Goal: Task Accomplishment & Management: Complete application form

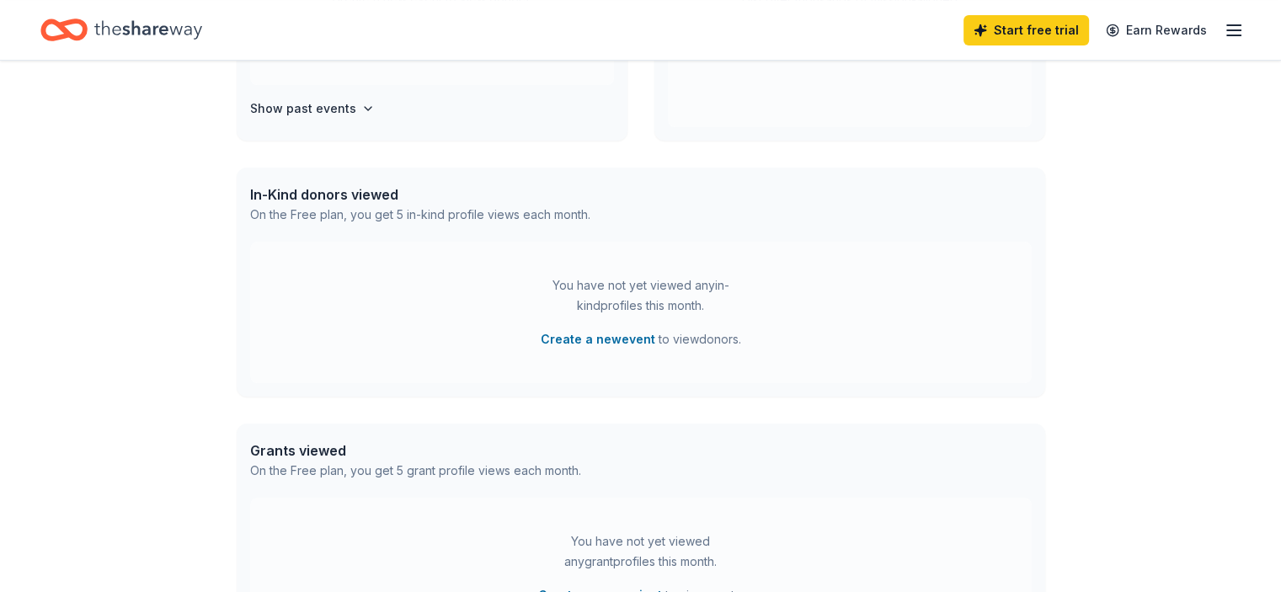
scroll to position [168, 0]
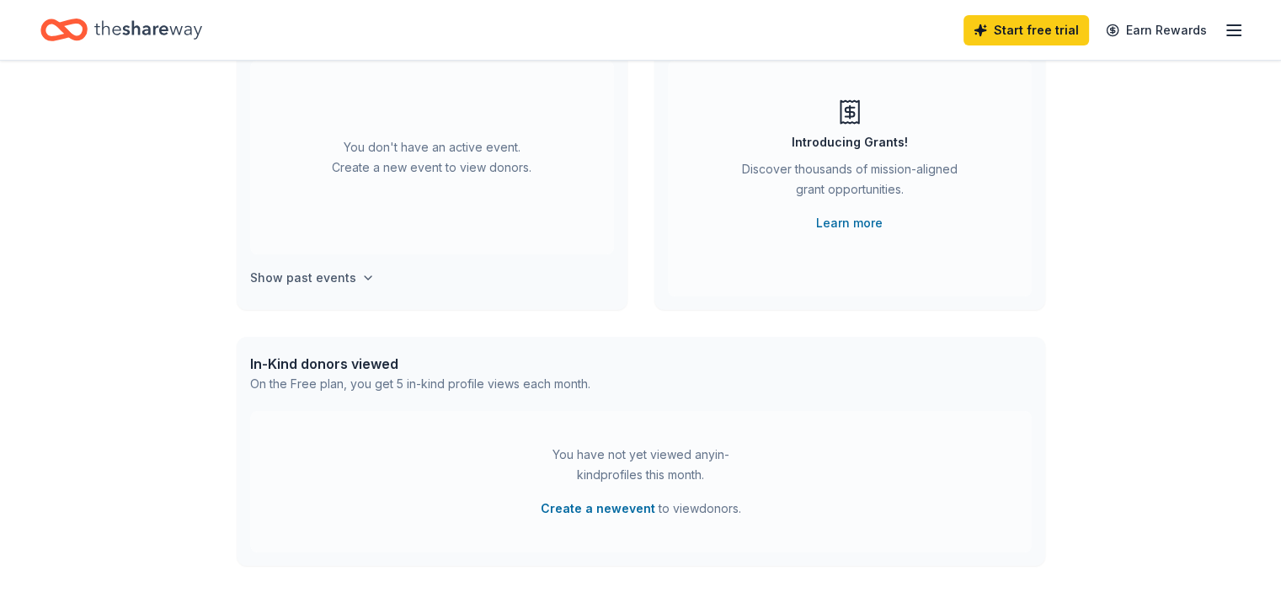
click at [303, 281] on h4 "Show past events" at bounding box center [303, 278] width 106 height 20
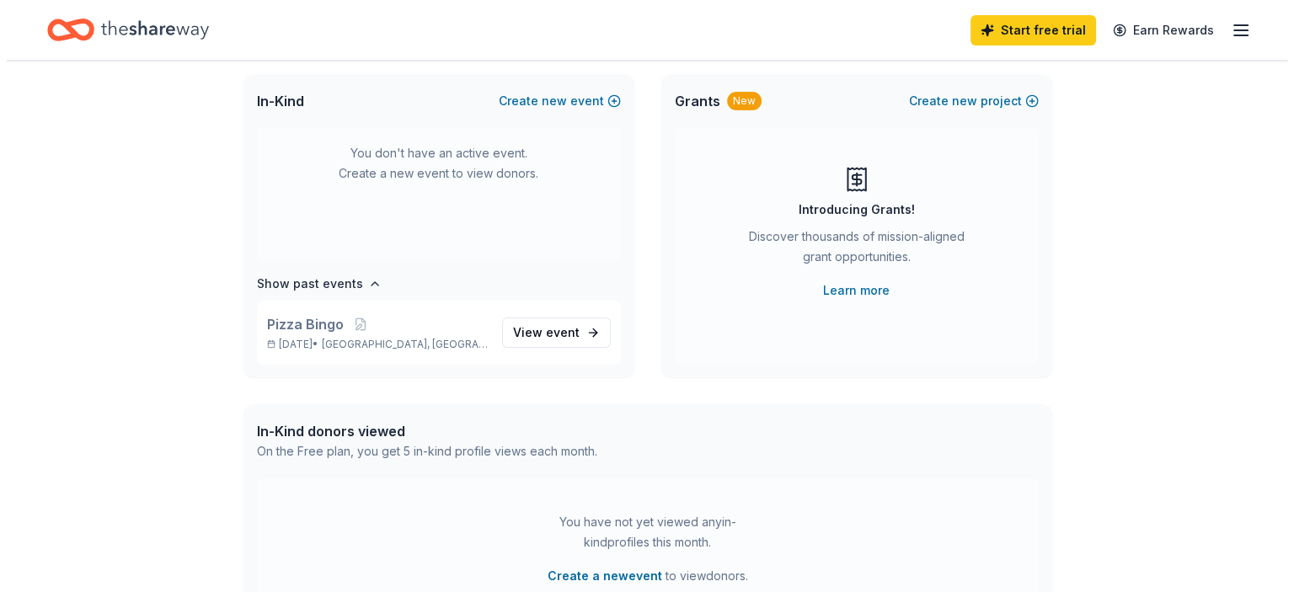
scroll to position [0, 0]
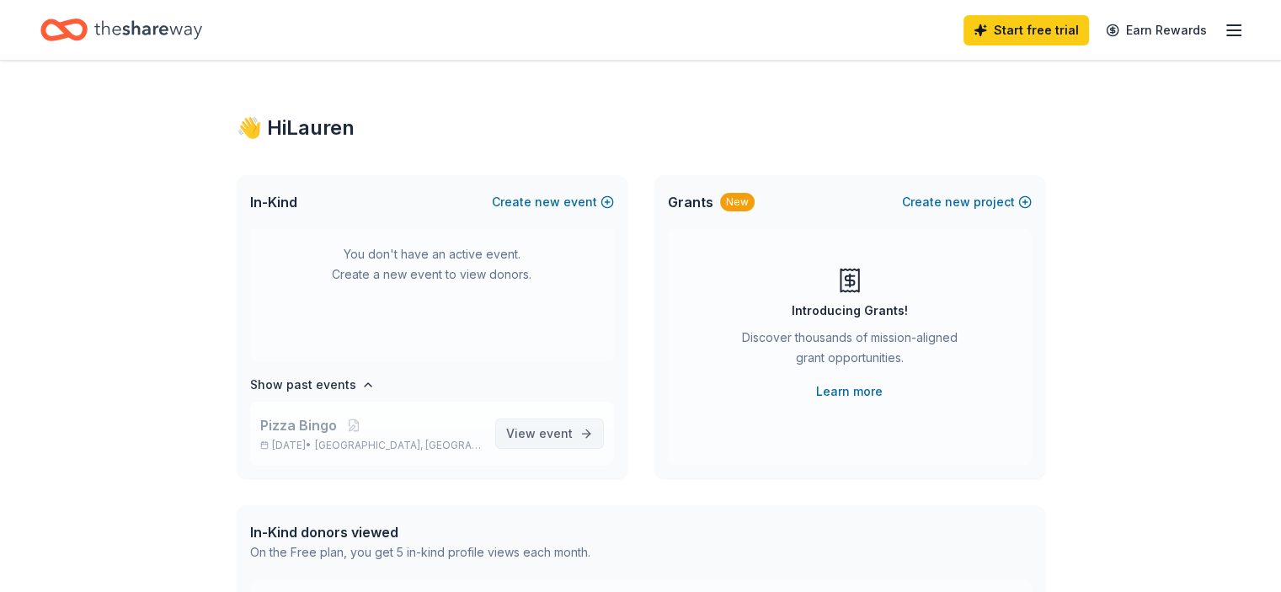
click at [507, 432] on span "View event" at bounding box center [539, 434] width 67 height 20
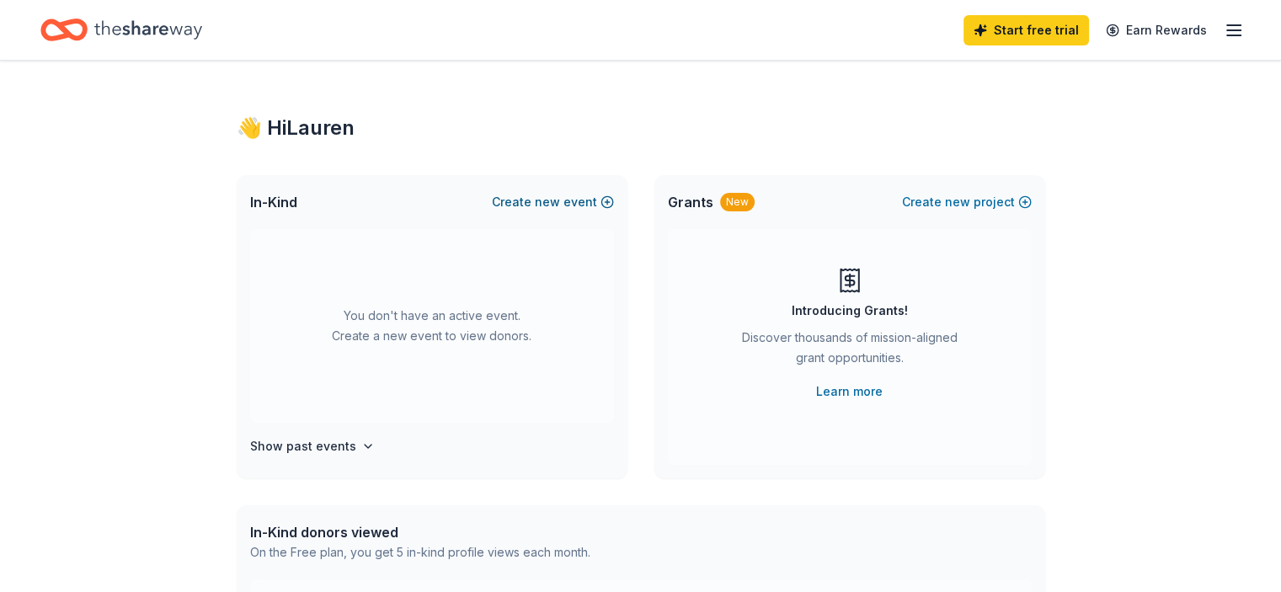
click at [549, 200] on span "new" at bounding box center [547, 202] width 25 height 20
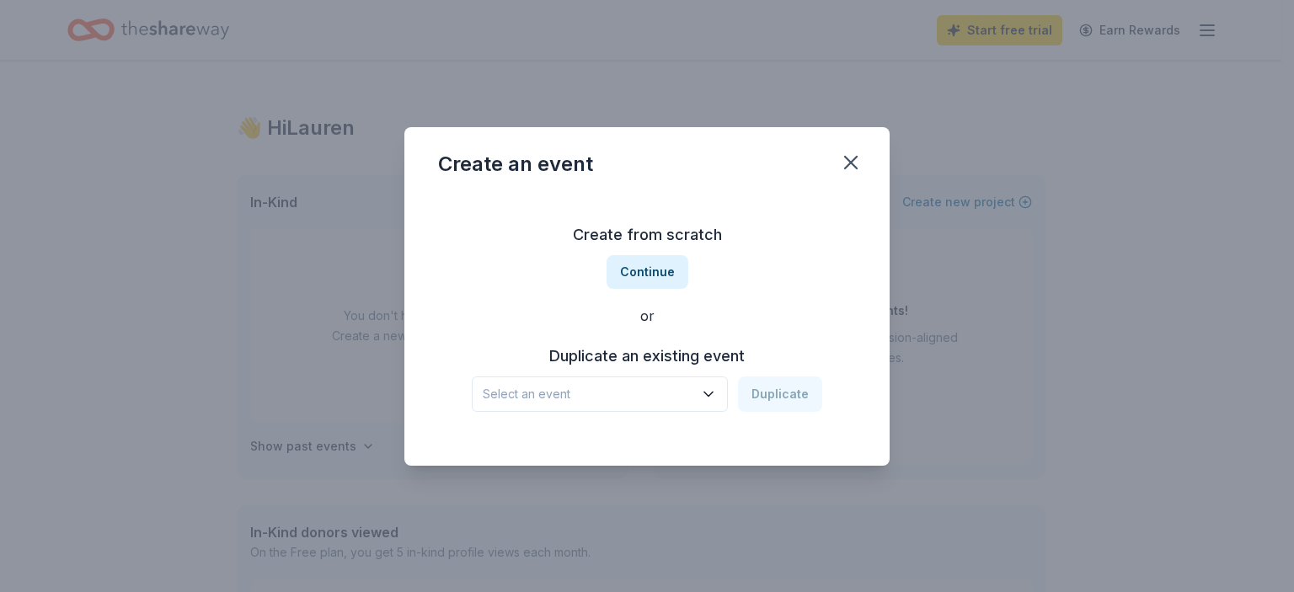
click at [590, 400] on span "Select an event" at bounding box center [588, 394] width 211 height 20
click at [553, 451] on div "[DATE] · [GEOGRAPHIC_DATA]" at bounding box center [523, 460] width 69 height 20
click at [793, 395] on button "Duplicate" at bounding box center [780, 394] width 84 height 35
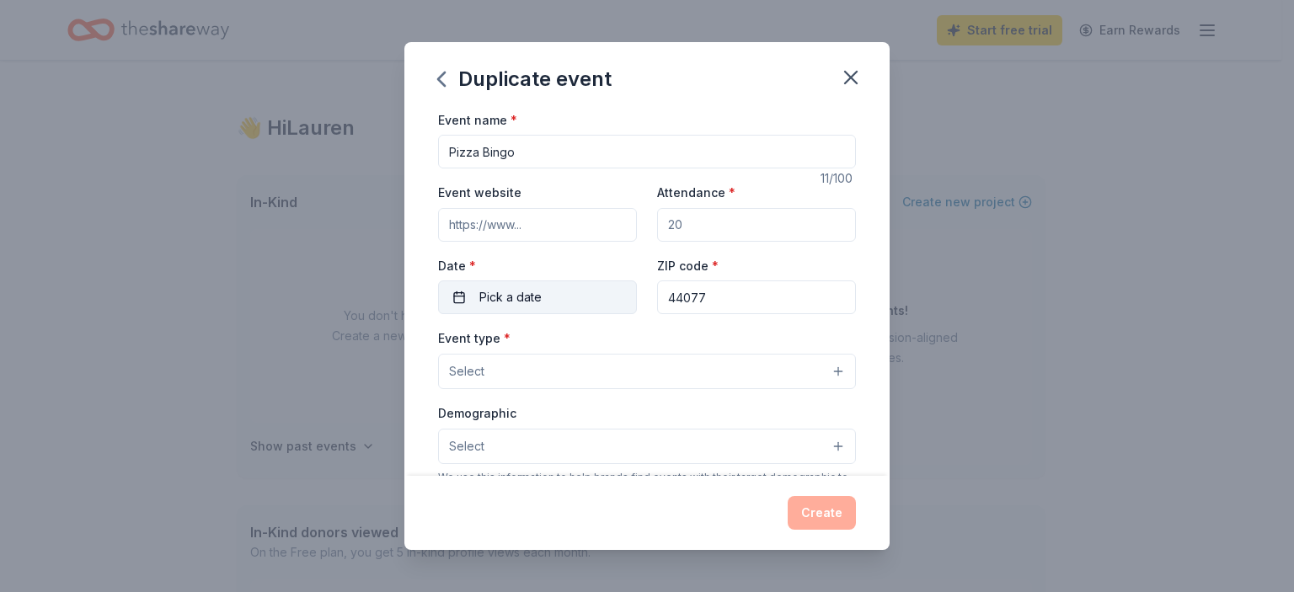
click at [584, 299] on button "Pick a date" at bounding box center [537, 298] width 199 height 34
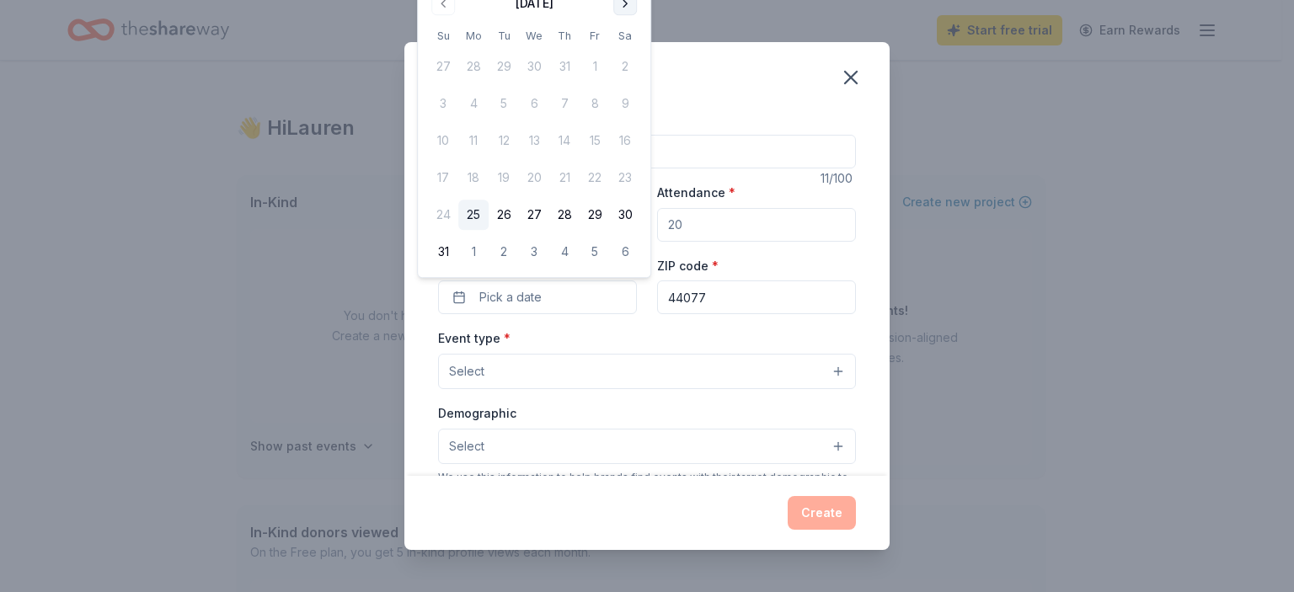
click at [624, 8] on button "Go to next month" at bounding box center [625, 4] width 24 height 24
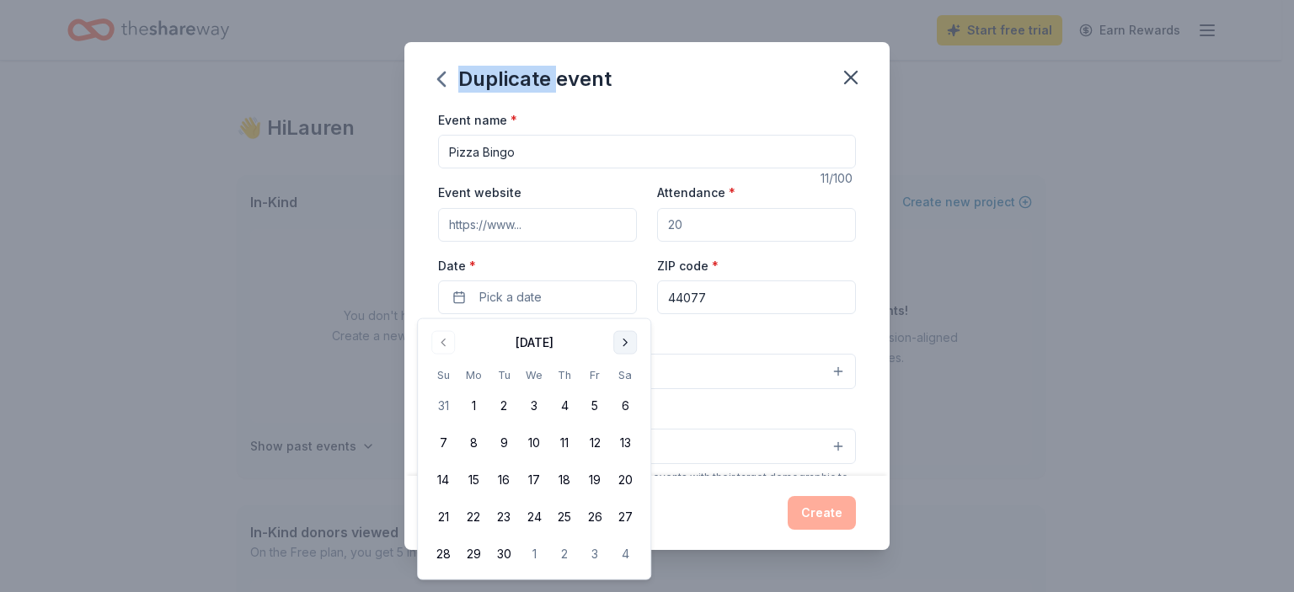
click at [624, 8] on div "Duplicate event Event name * Pizza Bingo 11 /100 Event website Attendance * Dat…" at bounding box center [647, 296] width 1294 height 592
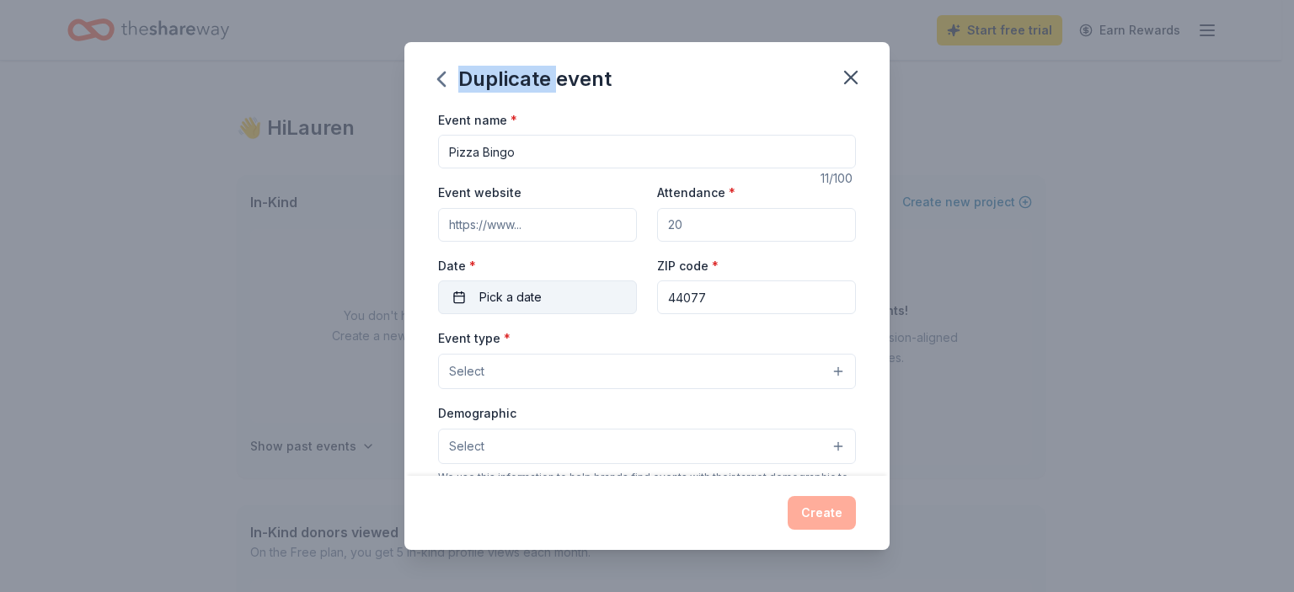
click at [519, 308] on button "Pick a date" at bounding box center [537, 298] width 199 height 34
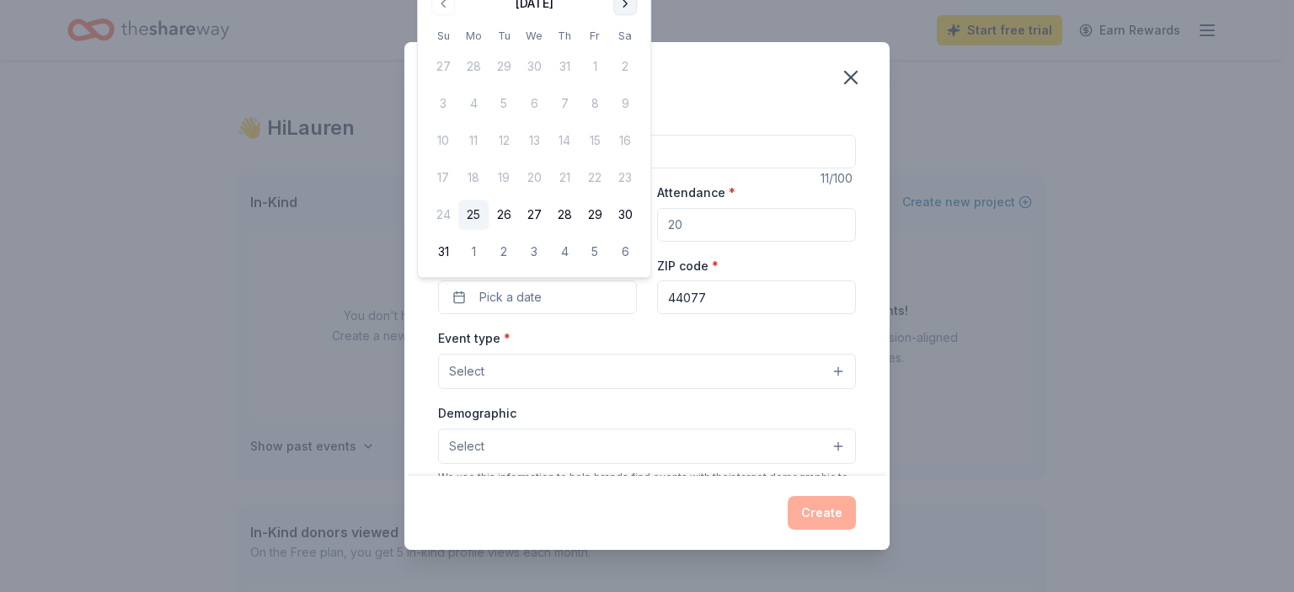
click at [623, 6] on button "Go to next month" at bounding box center [625, 4] width 24 height 24
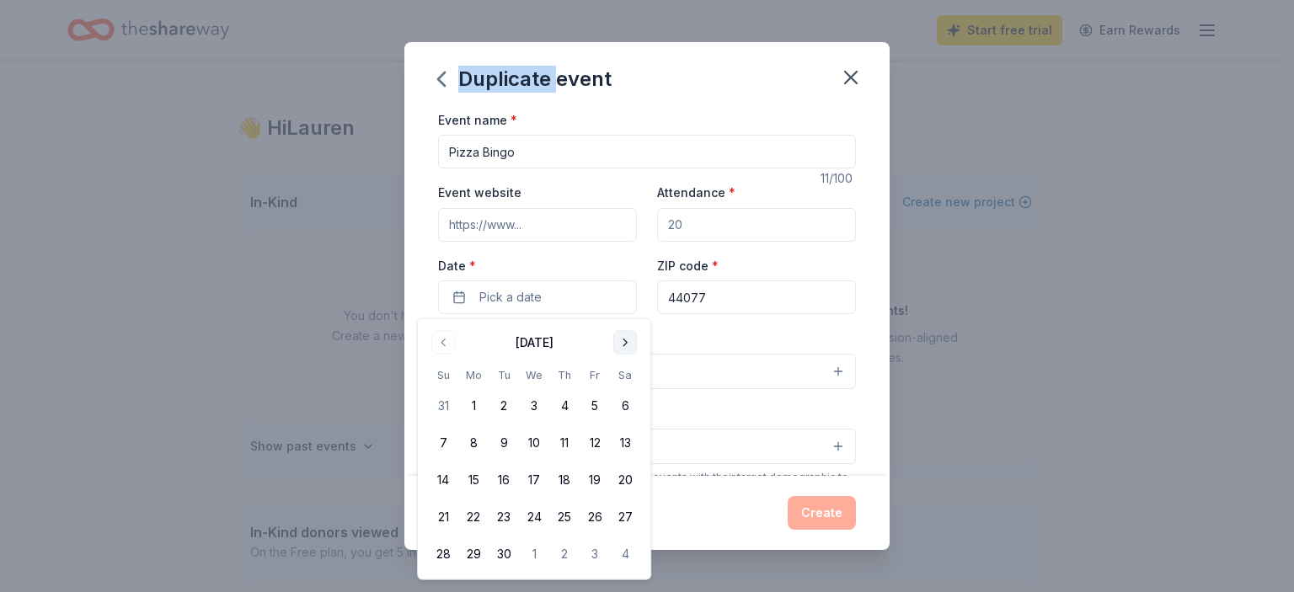
click at [624, 350] on button "Go to next month" at bounding box center [625, 343] width 24 height 24
click at [626, 350] on button "Go to next month" at bounding box center [625, 343] width 24 height 24
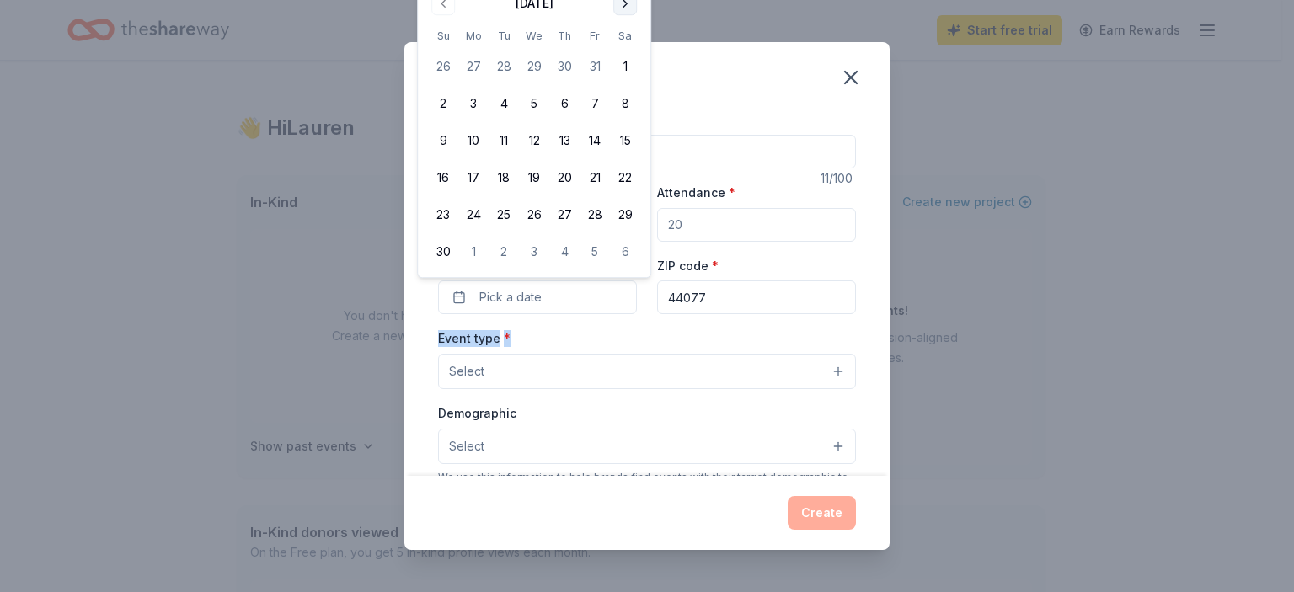
click at [626, 350] on div "Event type * Select" at bounding box center [647, 358] width 418 height 61
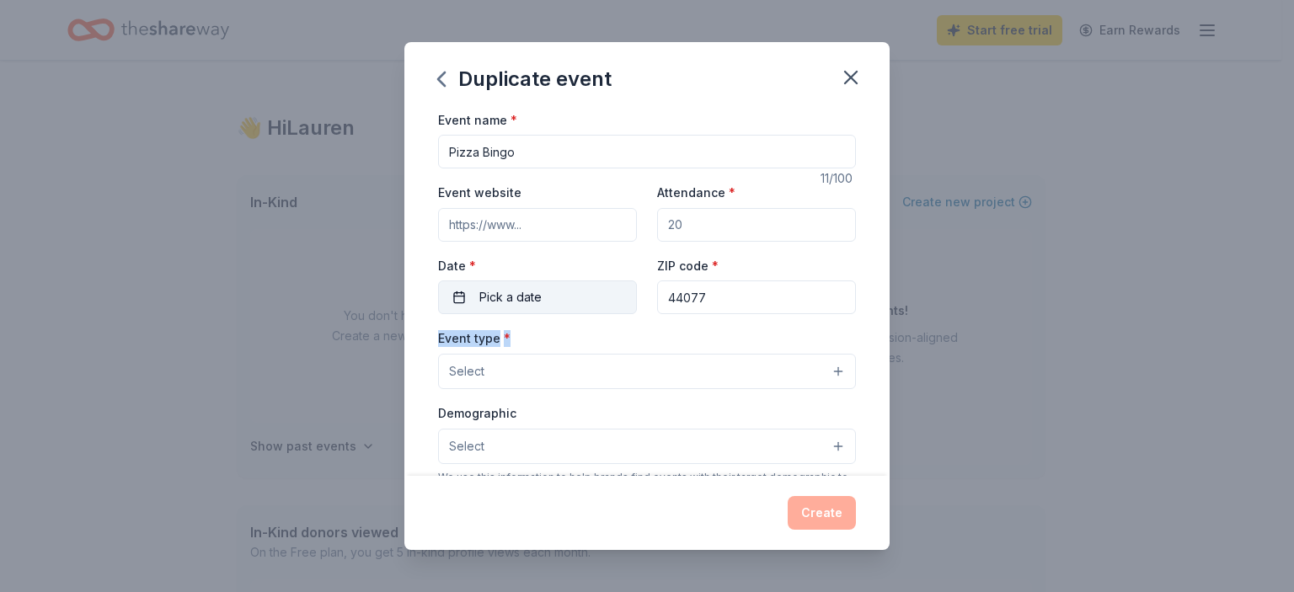
click at [576, 303] on button "Pick a date" at bounding box center [537, 298] width 199 height 34
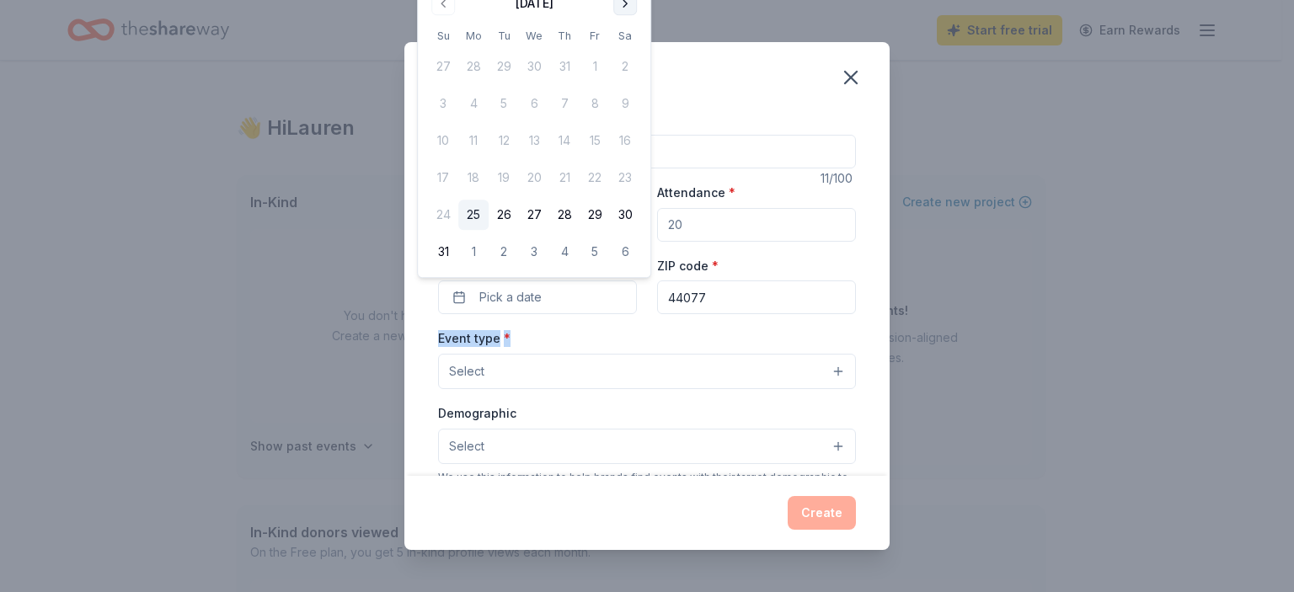
click at [626, 9] on button "Go to next month" at bounding box center [625, 4] width 24 height 24
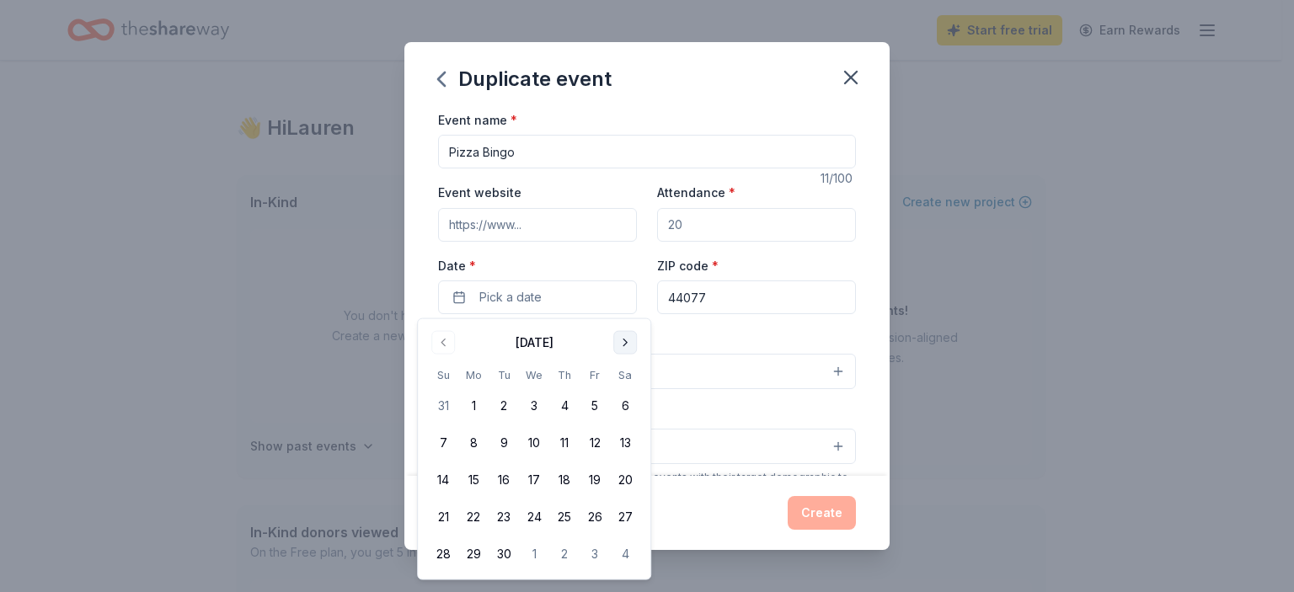
click at [624, 343] on button "Go to next month" at bounding box center [625, 343] width 24 height 24
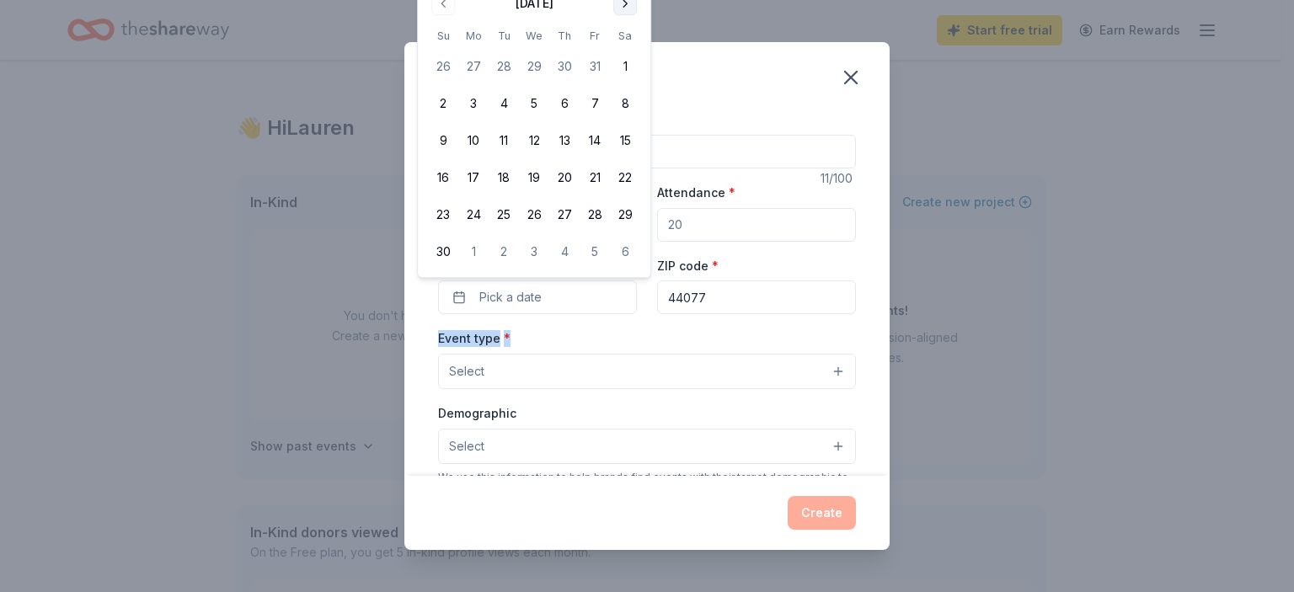
click at [624, 7] on button "Go to next month" at bounding box center [625, 4] width 24 height 24
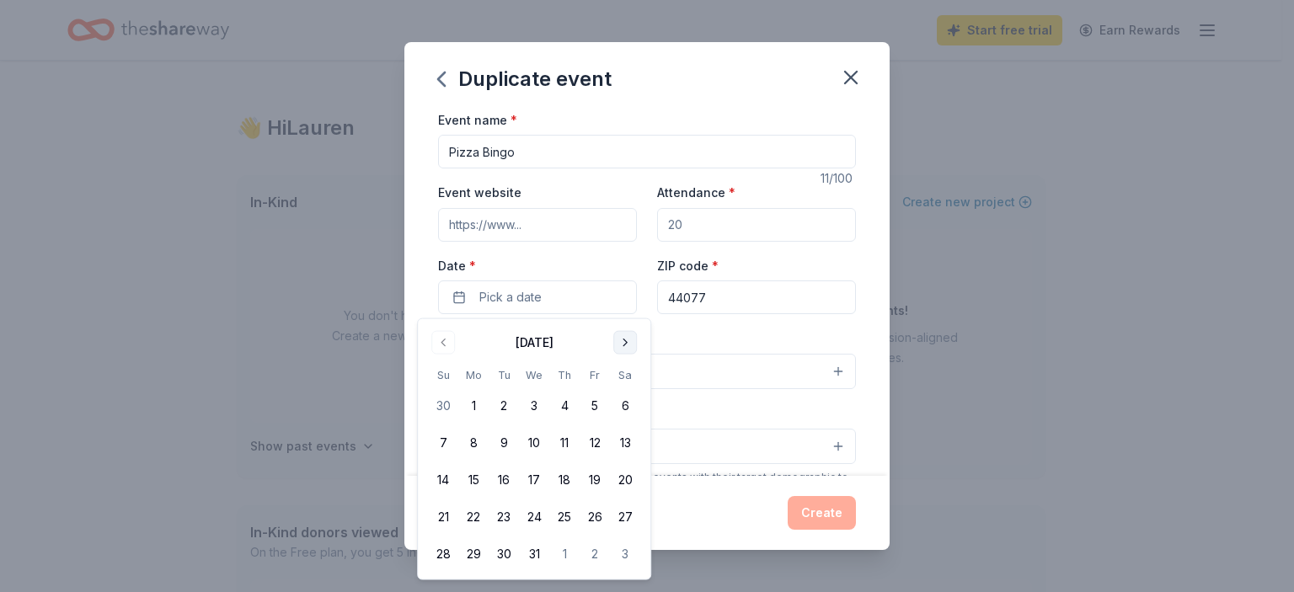
click at [632, 343] on button "Go to next month" at bounding box center [625, 343] width 24 height 24
click at [593, 511] on button "23" at bounding box center [595, 517] width 30 height 30
click at [821, 326] on div "Event name * Pizza Bingo 11 /100 Event website Attendance * Date * 01/23/2026 Z…" at bounding box center [647, 499] width 418 height 778
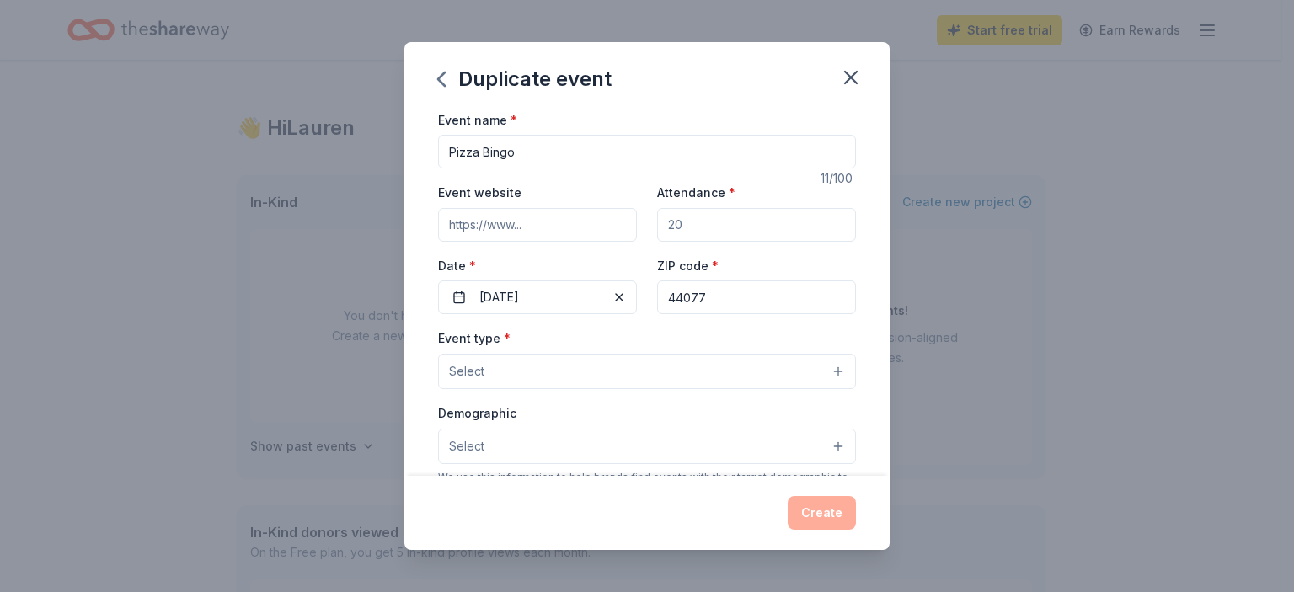
drag, startPoint x: 677, startPoint y: 222, endPoint x: 651, endPoint y: 227, distance: 26.8
click at [657, 227] on input "Attendance *" at bounding box center [756, 225] width 199 height 34
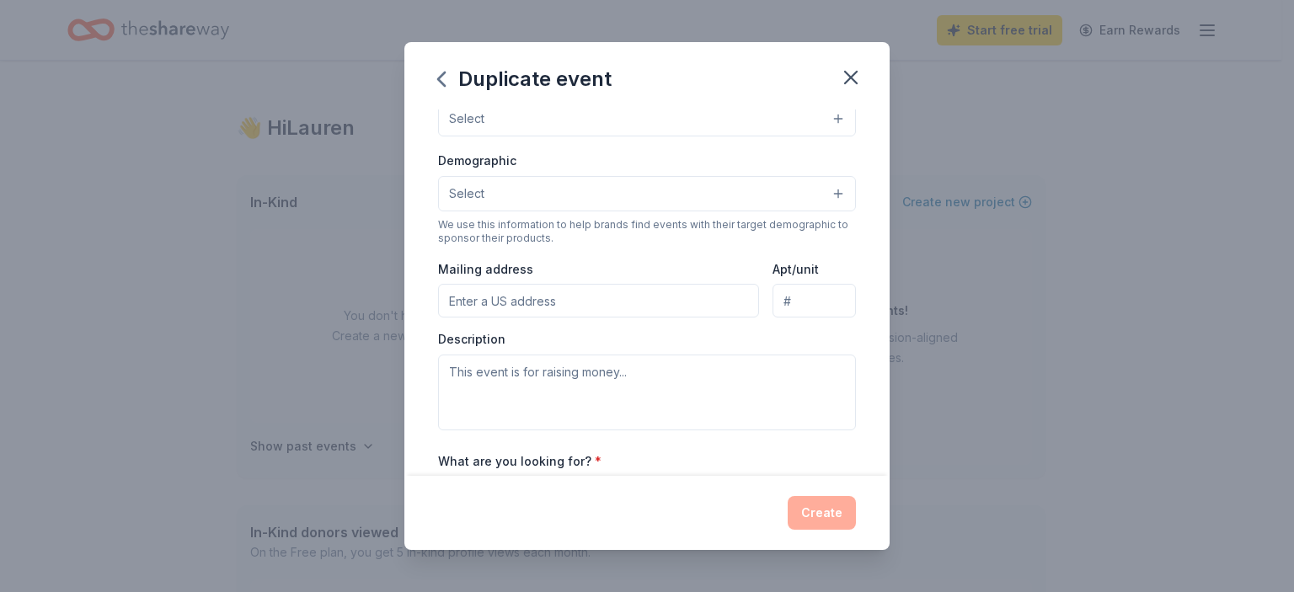
scroll to position [168, 0]
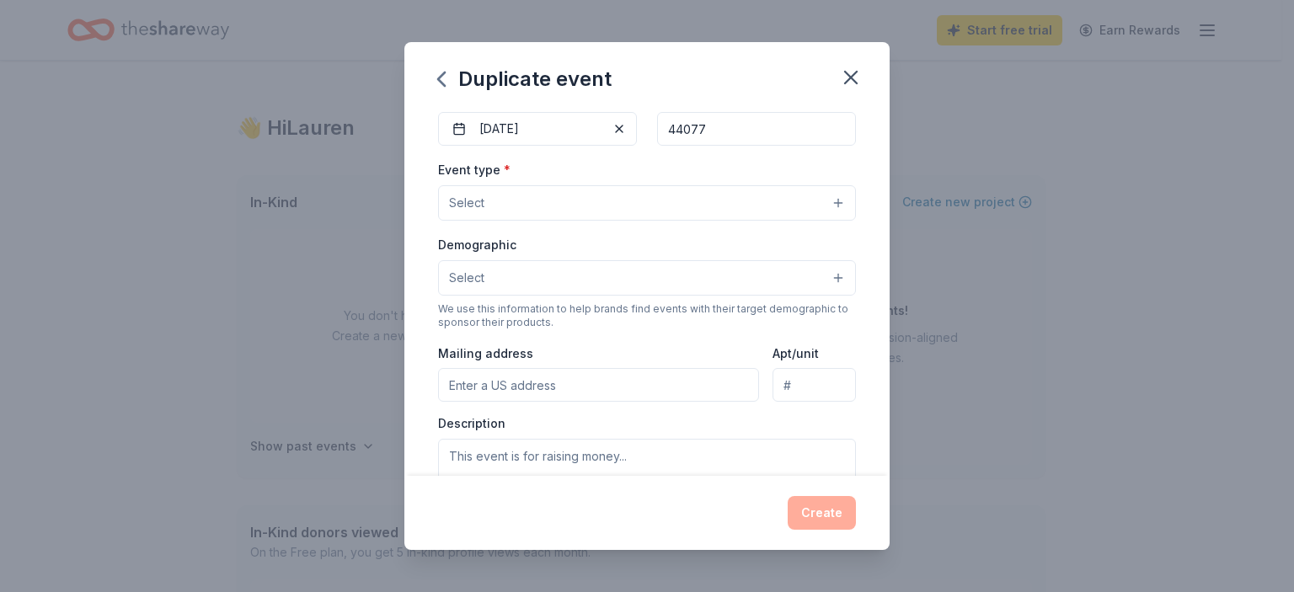
type input "350"
click at [671, 198] on button "Select" at bounding box center [647, 202] width 418 height 35
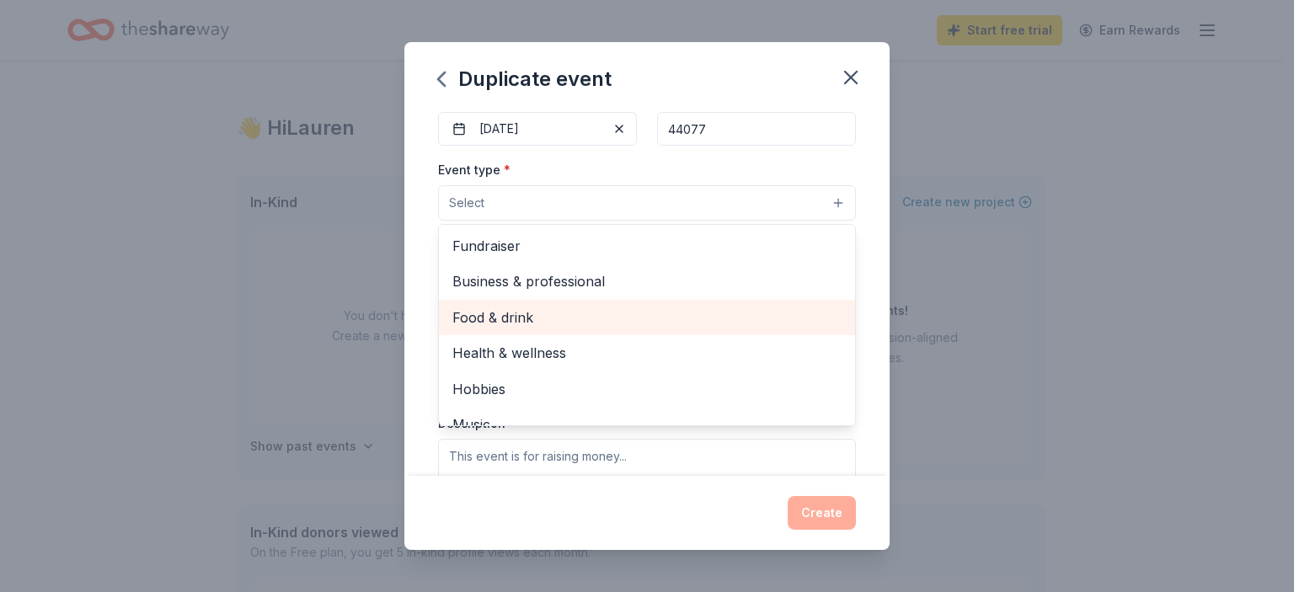
scroll to position [0, 0]
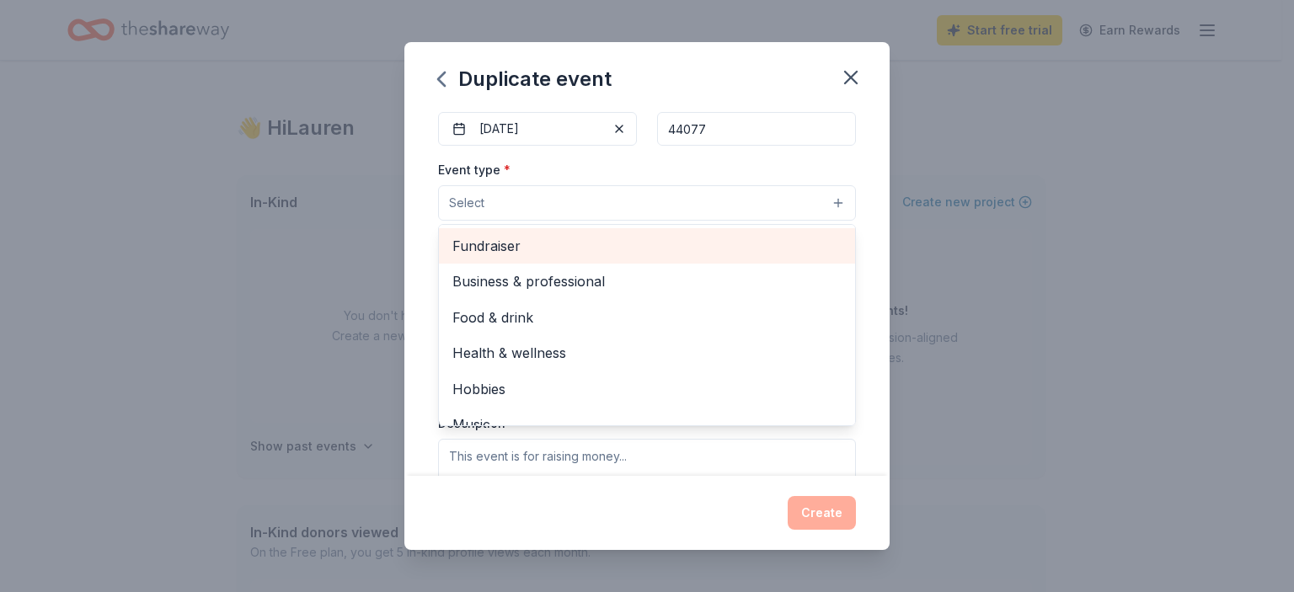
click at [520, 248] on span "Fundraiser" at bounding box center [646, 246] width 389 height 22
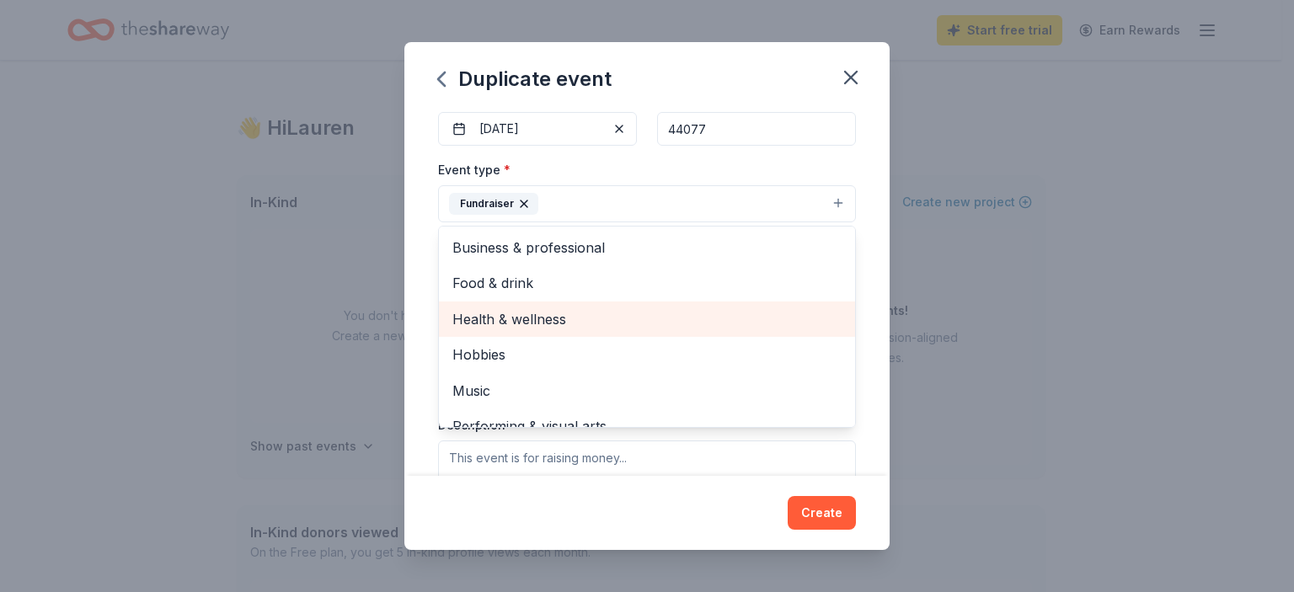
scroll to position [20, 0]
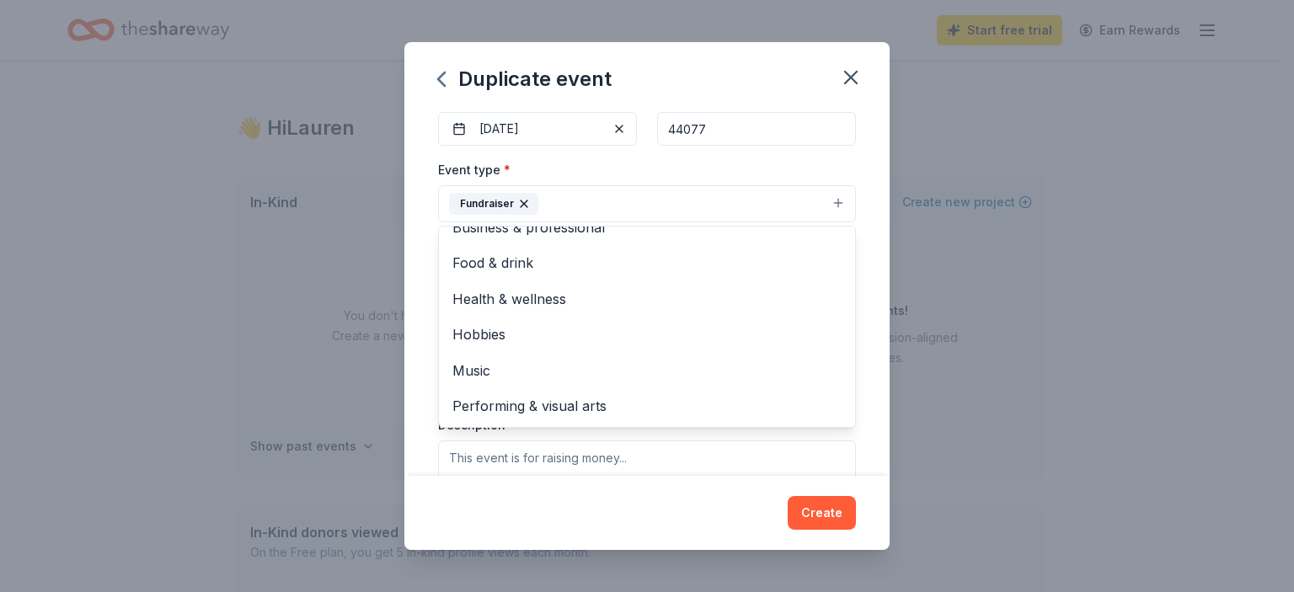
click at [403, 323] on div "Duplicate event Event name * Pizza Bingo 11 /100 Event website Attendance * 350…" at bounding box center [647, 296] width 1294 height 592
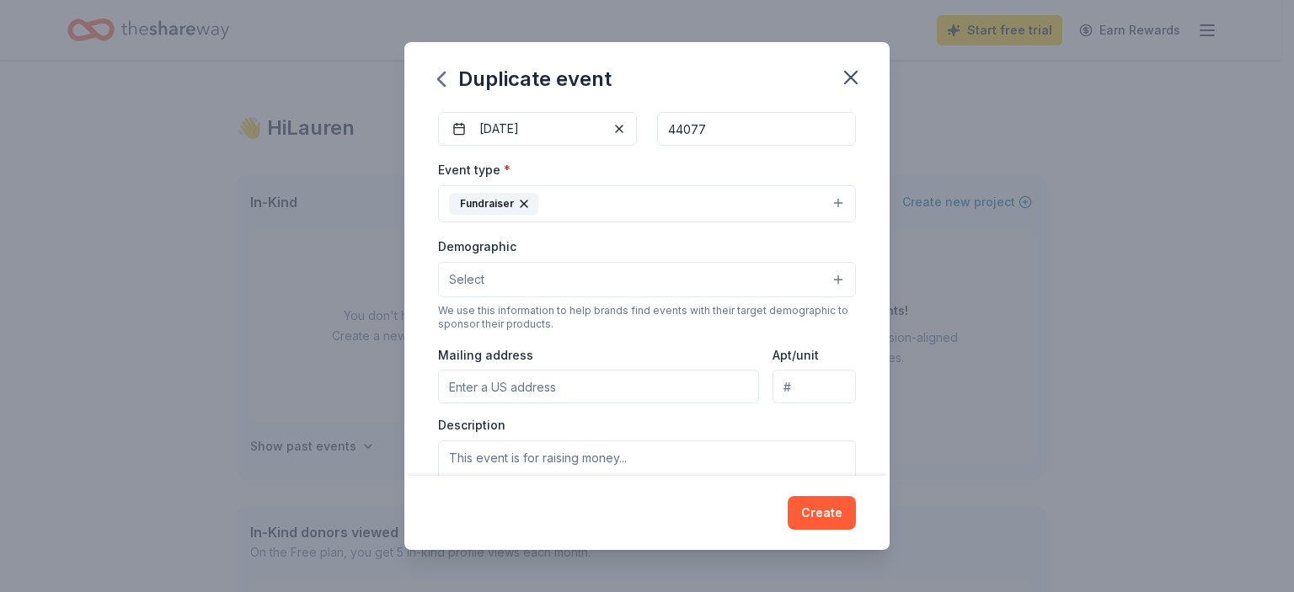
click at [503, 282] on button "Select" at bounding box center [647, 279] width 418 height 35
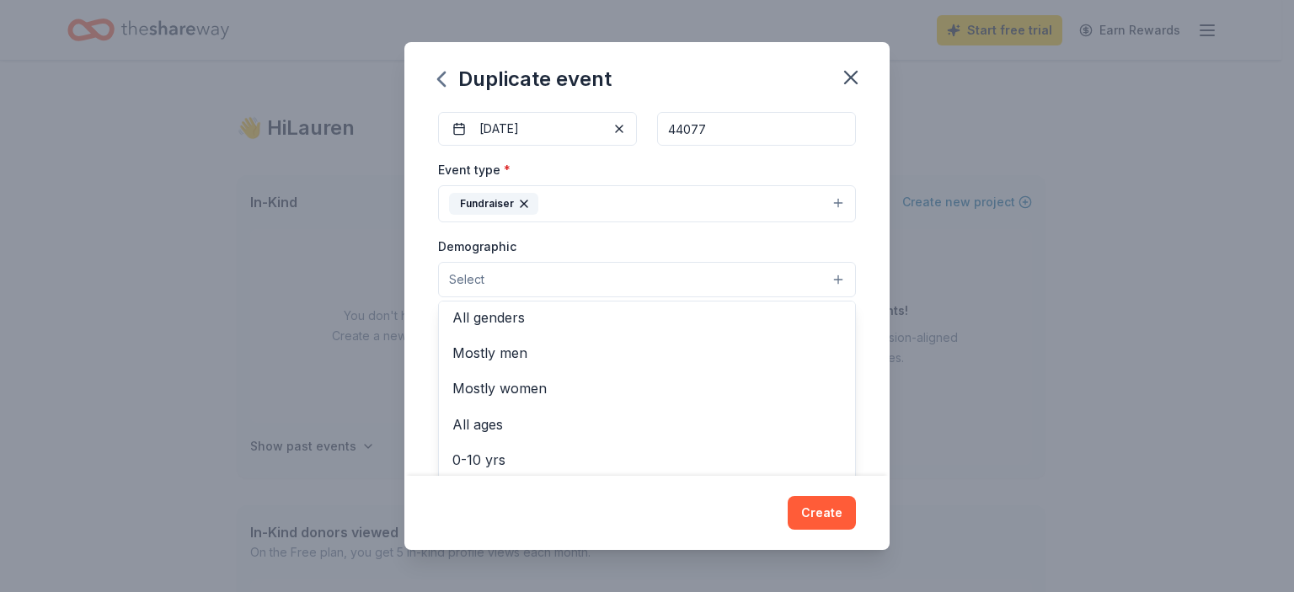
scroll to position [0, 0]
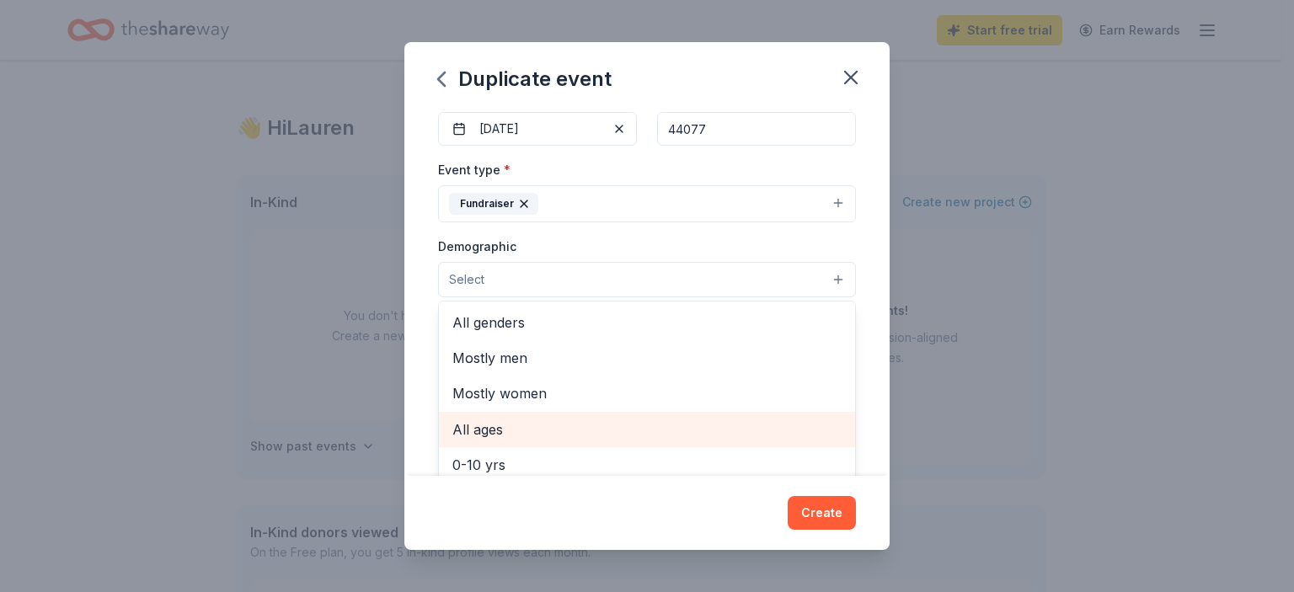
click at [509, 427] on span "All ages" at bounding box center [646, 430] width 389 height 22
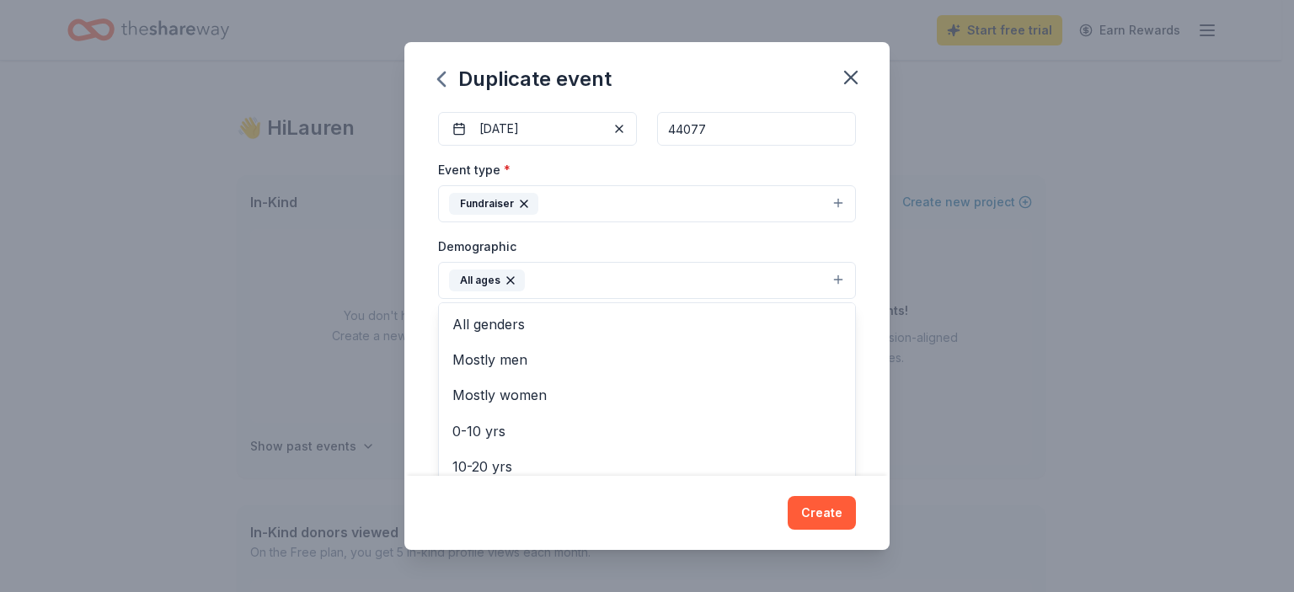
click at [863, 426] on div "Event name * Pizza Bingo 11 /100 Event website Attendance * 350 Date * 01/23/20…" at bounding box center [646, 293] width 485 height 367
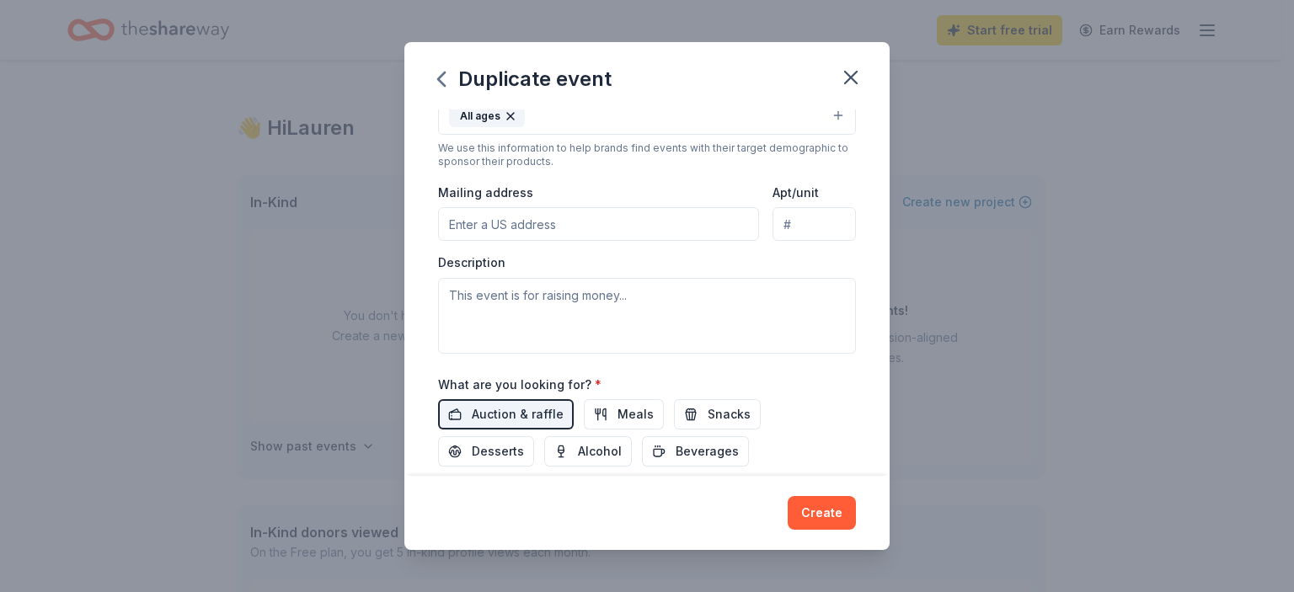
scroll to position [337, 0]
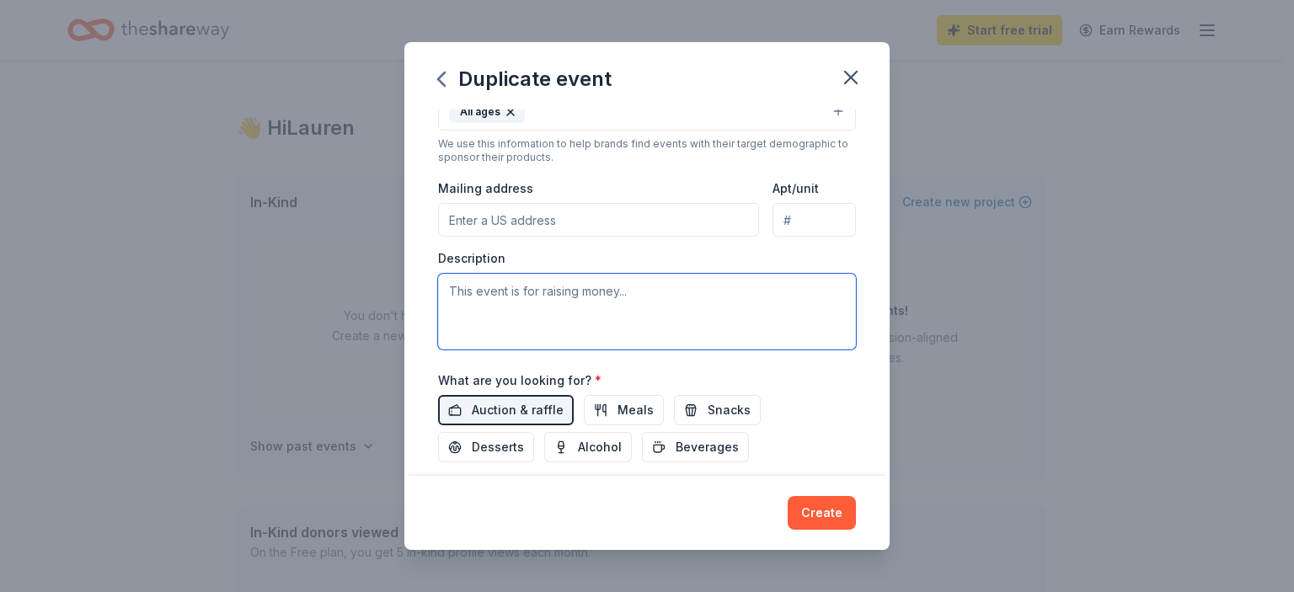
click at [546, 299] on textarea at bounding box center [647, 312] width 418 height 76
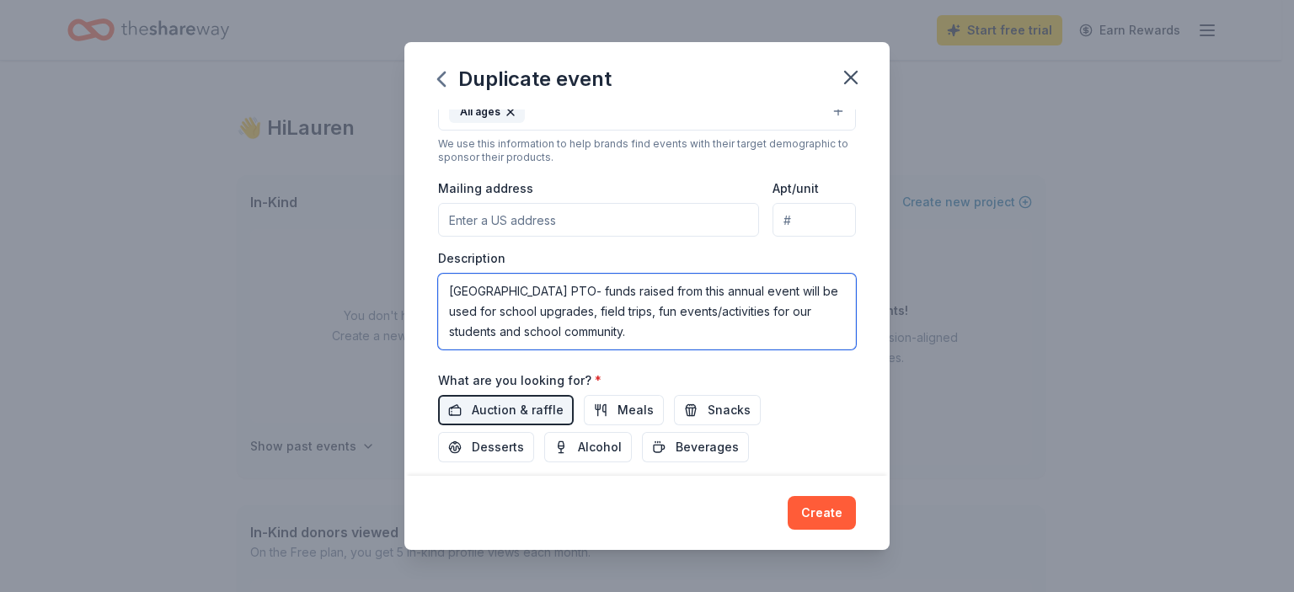
type textarea "[GEOGRAPHIC_DATA] PTO- funds raised from this annual event will be used for sch…"
click at [515, 224] on input "Mailing address" at bounding box center [598, 220] width 321 height 34
click at [606, 224] on input "Mailing address" at bounding box center [598, 220] width 321 height 34
paste input "12428 Concord-Hambden Road Concord, OH 44077"
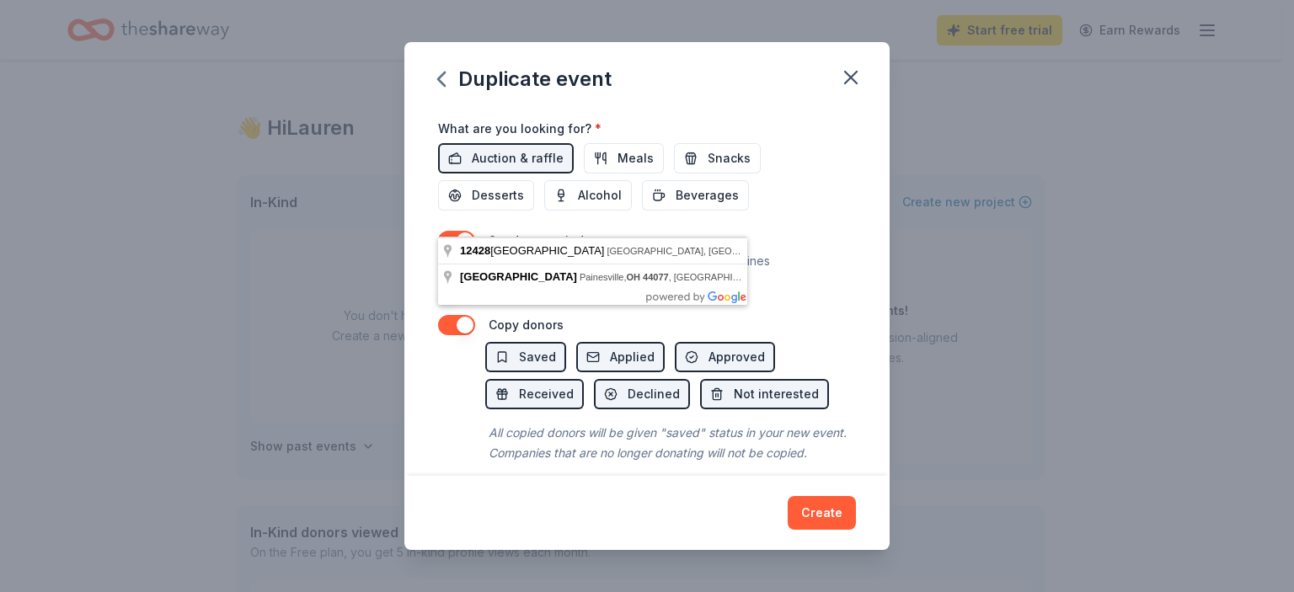
scroll to position [626, 0]
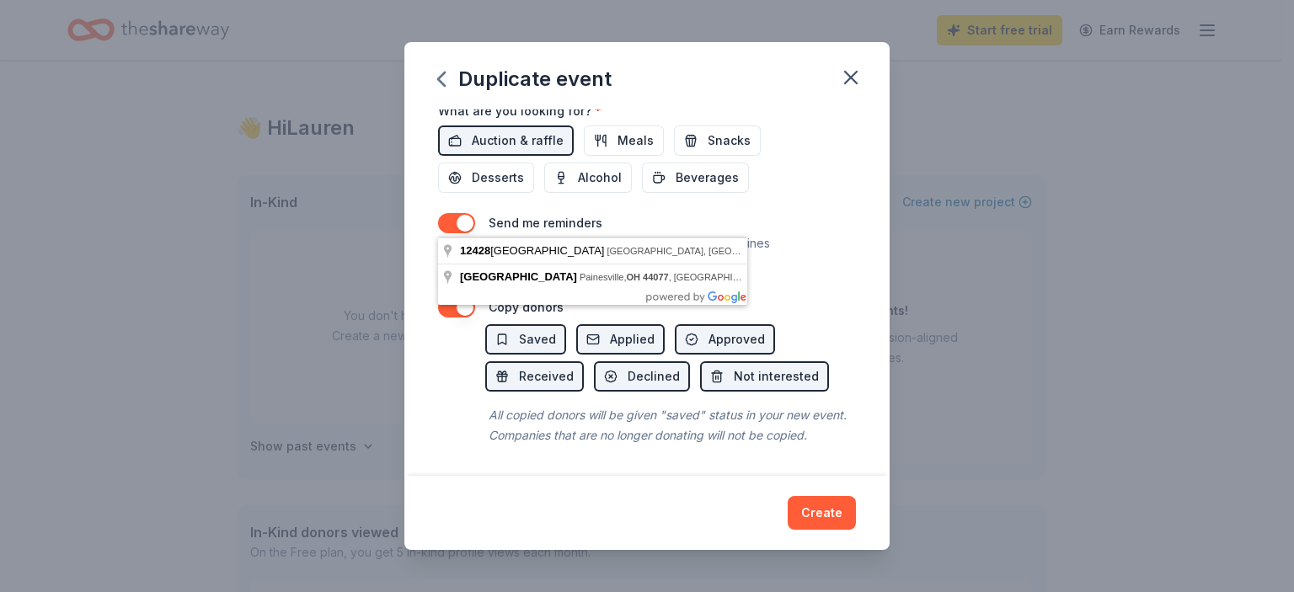
type input "12428 Concord-Hambden Road Concord, OH 44077"
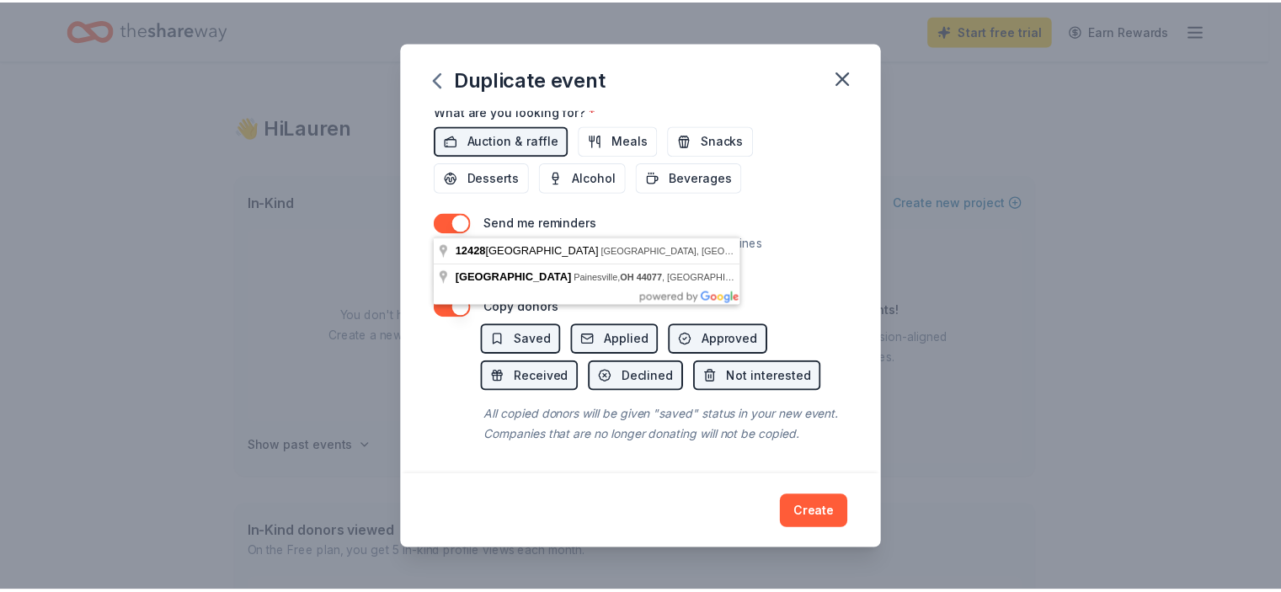
scroll to position [0, 0]
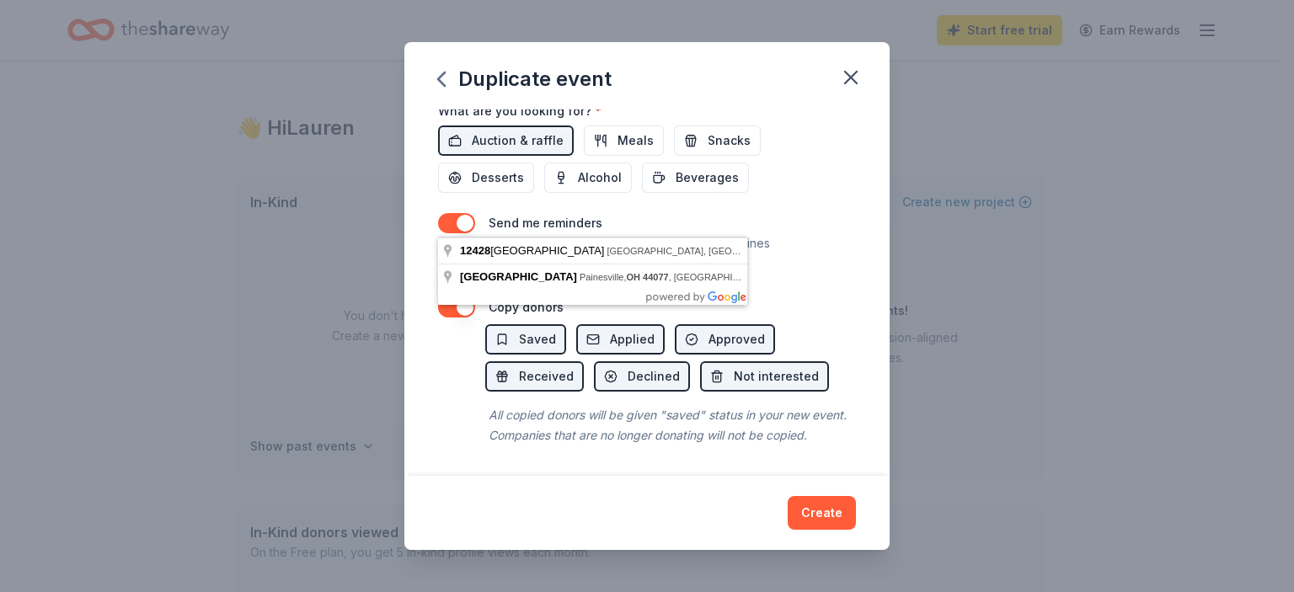
click at [849, 239] on div "Event name * Pizza Bingo 11 /100 Event website Attendance * 350 Date * 01/23/20…" at bounding box center [646, 293] width 485 height 367
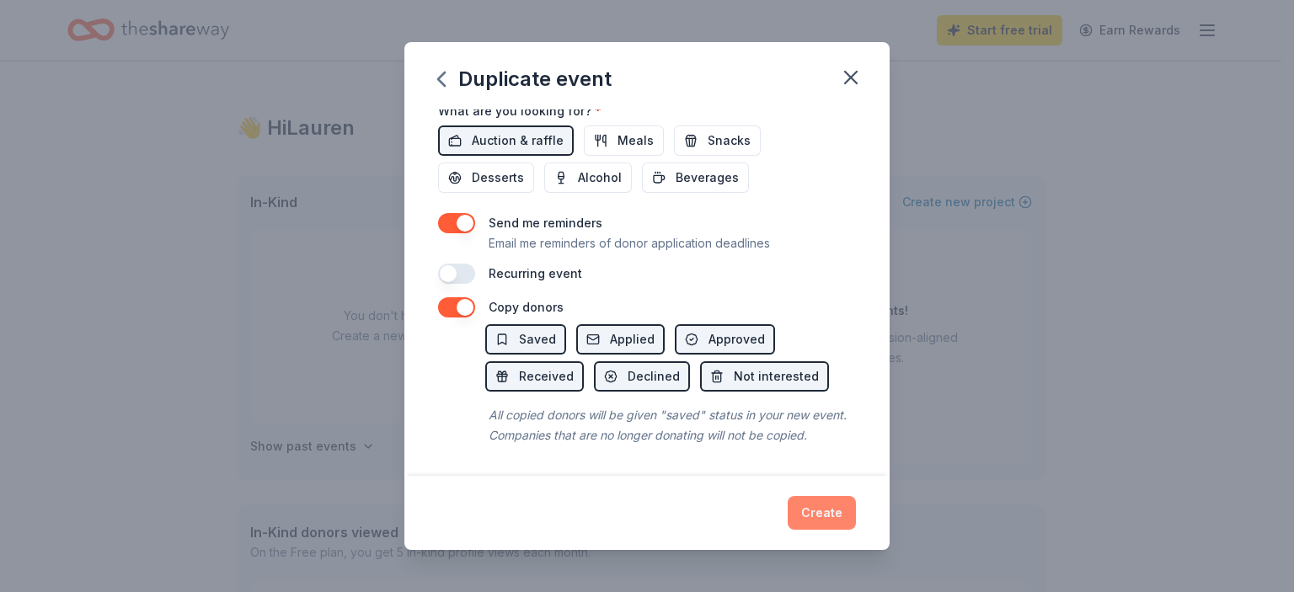
click at [804, 505] on button "Create" at bounding box center [822, 513] width 68 height 34
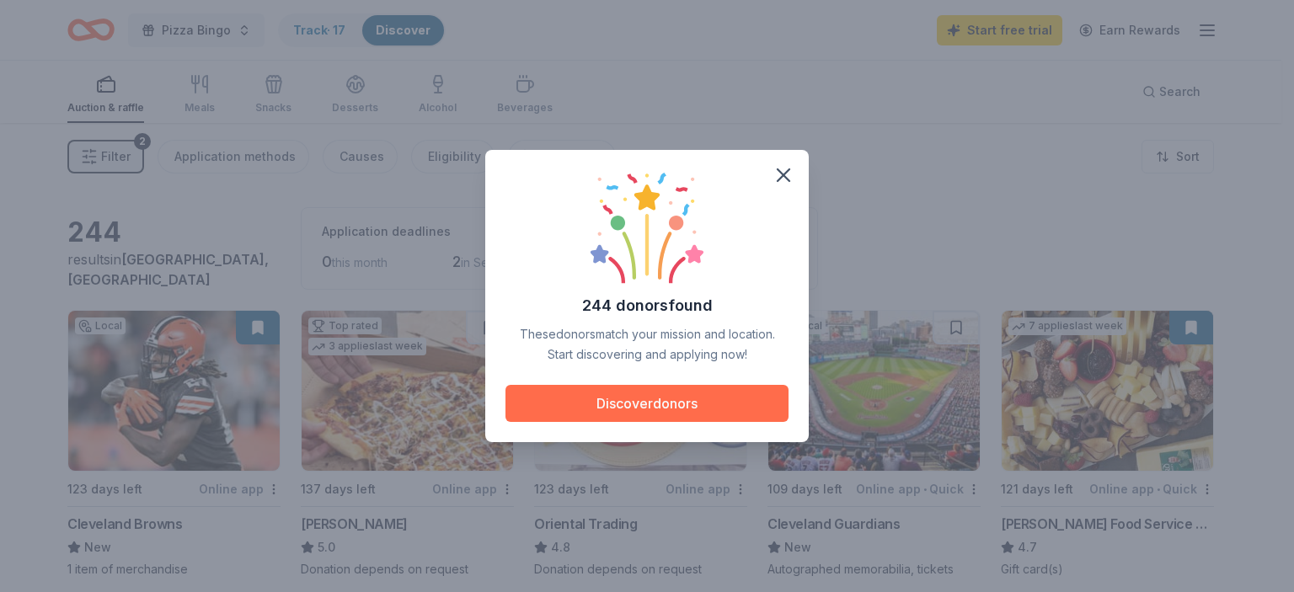
click at [730, 402] on button "Discover donors" at bounding box center [646, 403] width 283 height 37
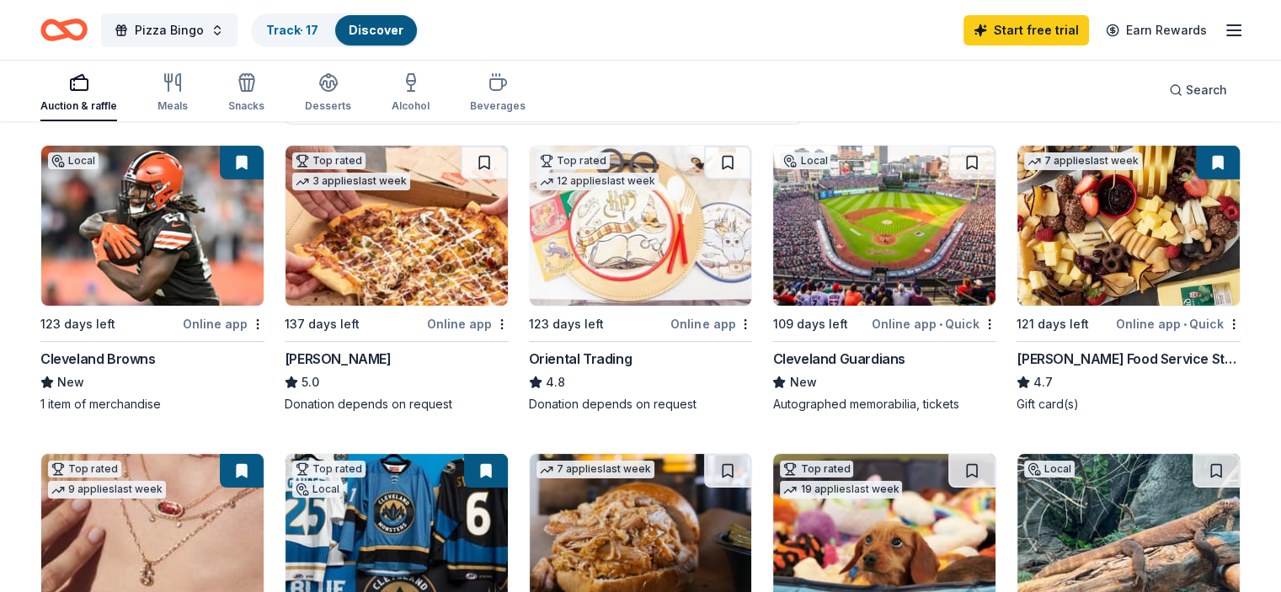
scroll to position [168, 0]
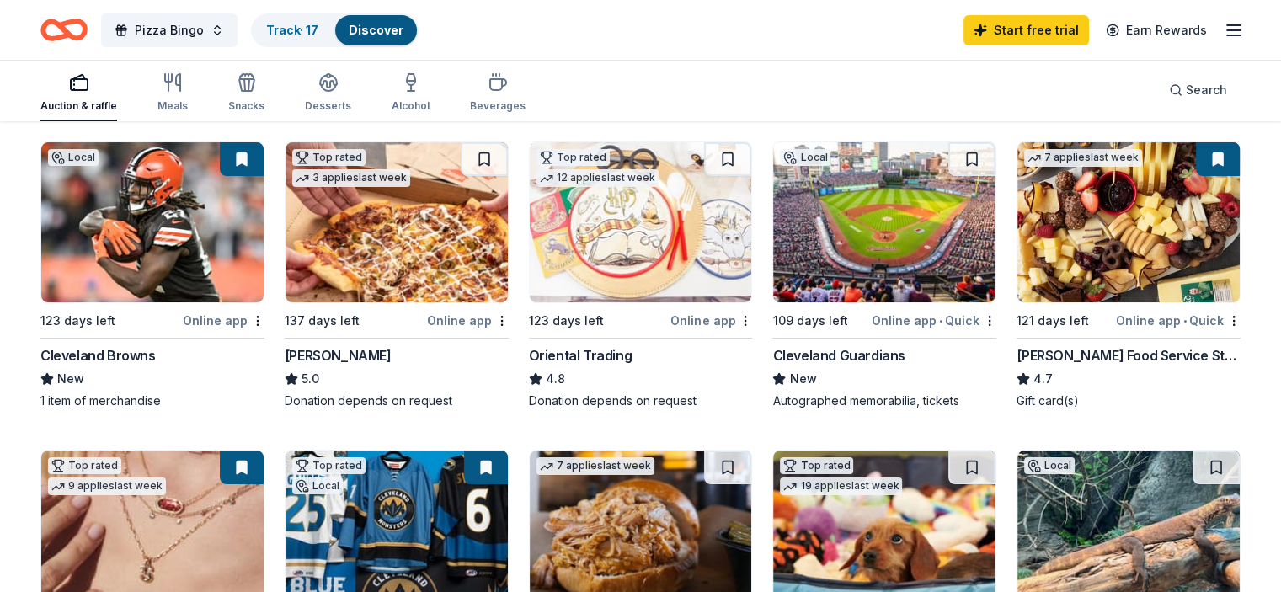
click at [145, 275] on img at bounding box center [152, 222] width 222 height 160
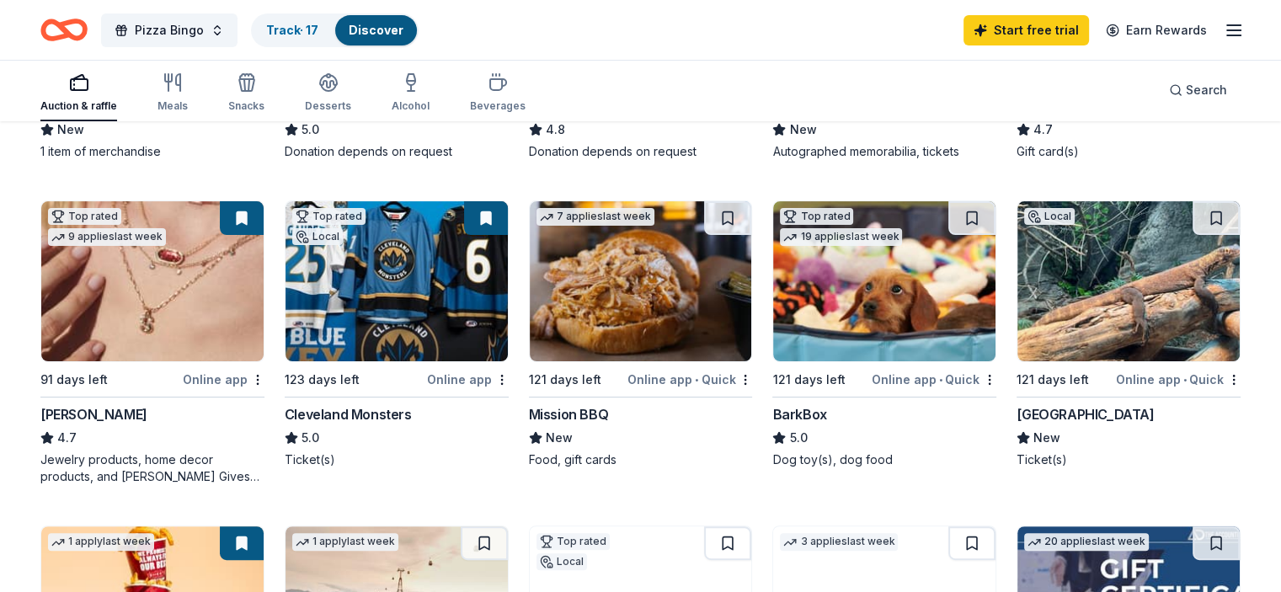
scroll to position [421, 0]
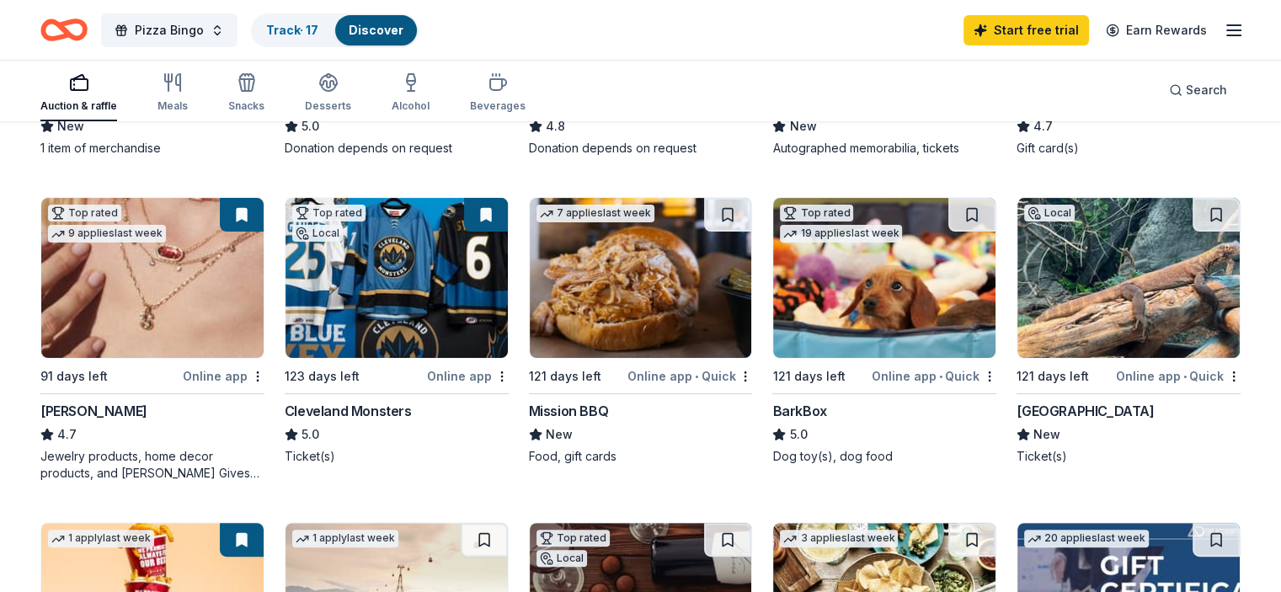
click at [385, 293] on img at bounding box center [397, 278] width 222 height 160
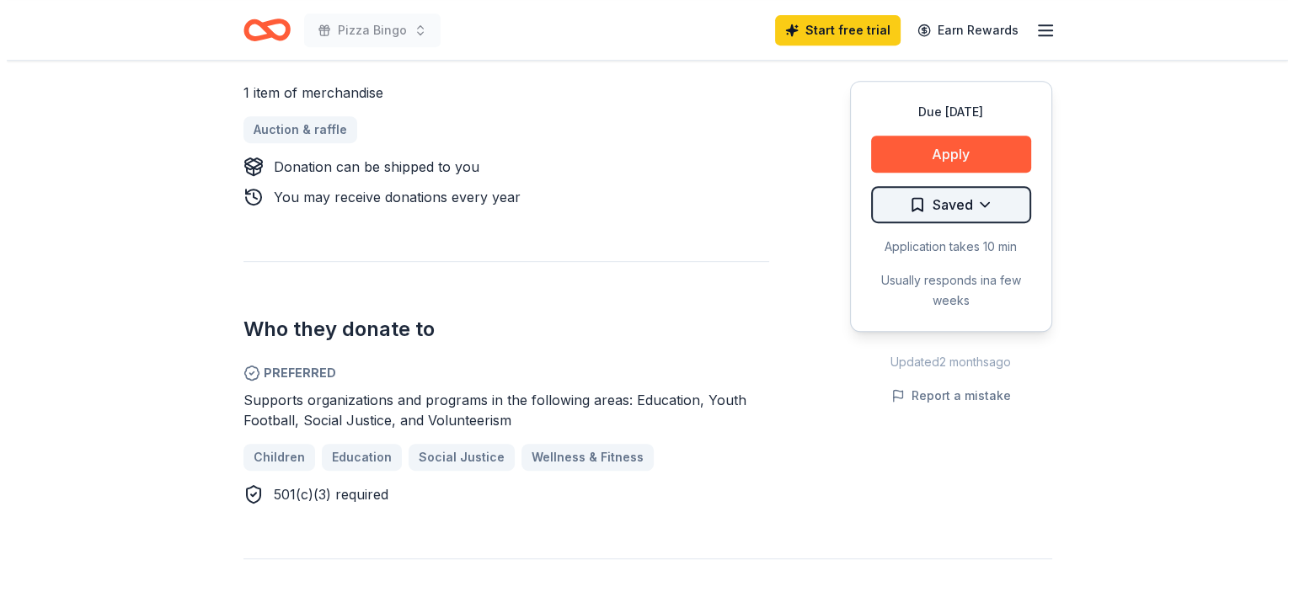
scroll to position [758, 0]
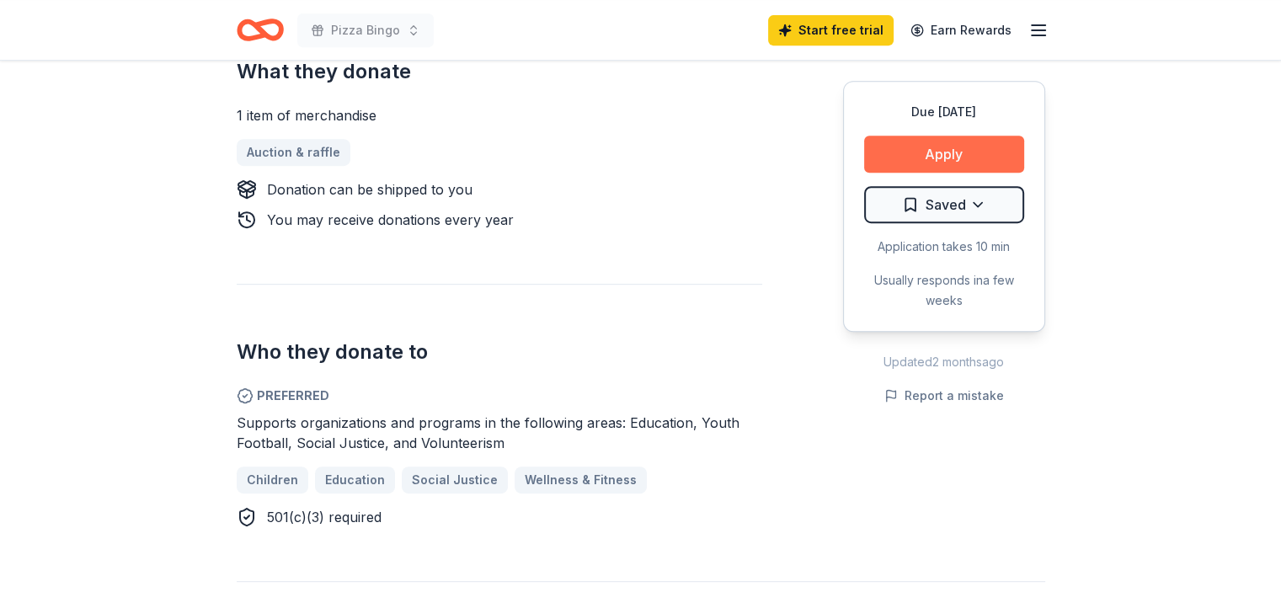
click at [922, 158] on button "Apply" at bounding box center [944, 154] width 160 height 37
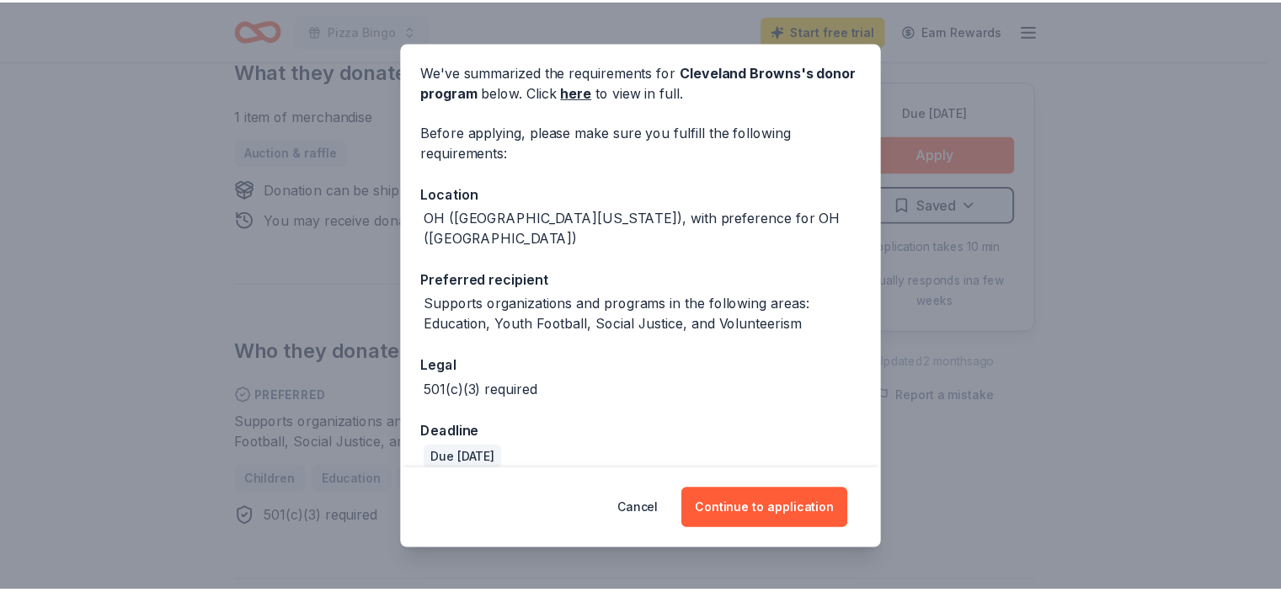
scroll to position [128, 0]
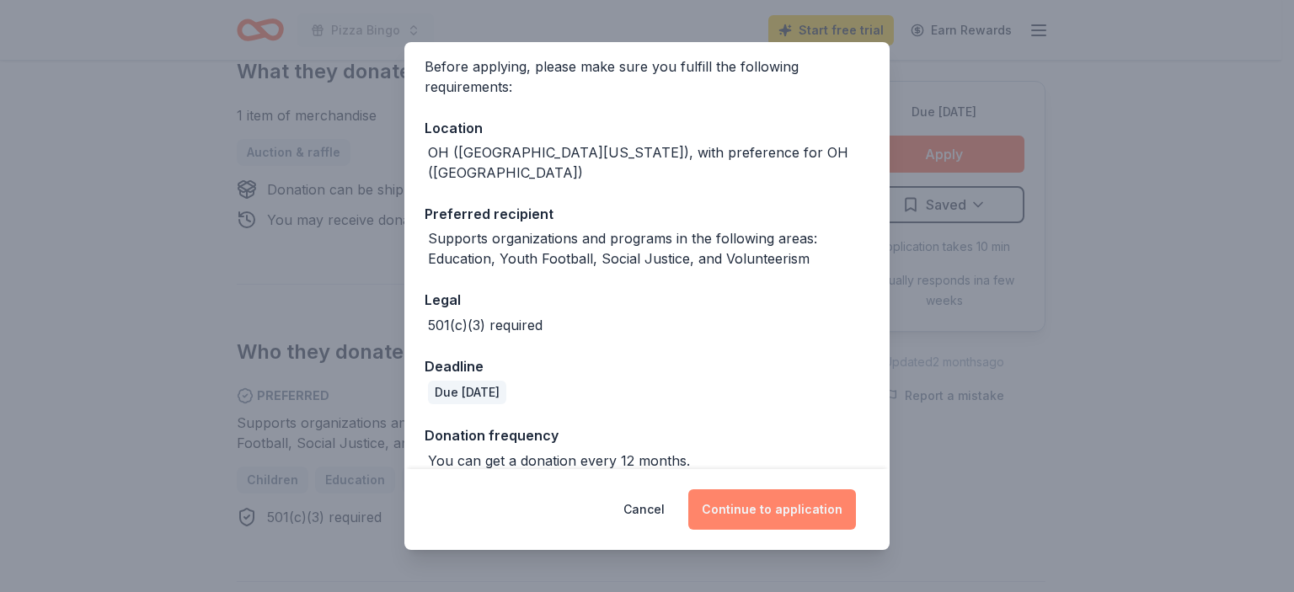
click at [765, 491] on button "Continue to application" at bounding box center [772, 509] width 168 height 40
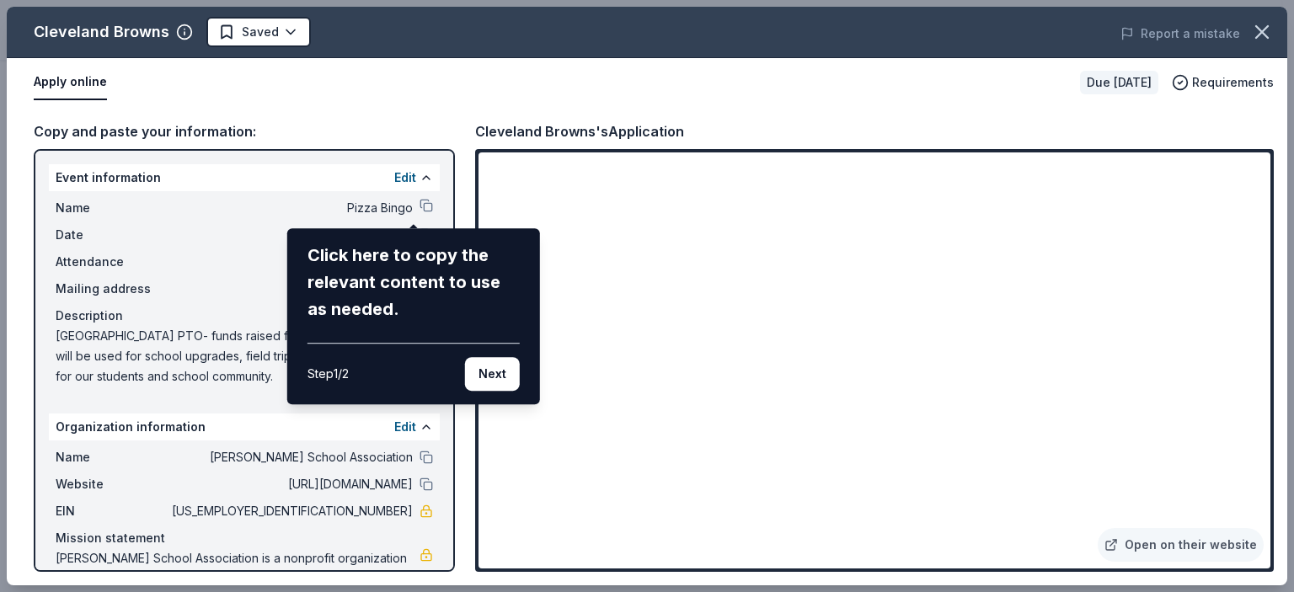
drag, startPoint x: 1265, startPoint y: 208, endPoint x: 1192, endPoint y: 344, distance: 154.2
click at [1264, 283] on div "Cleveland Browns Saved Report a mistake Apply online Due in 123 days Requiremen…" at bounding box center [647, 296] width 1280 height 579
click at [489, 372] on button "Next" at bounding box center [492, 374] width 55 height 34
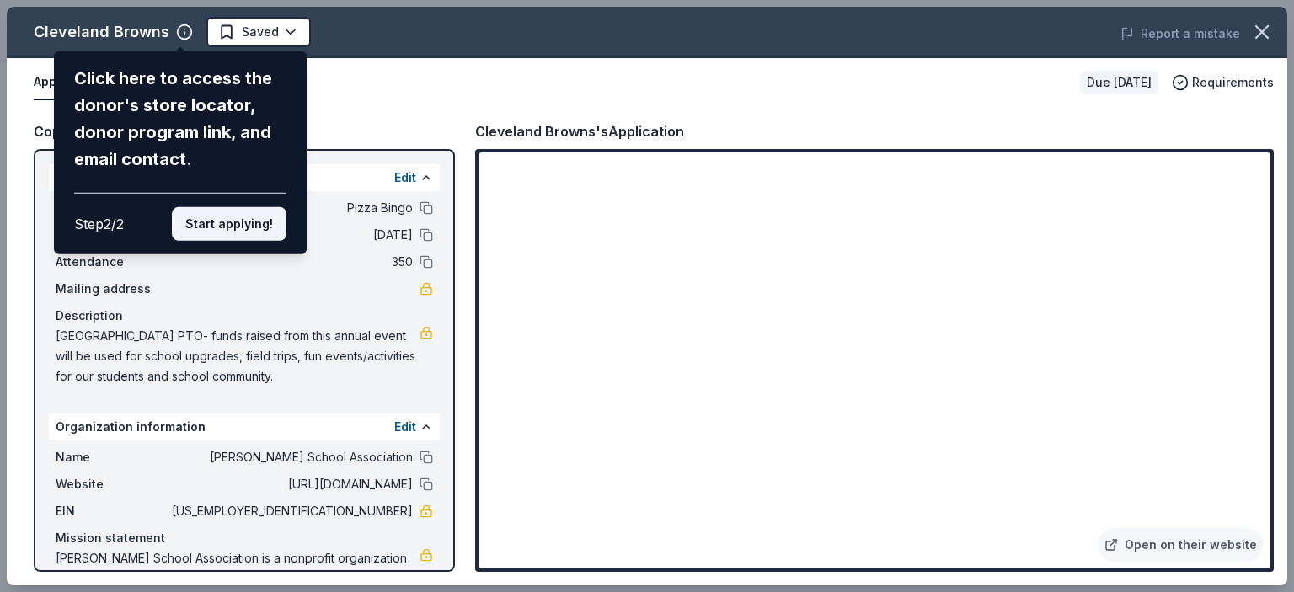
click at [244, 220] on button "Start applying!" at bounding box center [229, 224] width 115 height 34
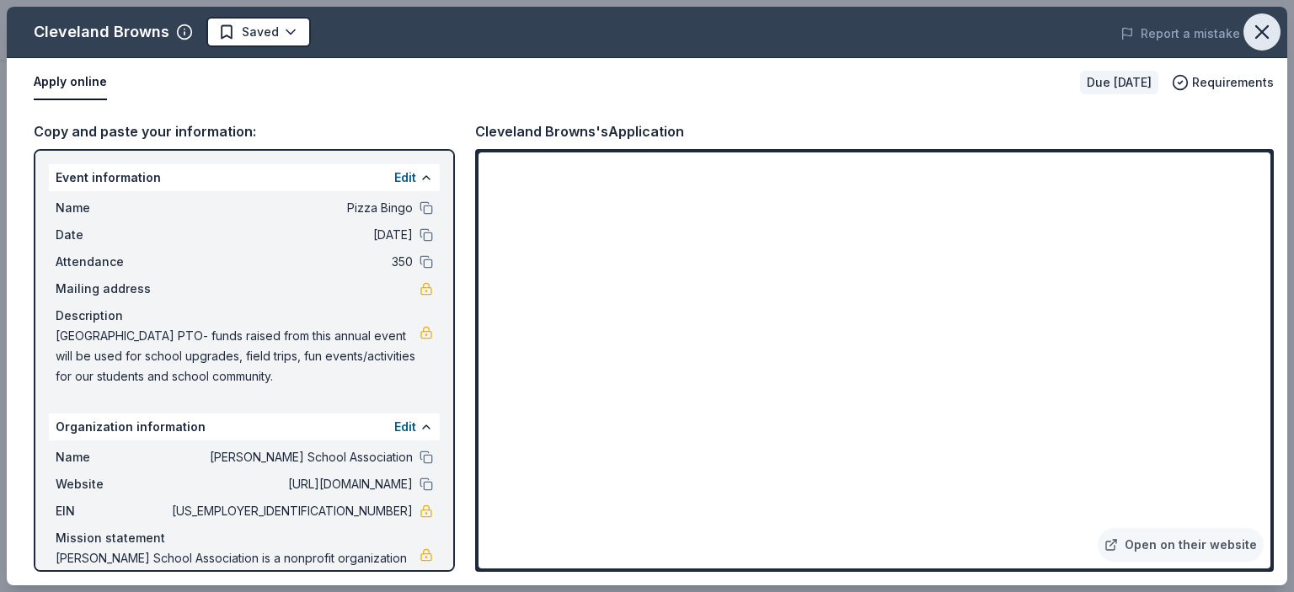
click at [1260, 29] on icon "button" at bounding box center [1262, 32] width 24 height 24
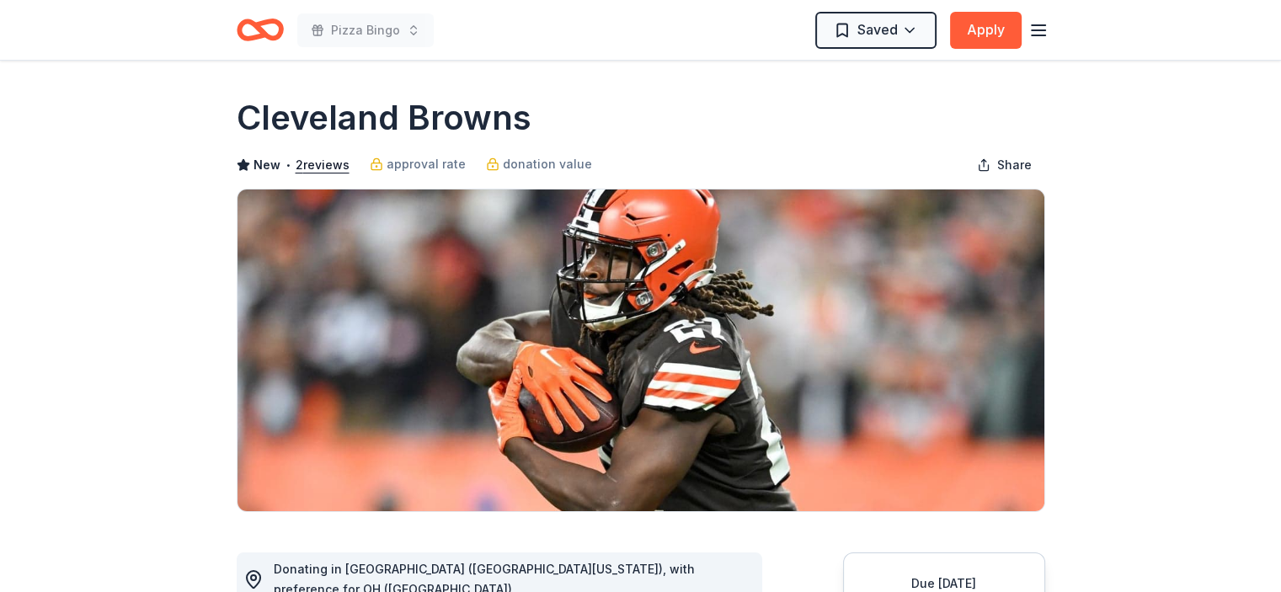
click at [1049, 26] on div "Pizza Bingo Saved Apply" at bounding box center [641, 30] width 863 height 60
click at [271, 24] on icon "Home" at bounding box center [260, 30] width 47 height 40
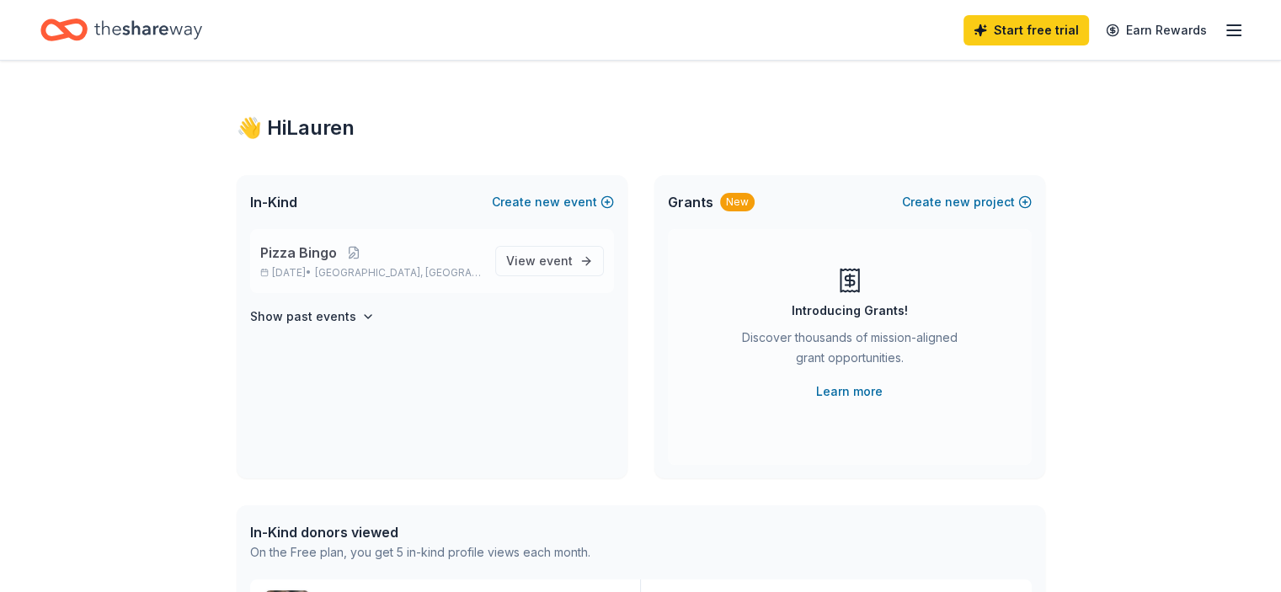
click at [394, 257] on p "Pizza Bingo" at bounding box center [371, 253] width 222 height 20
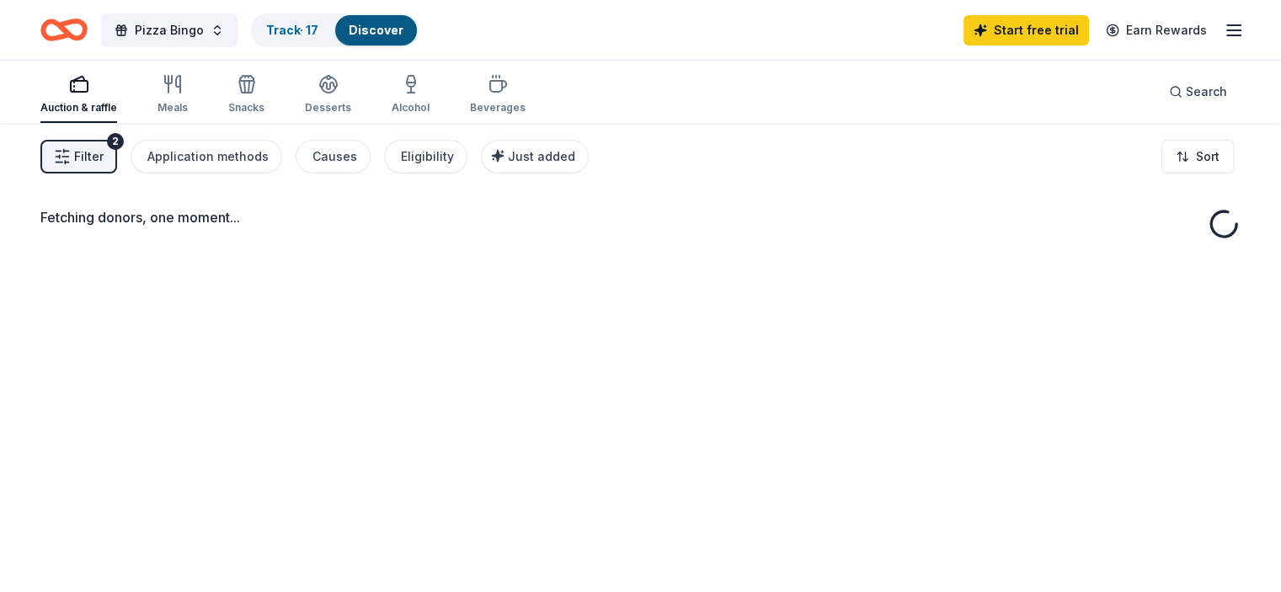
click at [536, 261] on div "Fetching donors, one moment..." at bounding box center [640, 419] width 1281 height 592
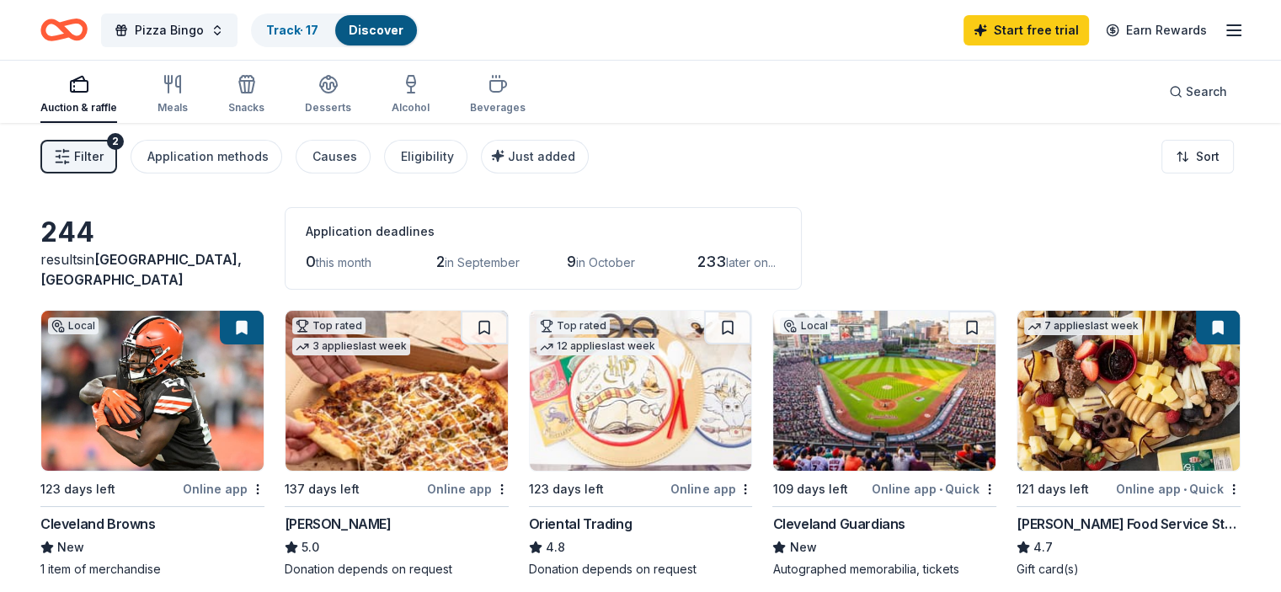
click at [1224, 27] on icon "button" at bounding box center [1234, 30] width 20 height 20
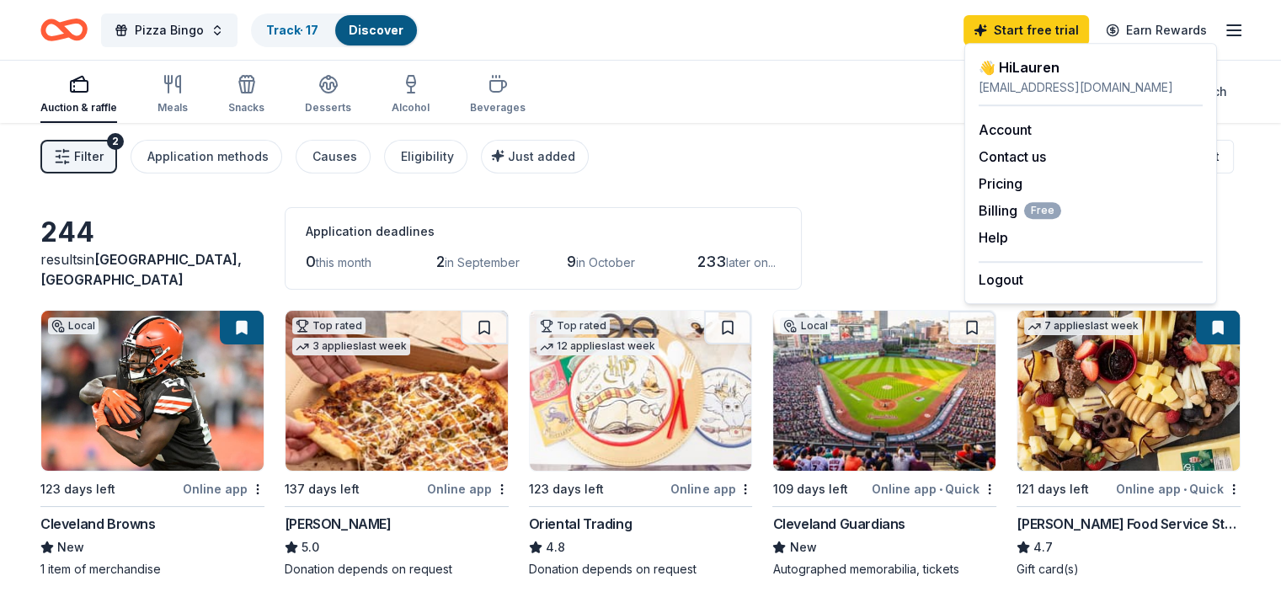
click at [1224, 27] on icon "button" at bounding box center [1234, 30] width 20 height 20
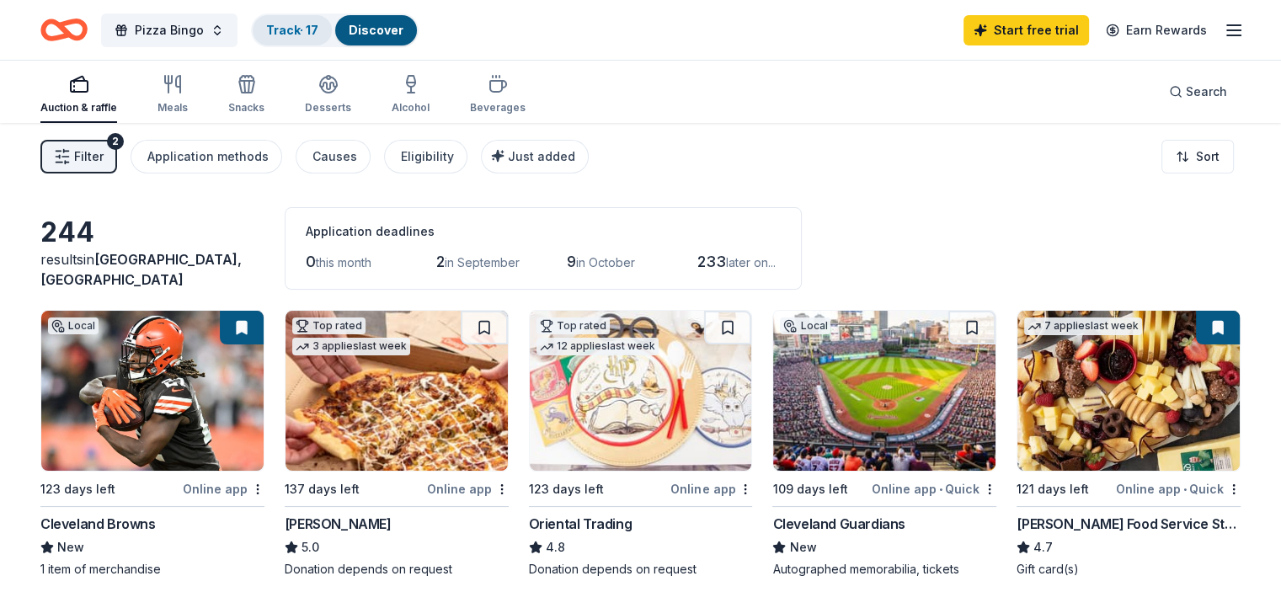
click at [318, 29] on link "Track · 17" at bounding box center [292, 30] width 52 height 14
click at [318, 26] on link "Track · 17" at bounding box center [292, 30] width 52 height 14
click at [318, 24] on link "Track · 17" at bounding box center [292, 30] width 52 height 14
click at [306, 29] on link "Track · 17" at bounding box center [292, 30] width 52 height 14
click at [293, 30] on link "Track · 17" at bounding box center [292, 30] width 52 height 14
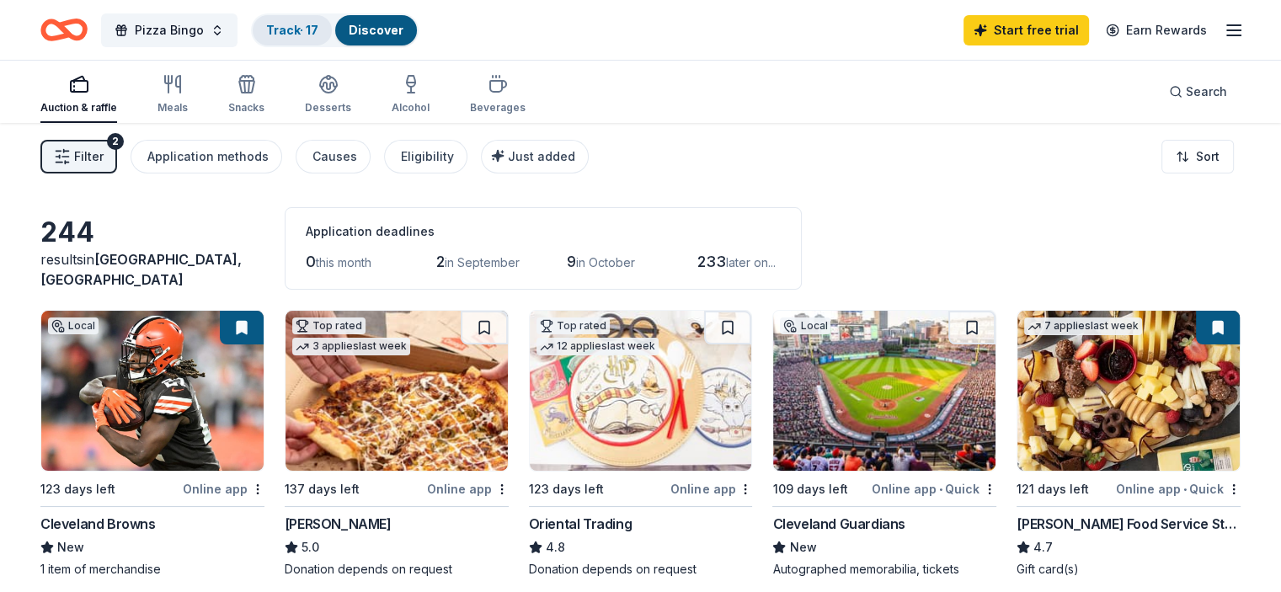
click at [318, 29] on link "Track · 17" at bounding box center [292, 30] width 52 height 14
click at [318, 28] on link "Track · 17" at bounding box center [292, 30] width 52 height 14
click at [399, 33] on link "Discover" at bounding box center [376, 30] width 55 height 14
click at [318, 30] on link "Track · 17" at bounding box center [292, 30] width 52 height 14
click at [772, 171] on div "Filter 2 Application methods Causes Eligibility Just added Sort" at bounding box center [640, 156] width 1281 height 67
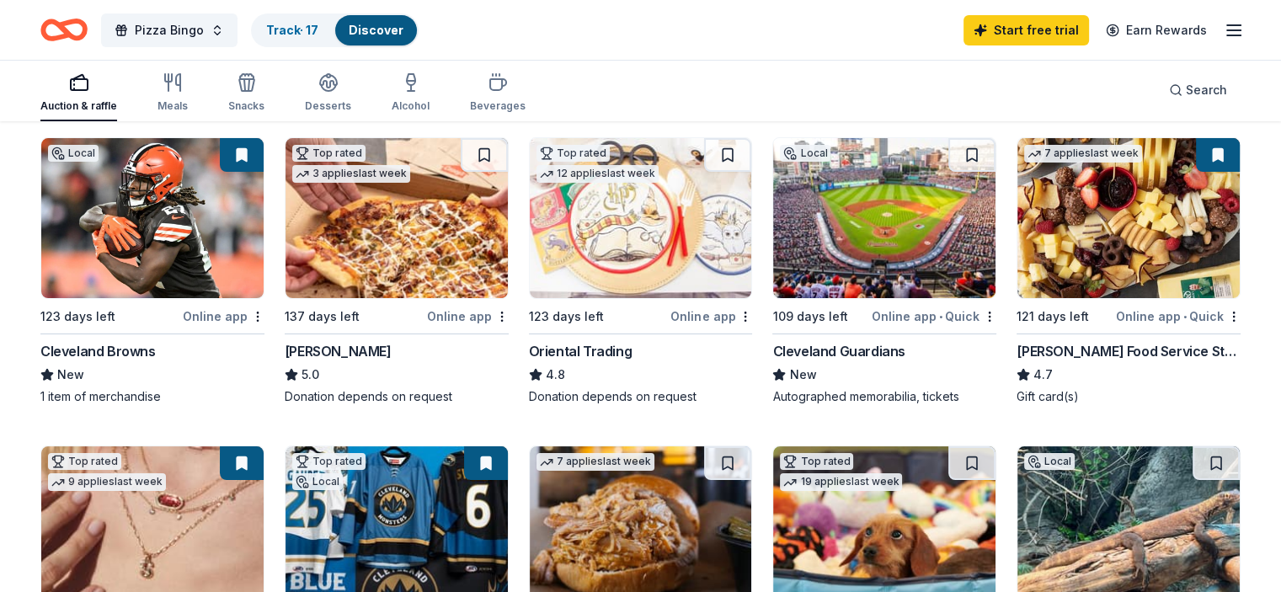
scroll to position [168, 0]
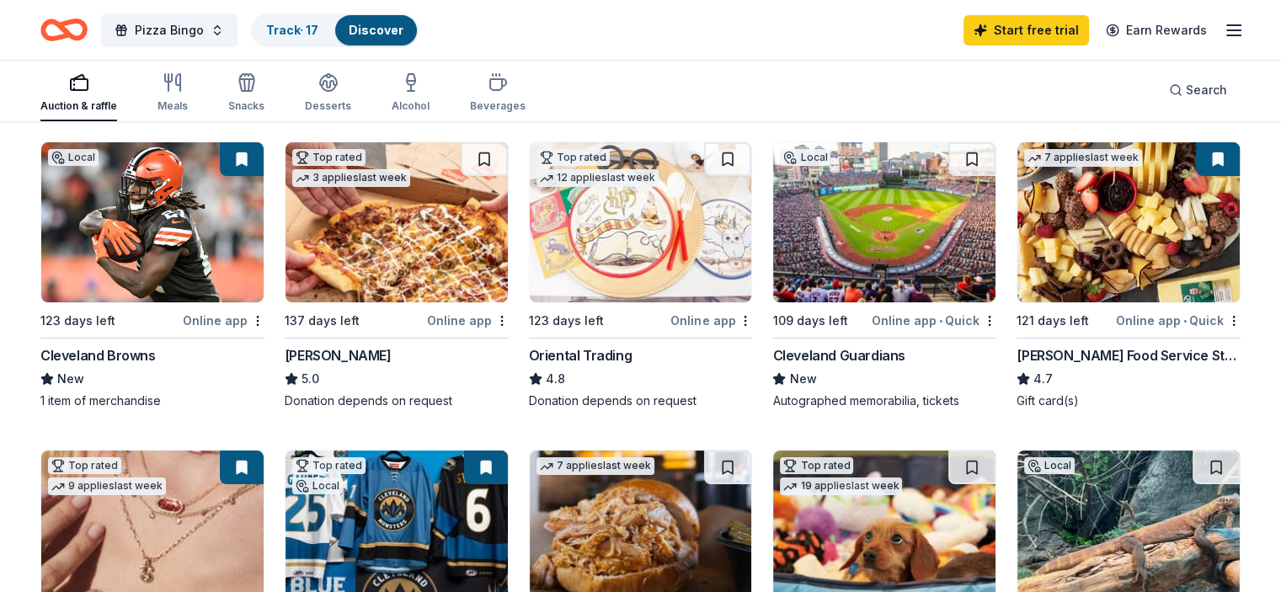
click at [878, 223] on img at bounding box center [884, 222] width 222 height 160
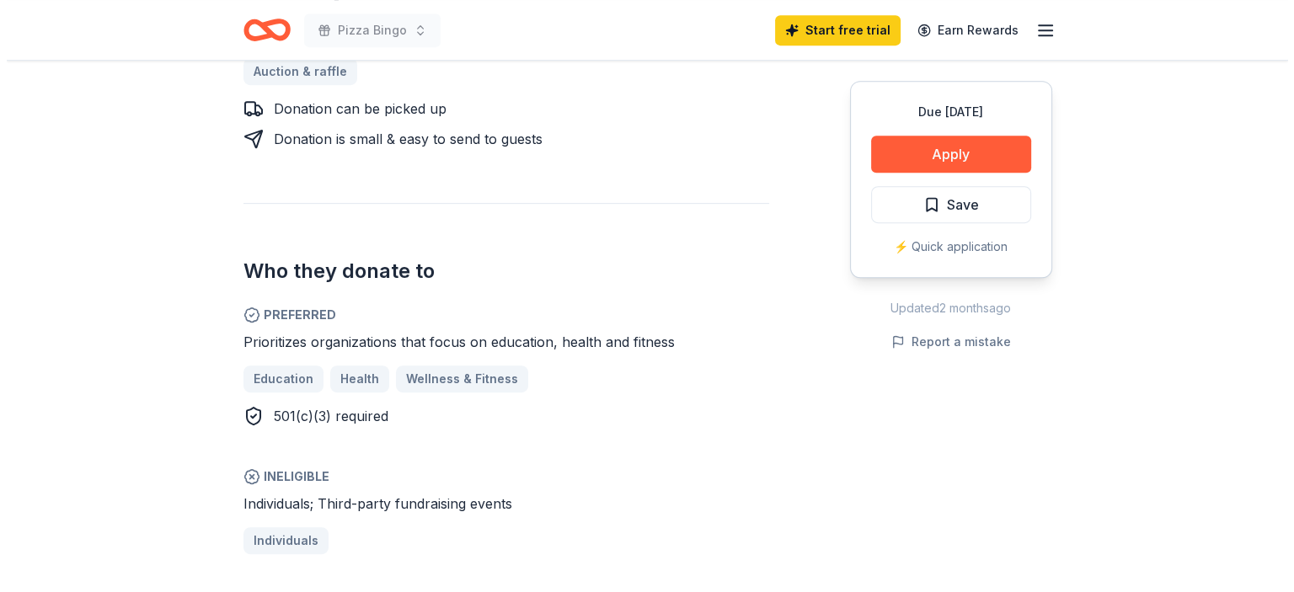
scroll to position [842, 0]
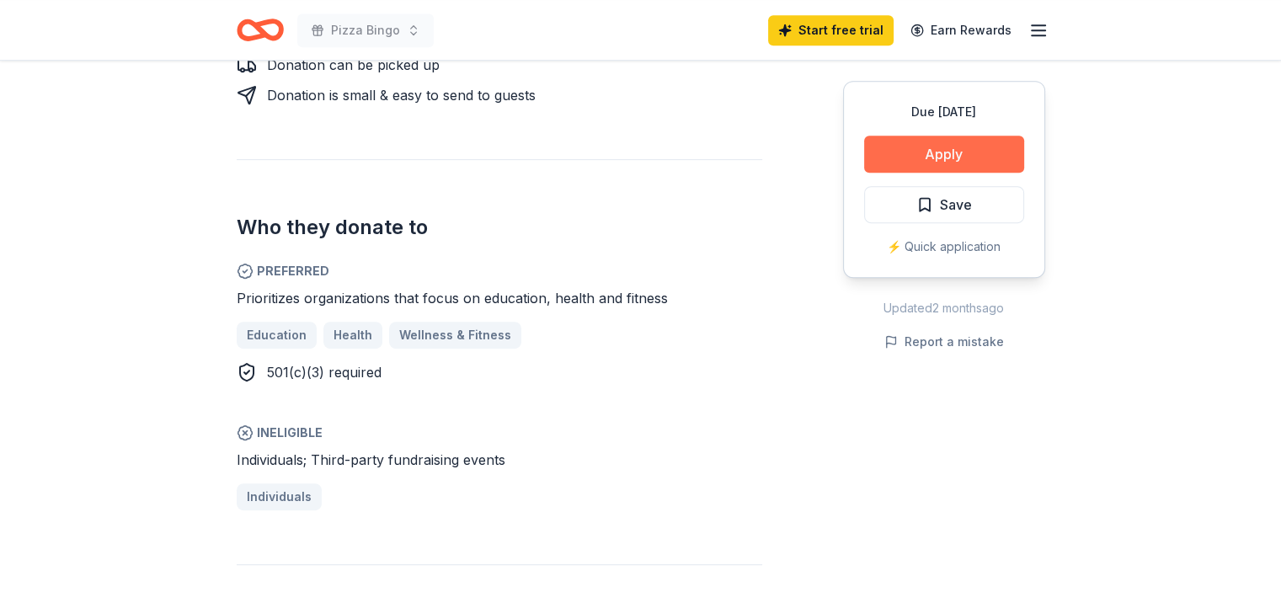
click at [958, 149] on button "Apply" at bounding box center [944, 154] width 160 height 37
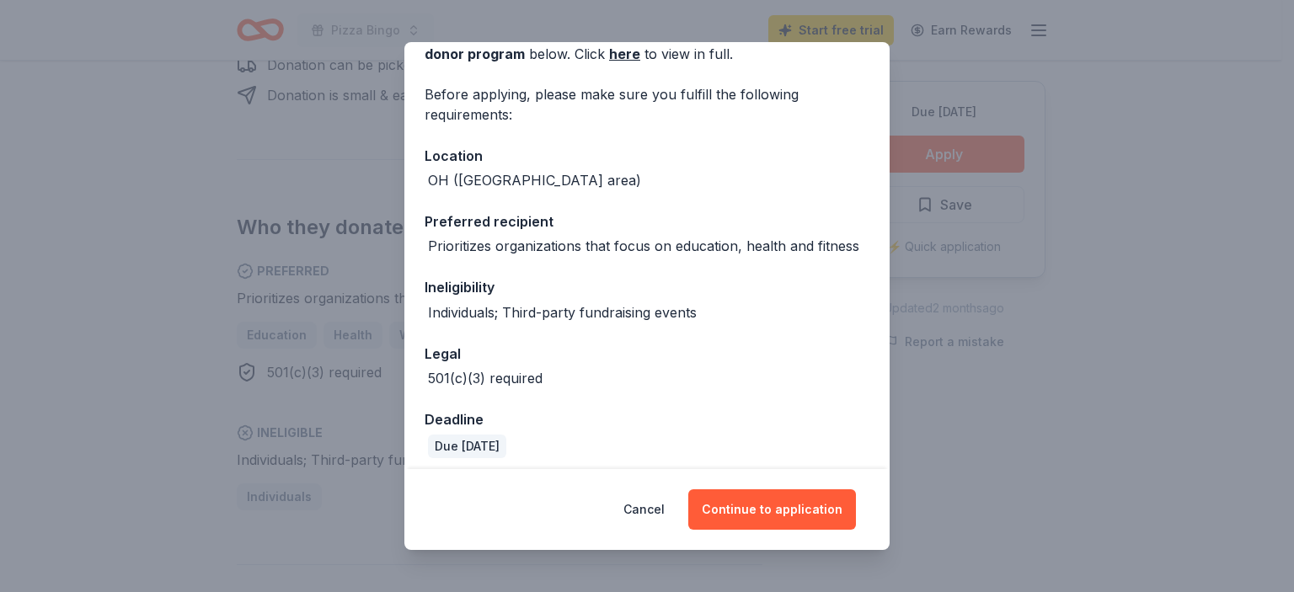
scroll to position [108, 0]
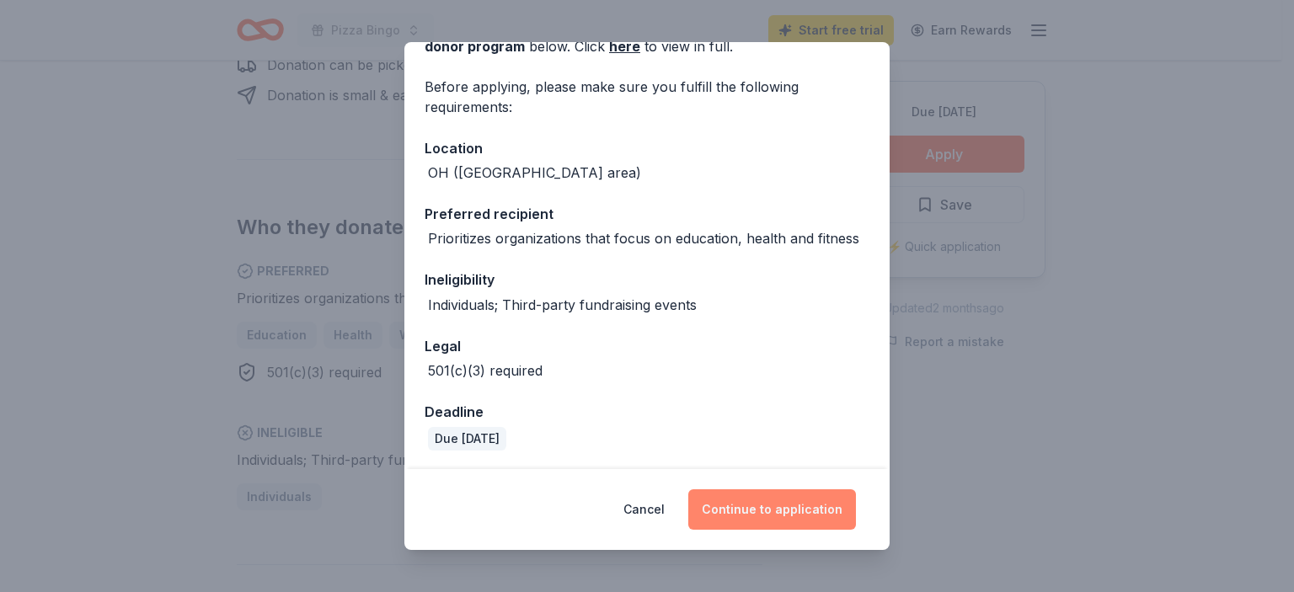
click at [767, 506] on button "Continue to application" at bounding box center [772, 509] width 168 height 40
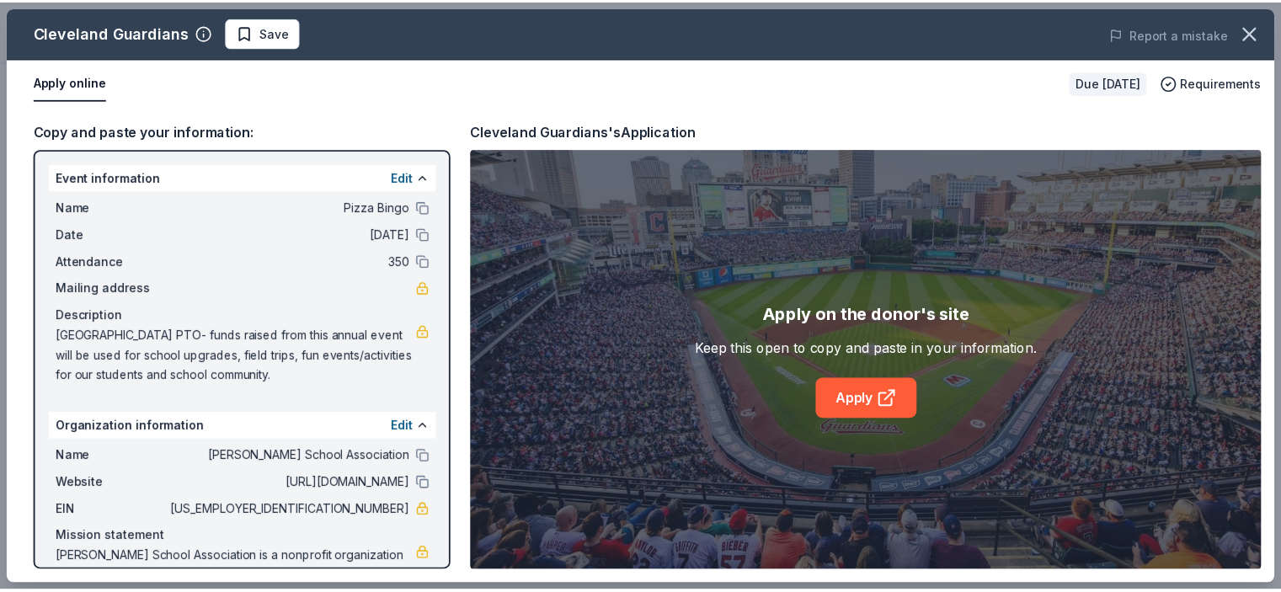
scroll to position [57, 0]
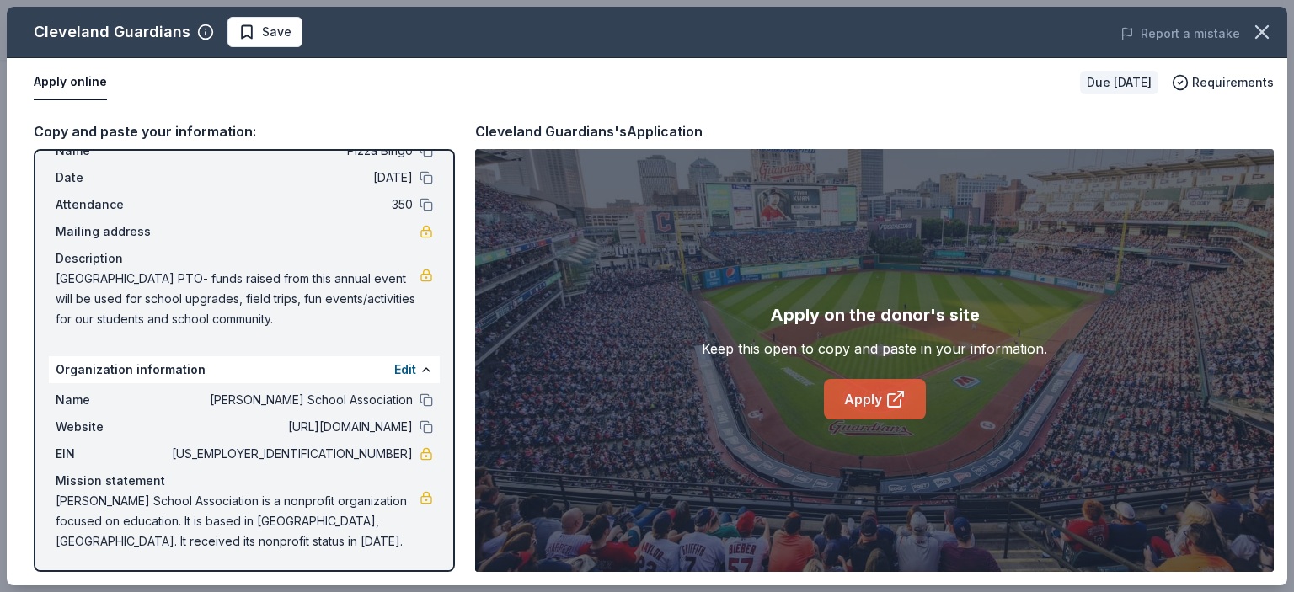
click at [863, 402] on link "Apply" at bounding box center [875, 399] width 102 height 40
click at [849, 393] on link "Apply" at bounding box center [875, 399] width 102 height 40
drag, startPoint x: 52, startPoint y: 274, endPoint x: 344, endPoint y: 309, distance: 293.6
click at [319, 303] on div "Name Pizza Bingo Date 01/23/26 Attendance 350 Mailing address Description Parks…" at bounding box center [244, 235] width 391 height 202
drag, startPoint x: 377, startPoint y: 320, endPoint x: 107, endPoint y: 281, distance: 273.3
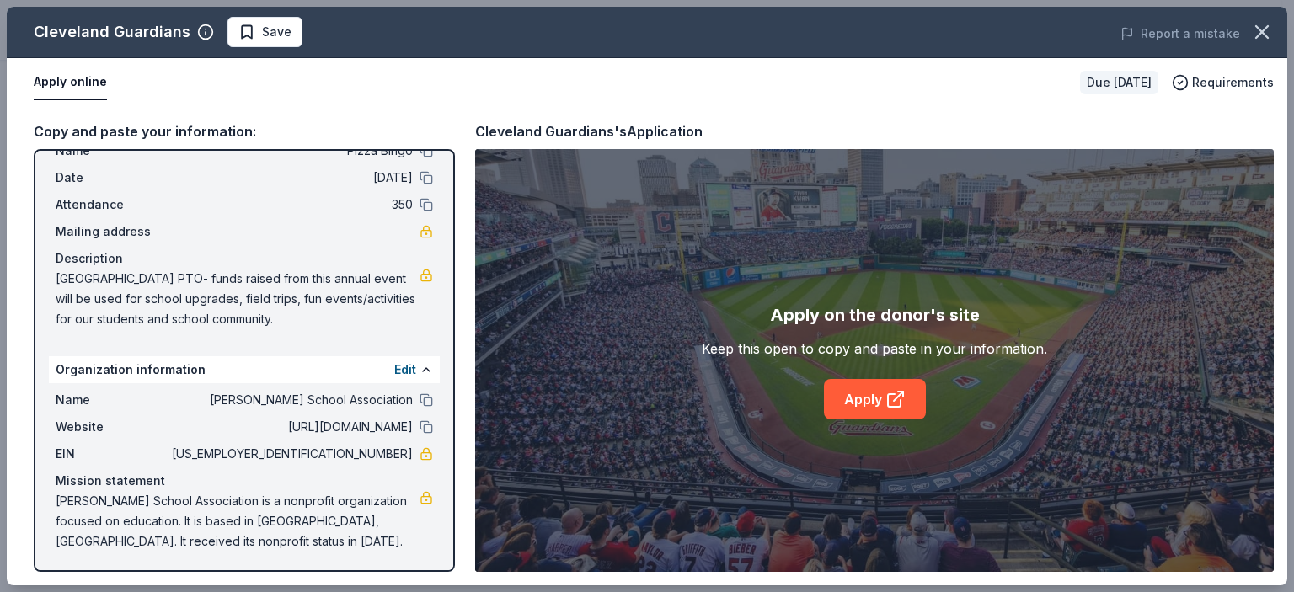
click at [107, 281] on span "[GEOGRAPHIC_DATA] PTO- funds raised from this annual event will be used for sch…" at bounding box center [238, 299] width 364 height 61
click at [110, 281] on span "[GEOGRAPHIC_DATA] PTO- funds raised from this annual event will be used for sch…" at bounding box center [238, 299] width 364 height 61
click at [1261, 31] on icon "button" at bounding box center [1262, 32] width 12 height 12
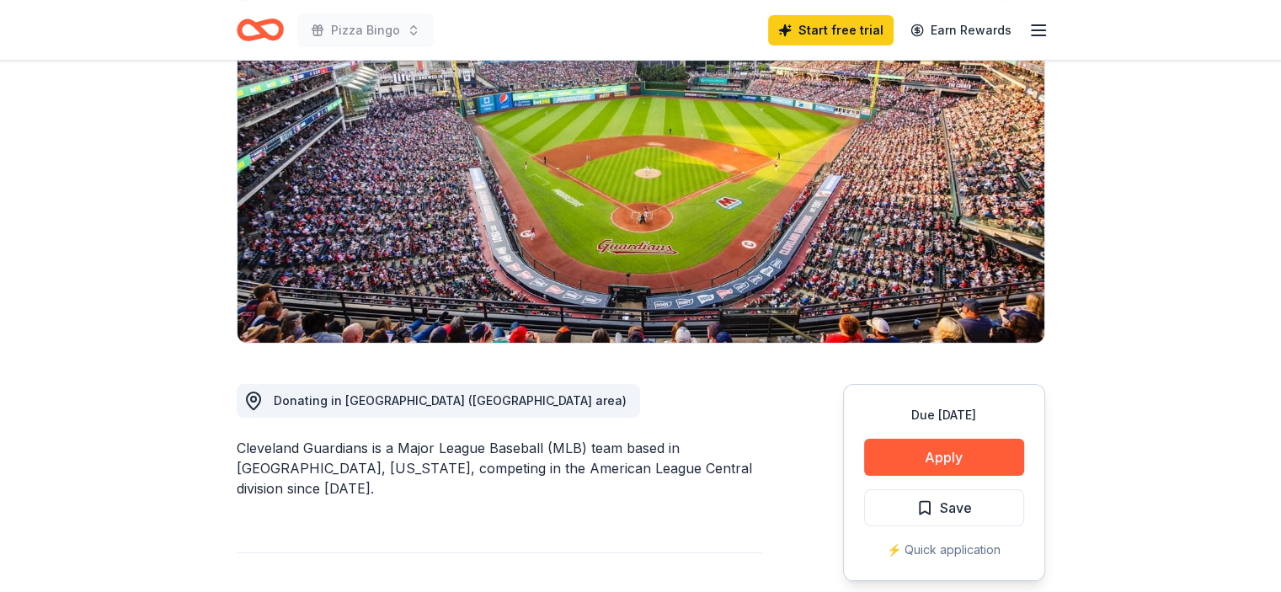
scroll to position [0, 0]
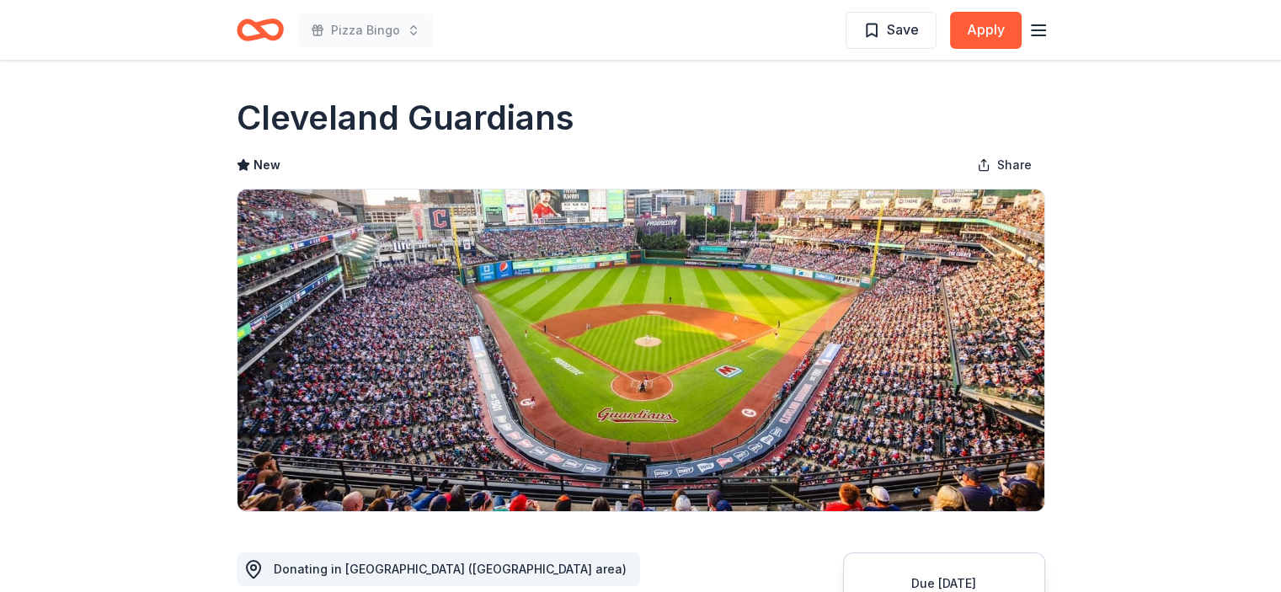
click at [261, 29] on icon "Home" at bounding box center [267, 29] width 26 height 17
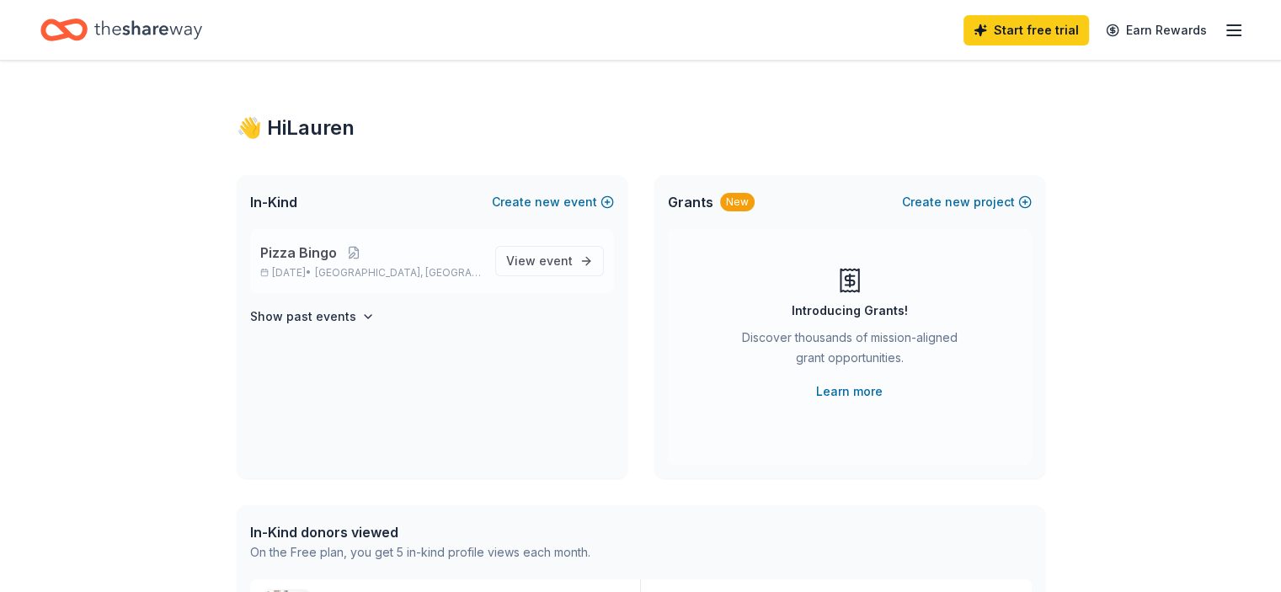
click at [327, 249] on span "Pizza Bingo" at bounding box center [298, 253] width 77 height 20
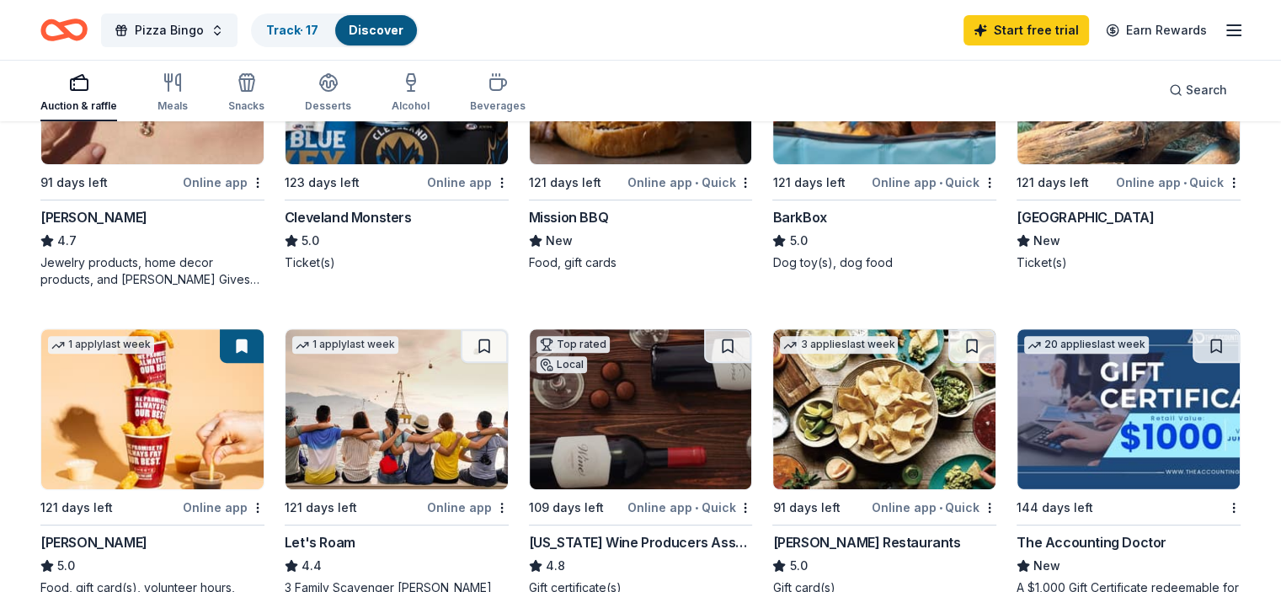
scroll to position [590, 0]
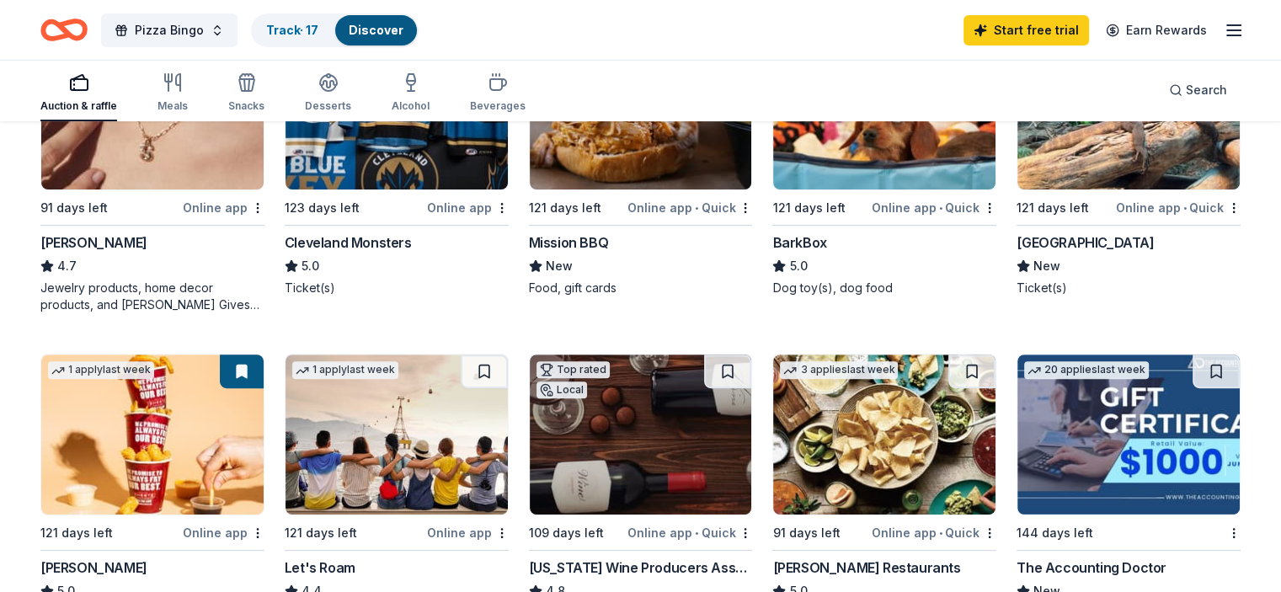
click at [129, 174] on img at bounding box center [152, 109] width 222 height 160
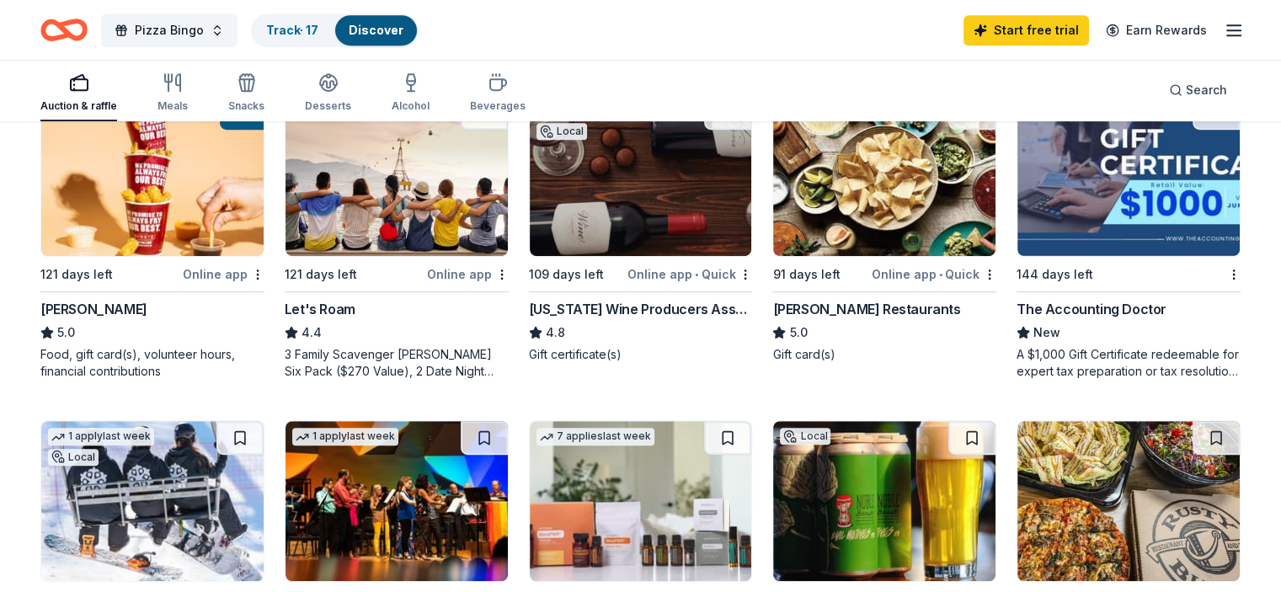
scroll to position [842, 0]
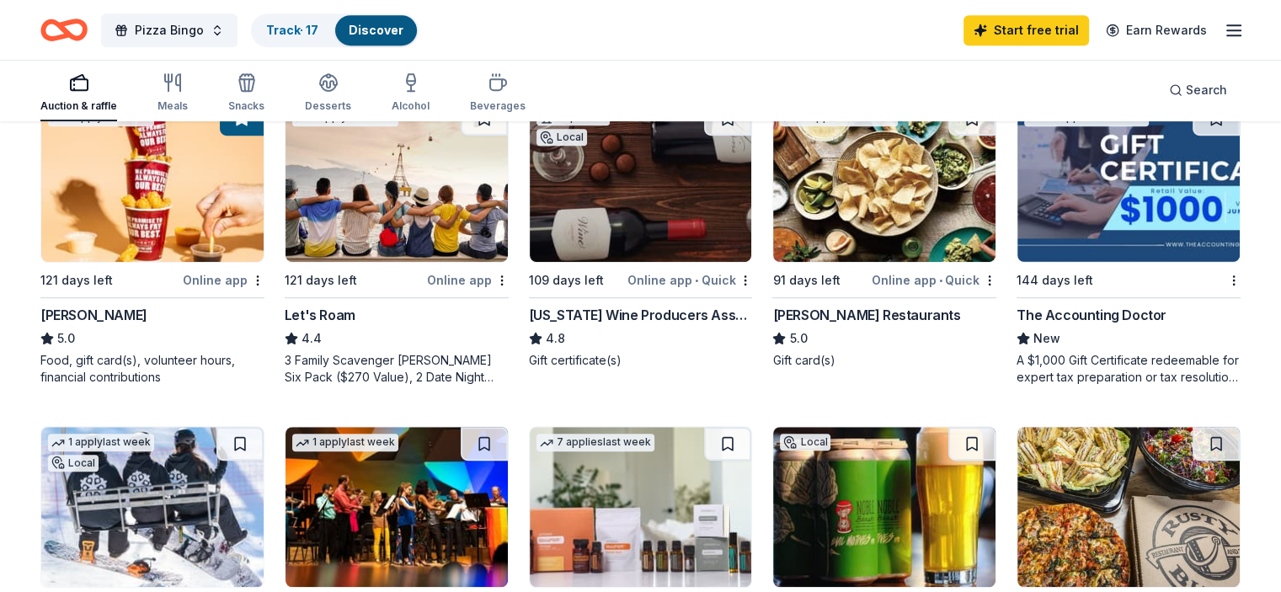
click at [168, 227] on img at bounding box center [152, 182] width 222 height 160
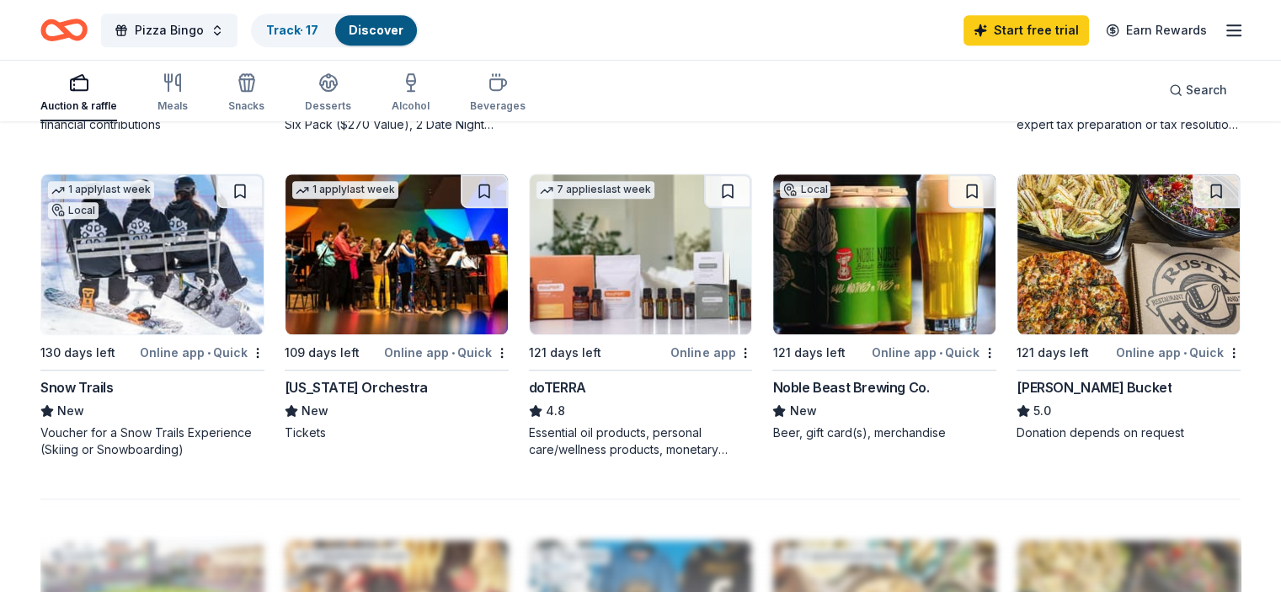
scroll to position [1179, 0]
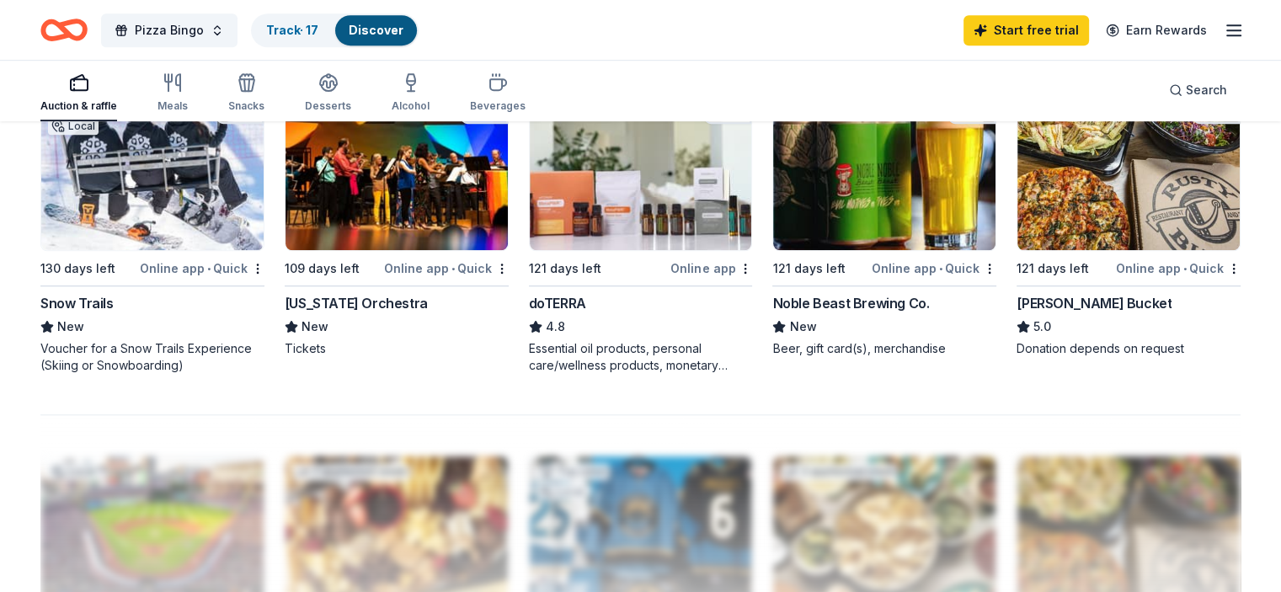
click at [158, 190] on img at bounding box center [152, 170] width 222 height 160
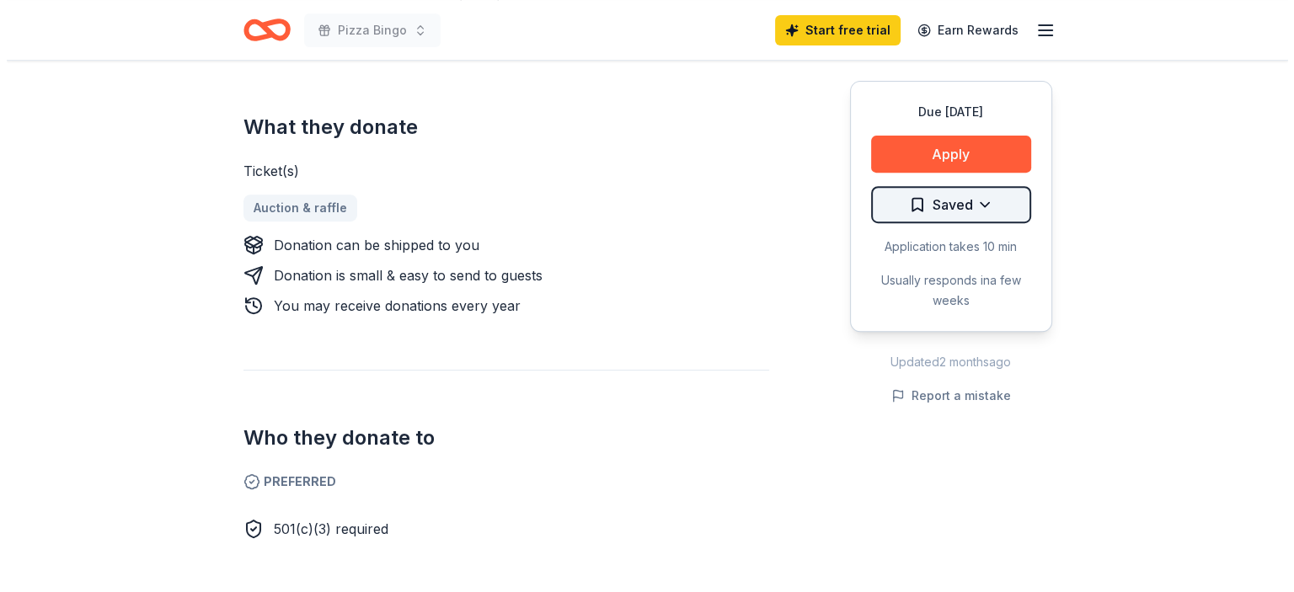
scroll to position [590, 0]
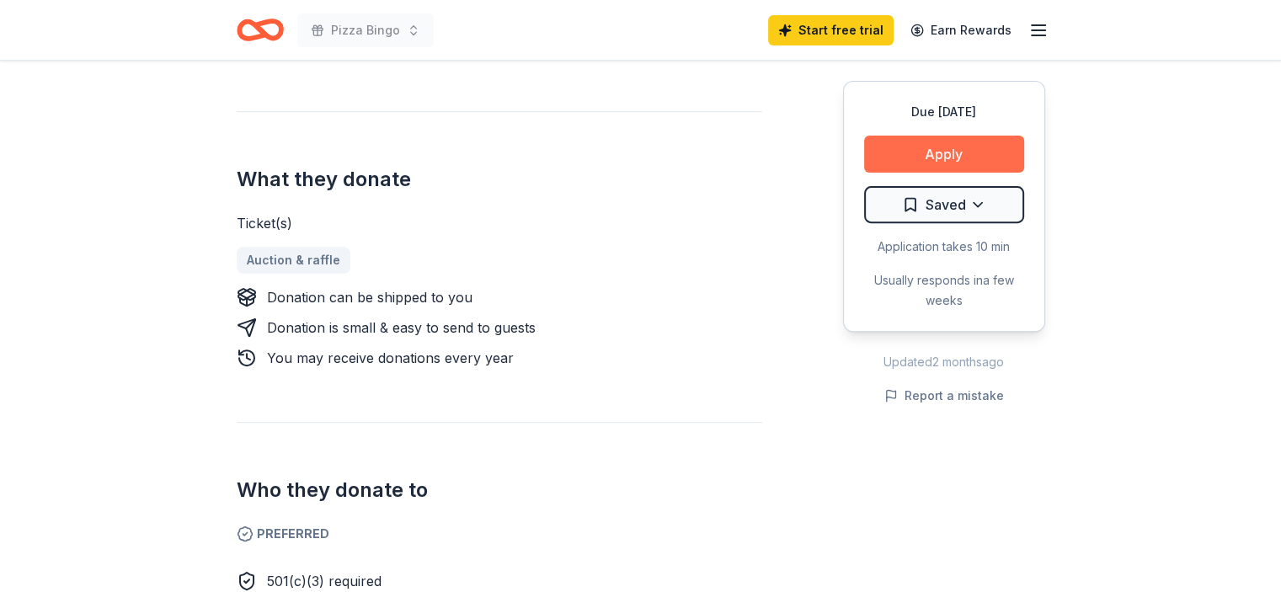
click at [914, 152] on button "Apply" at bounding box center [944, 154] width 160 height 37
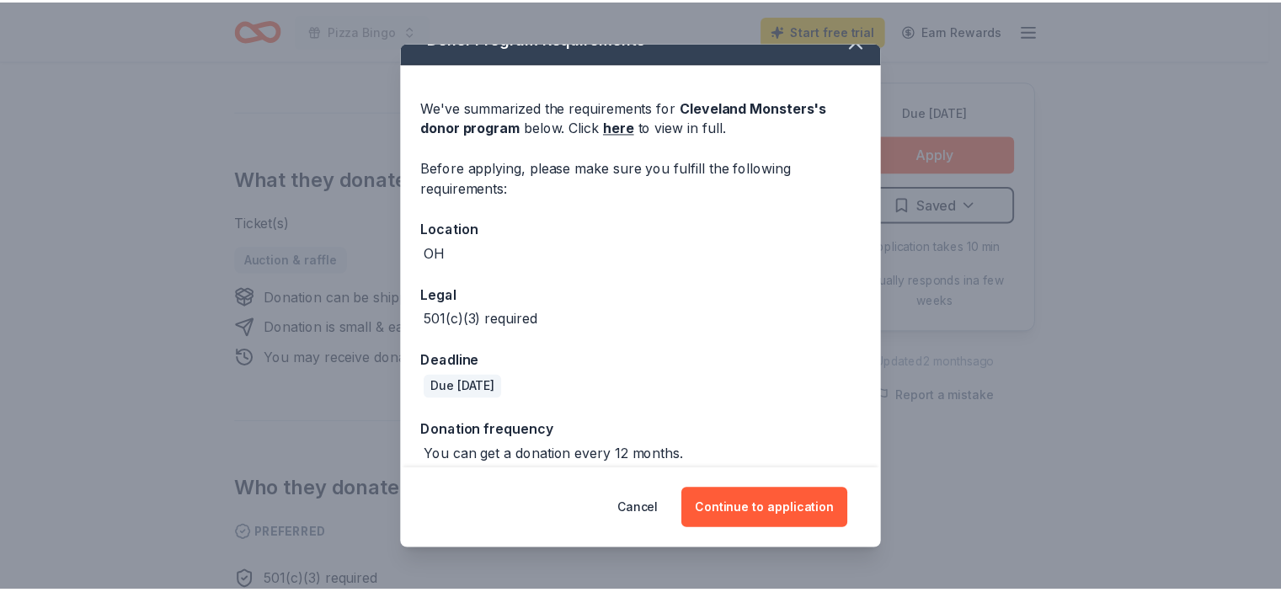
scroll to position [42, 0]
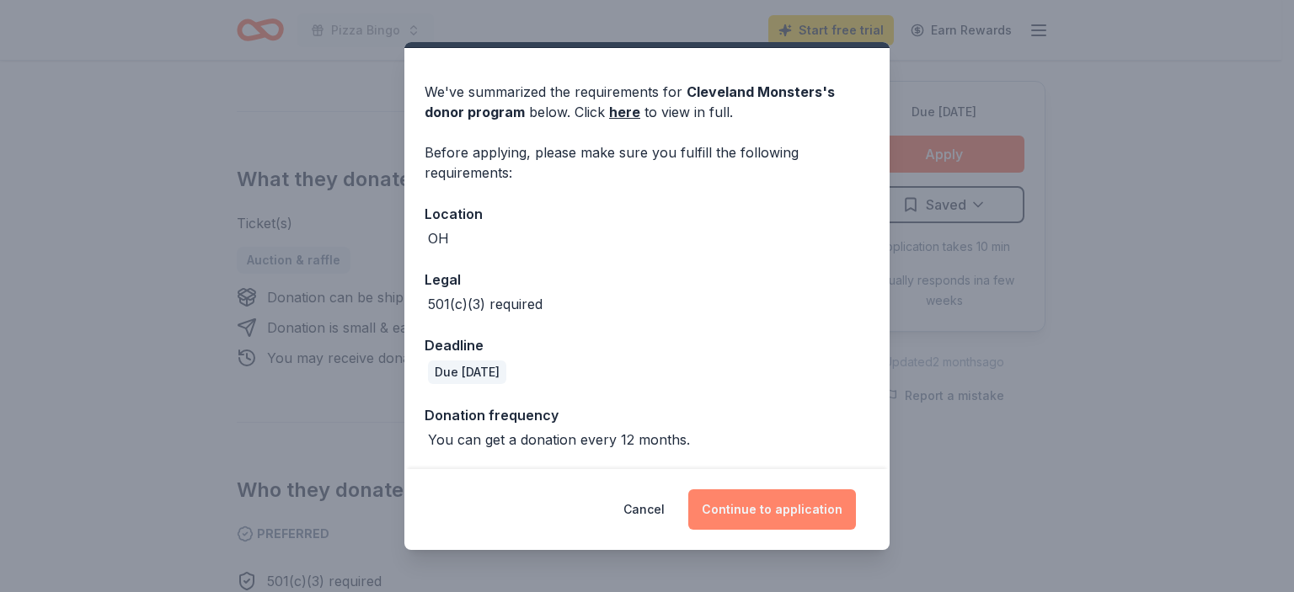
click at [751, 505] on button "Continue to application" at bounding box center [772, 509] width 168 height 40
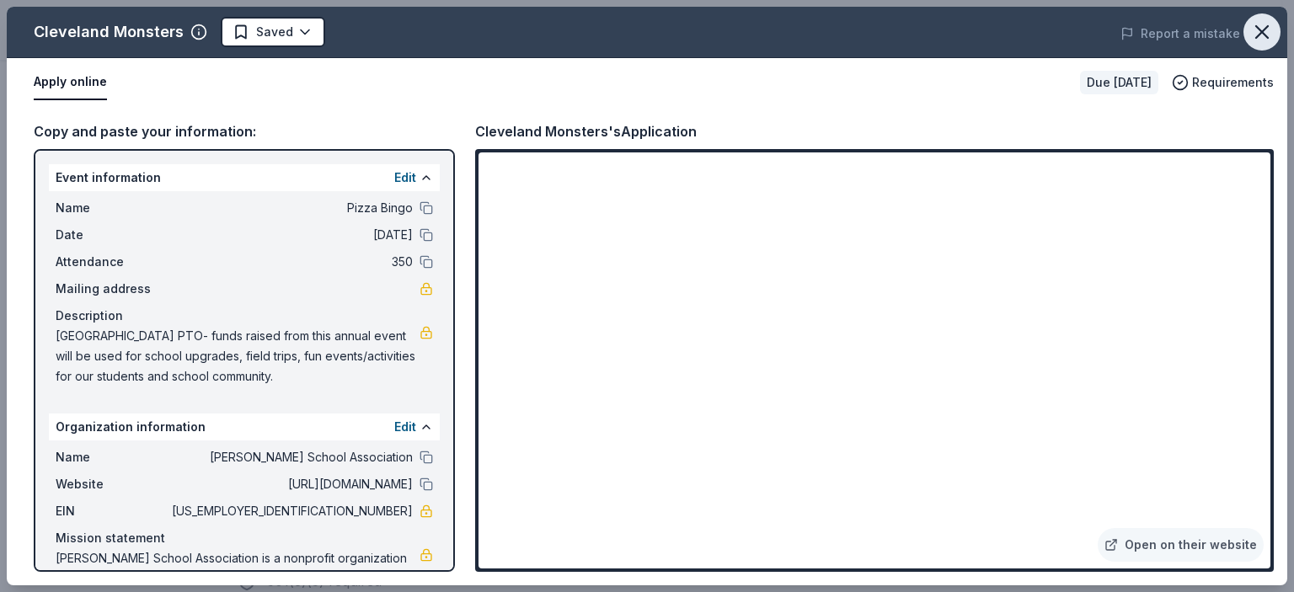
click at [1257, 26] on icon "button" at bounding box center [1262, 32] width 24 height 24
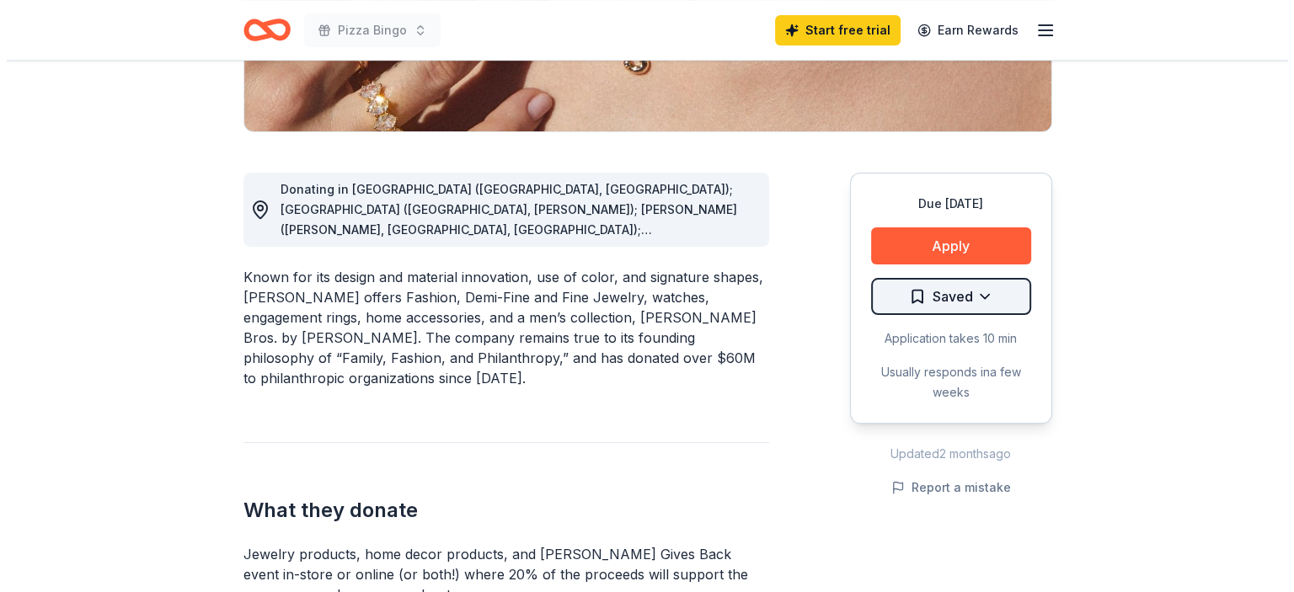
scroll to position [421, 0]
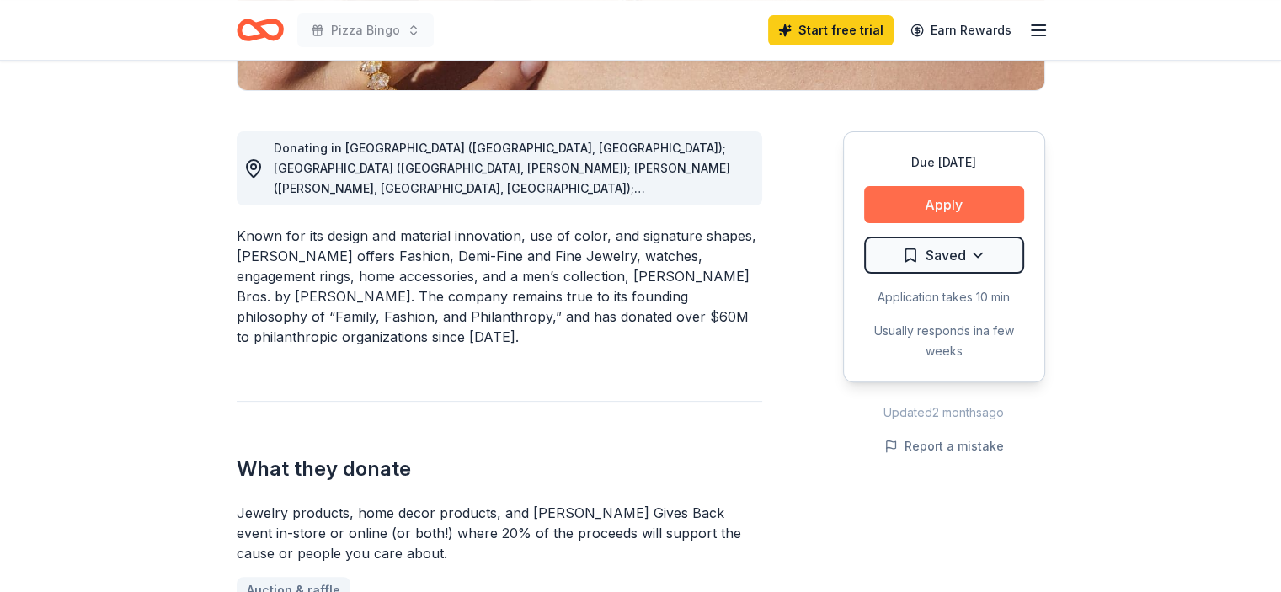
click at [945, 201] on button "Apply" at bounding box center [944, 204] width 160 height 37
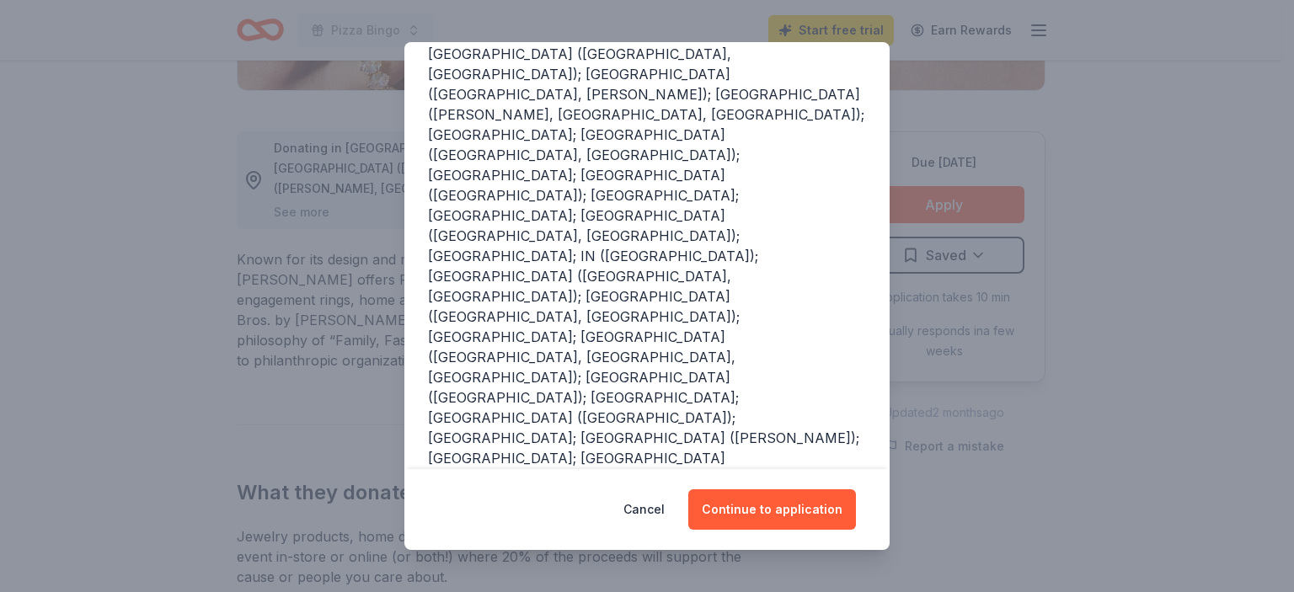
scroll to position [227, 0]
click at [757, 508] on button "Continue to application" at bounding box center [772, 509] width 168 height 40
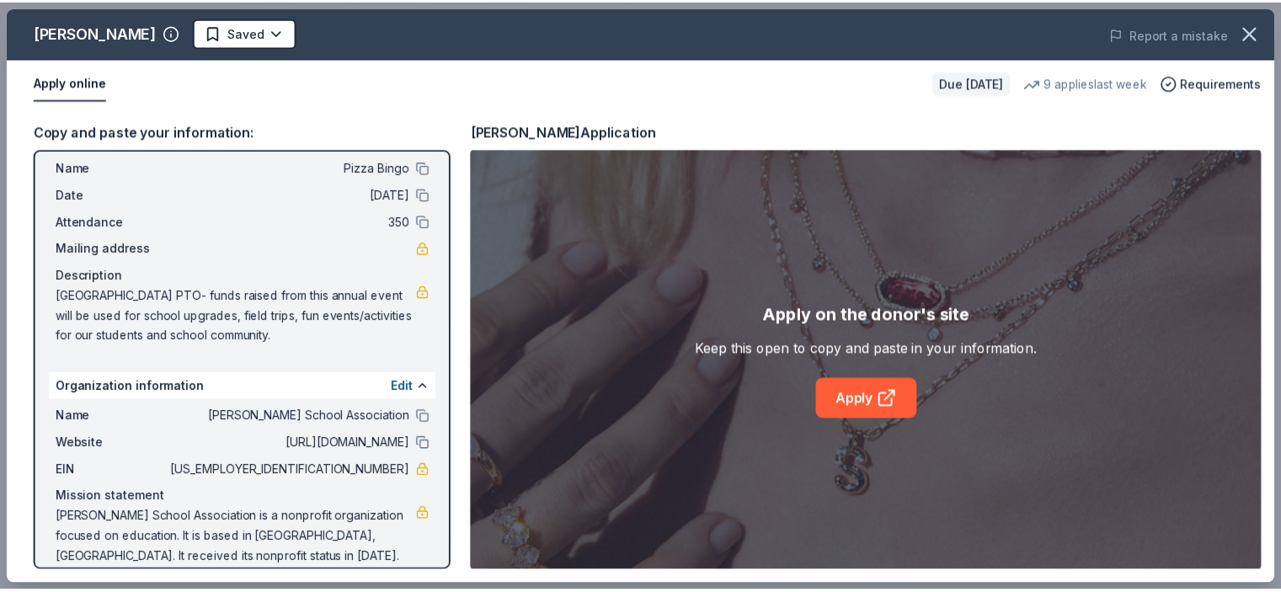
scroll to position [57, 0]
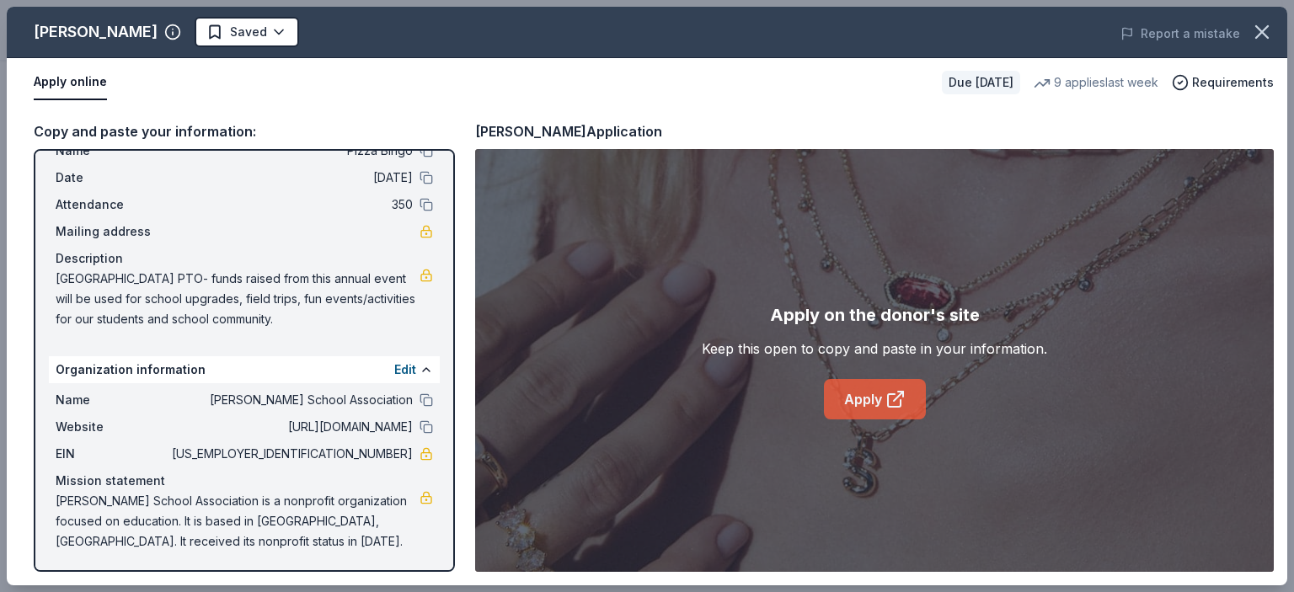
click at [854, 400] on link "Apply" at bounding box center [875, 399] width 102 height 40
click at [1257, 29] on icon "button" at bounding box center [1262, 32] width 24 height 24
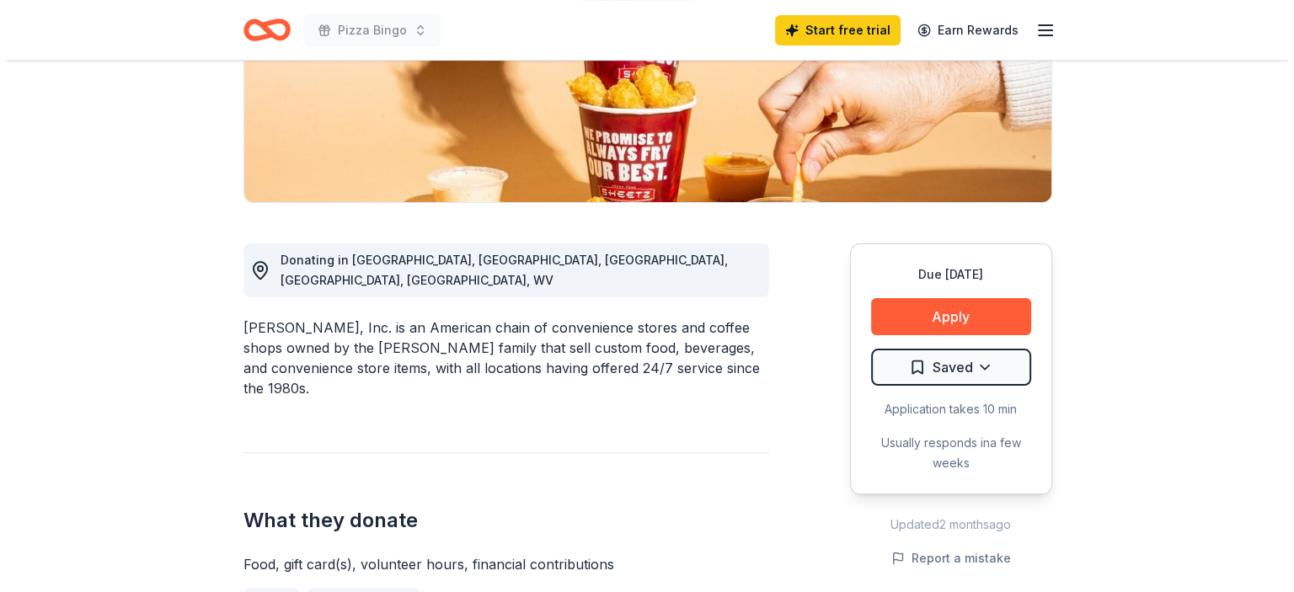
scroll to position [337, 0]
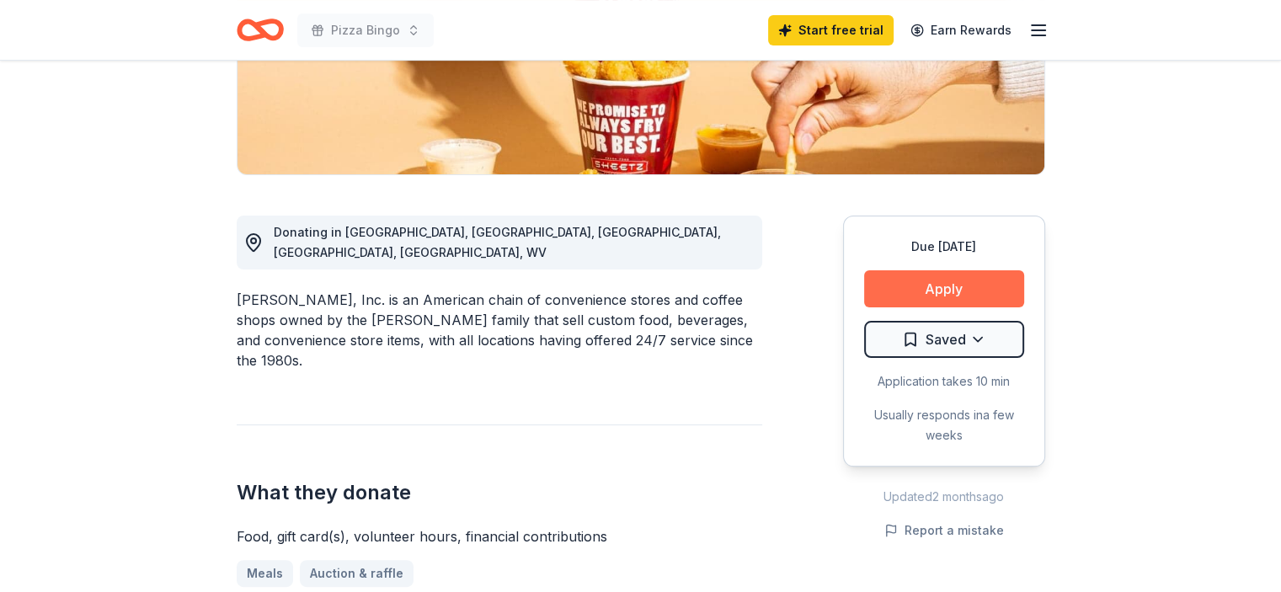
click at [937, 292] on button "Apply" at bounding box center [944, 288] width 160 height 37
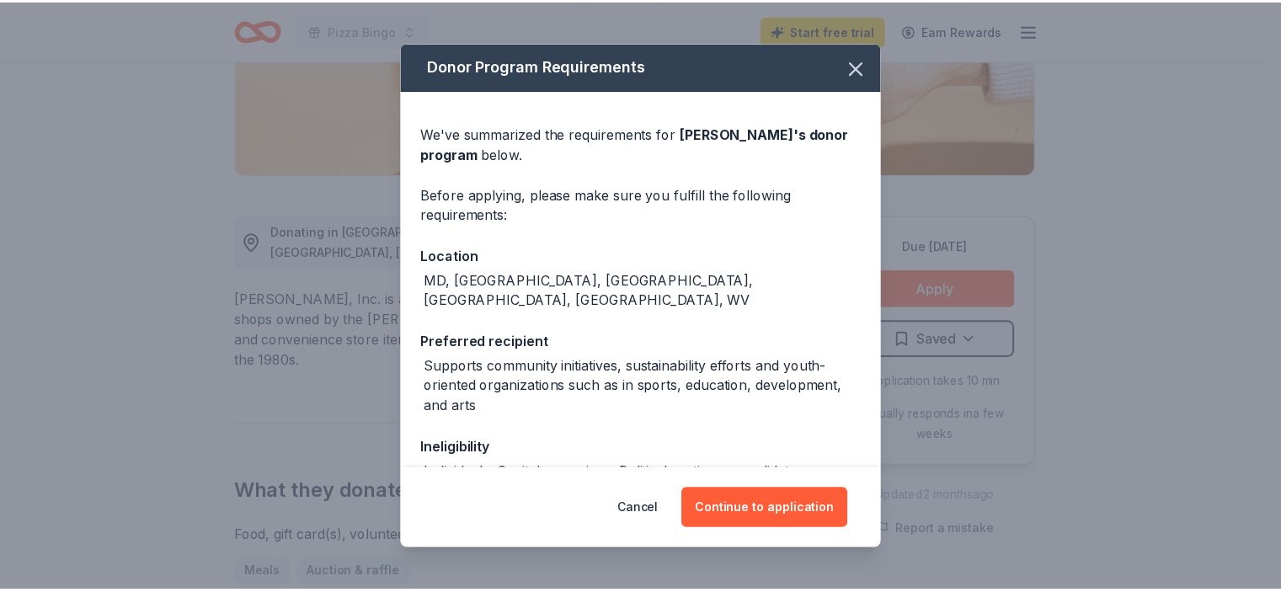
scroll to position [148, 0]
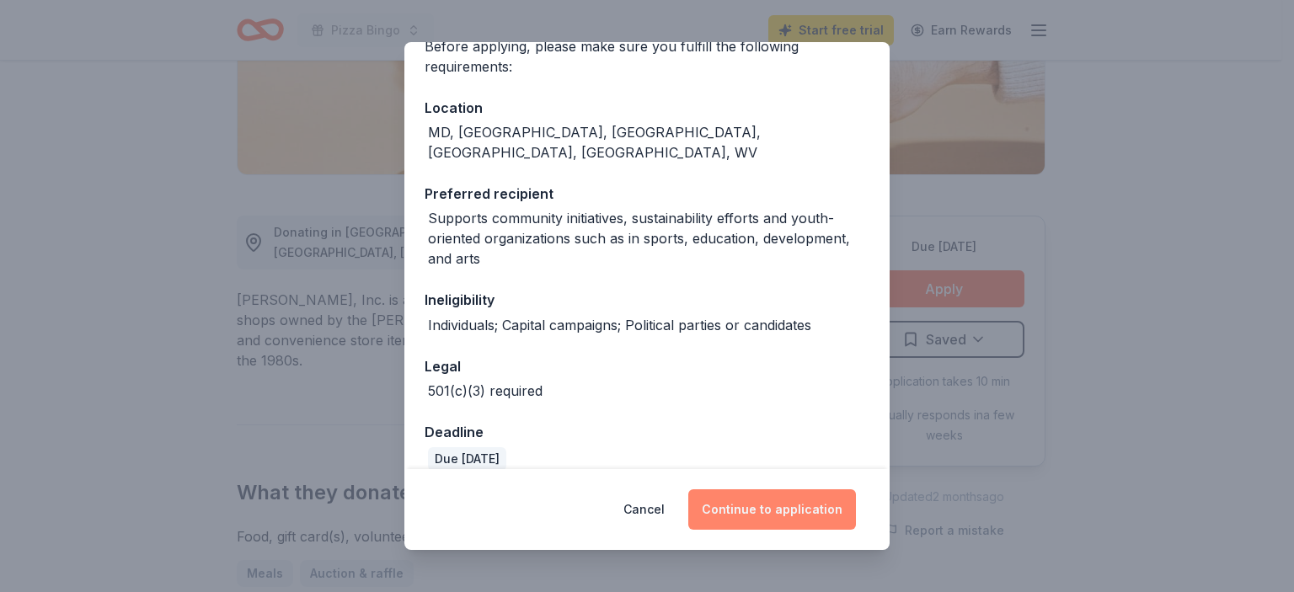
click at [746, 514] on button "Continue to application" at bounding box center [772, 509] width 168 height 40
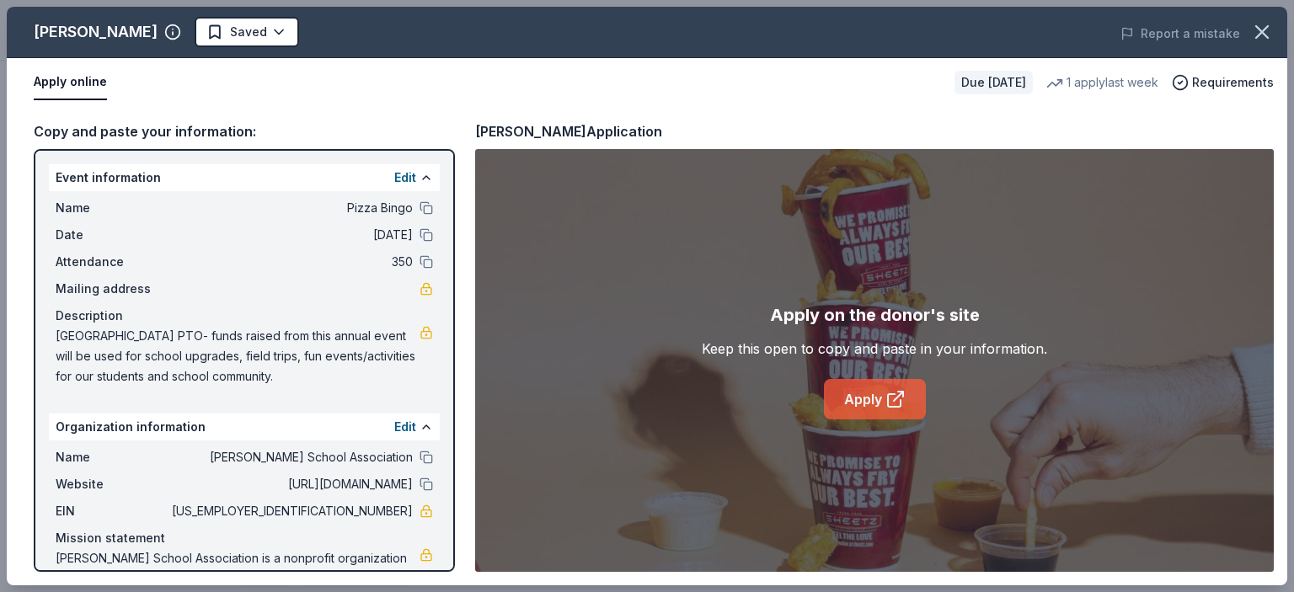
click at [877, 405] on link "Apply" at bounding box center [875, 399] width 102 height 40
click at [1254, 36] on icon "button" at bounding box center [1262, 32] width 24 height 24
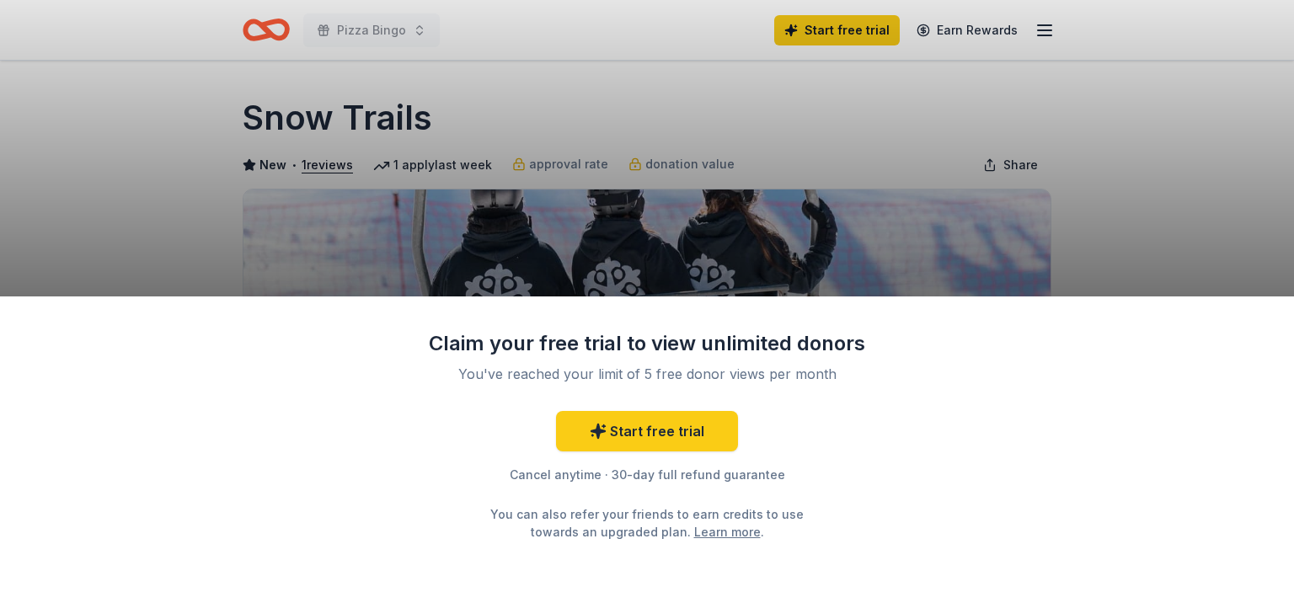
click at [1221, 254] on div "Claim your free trial to view unlimited donors You've reached your limit of 5 f…" at bounding box center [647, 296] width 1294 height 592
click at [634, 99] on div "Claim your free trial to view unlimited donors You've reached your limit of 5 f…" at bounding box center [647, 296] width 1294 height 592
